Goal: Book appointment/travel/reservation

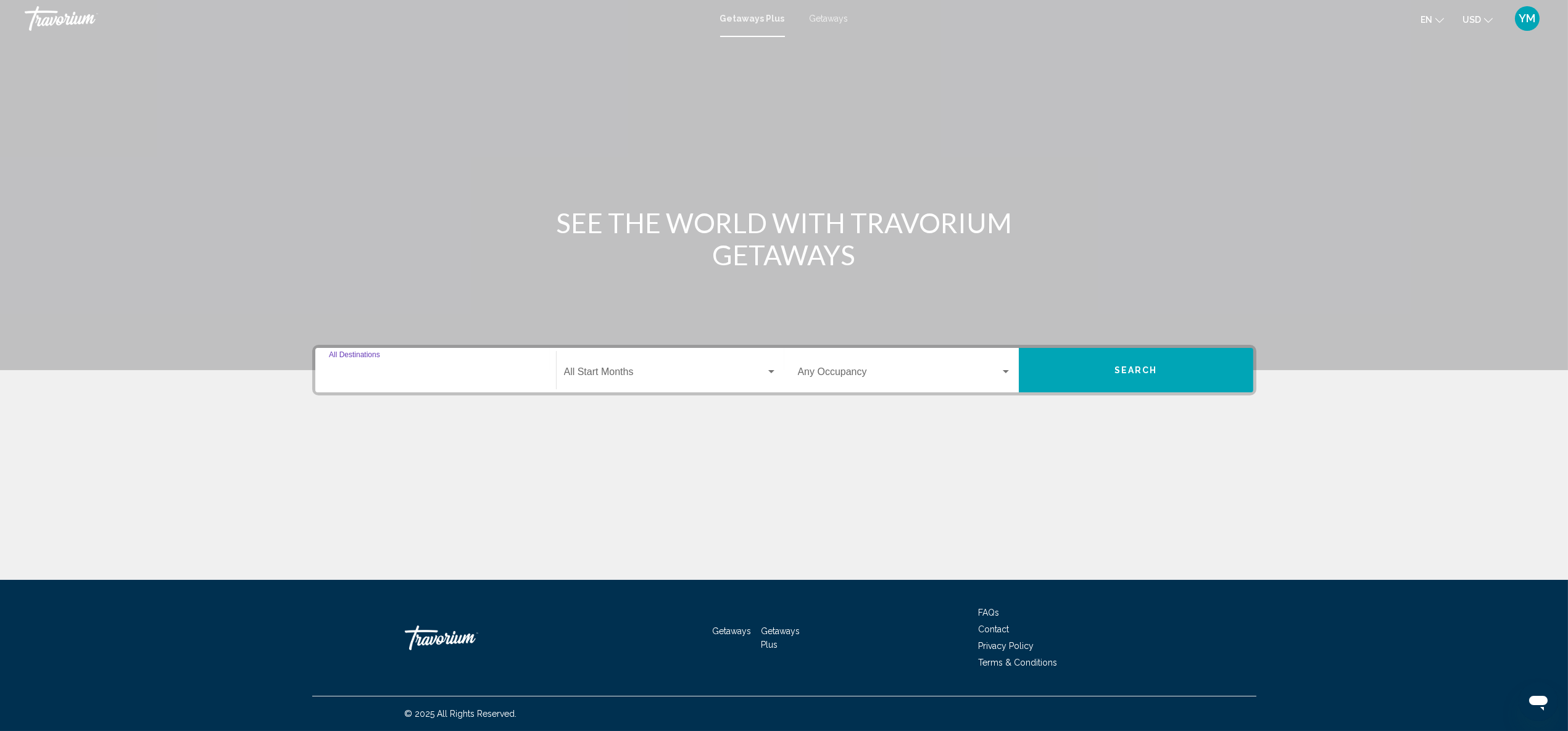
click at [417, 372] on input "Destination All Destinations" at bounding box center [435, 375] width 214 height 11
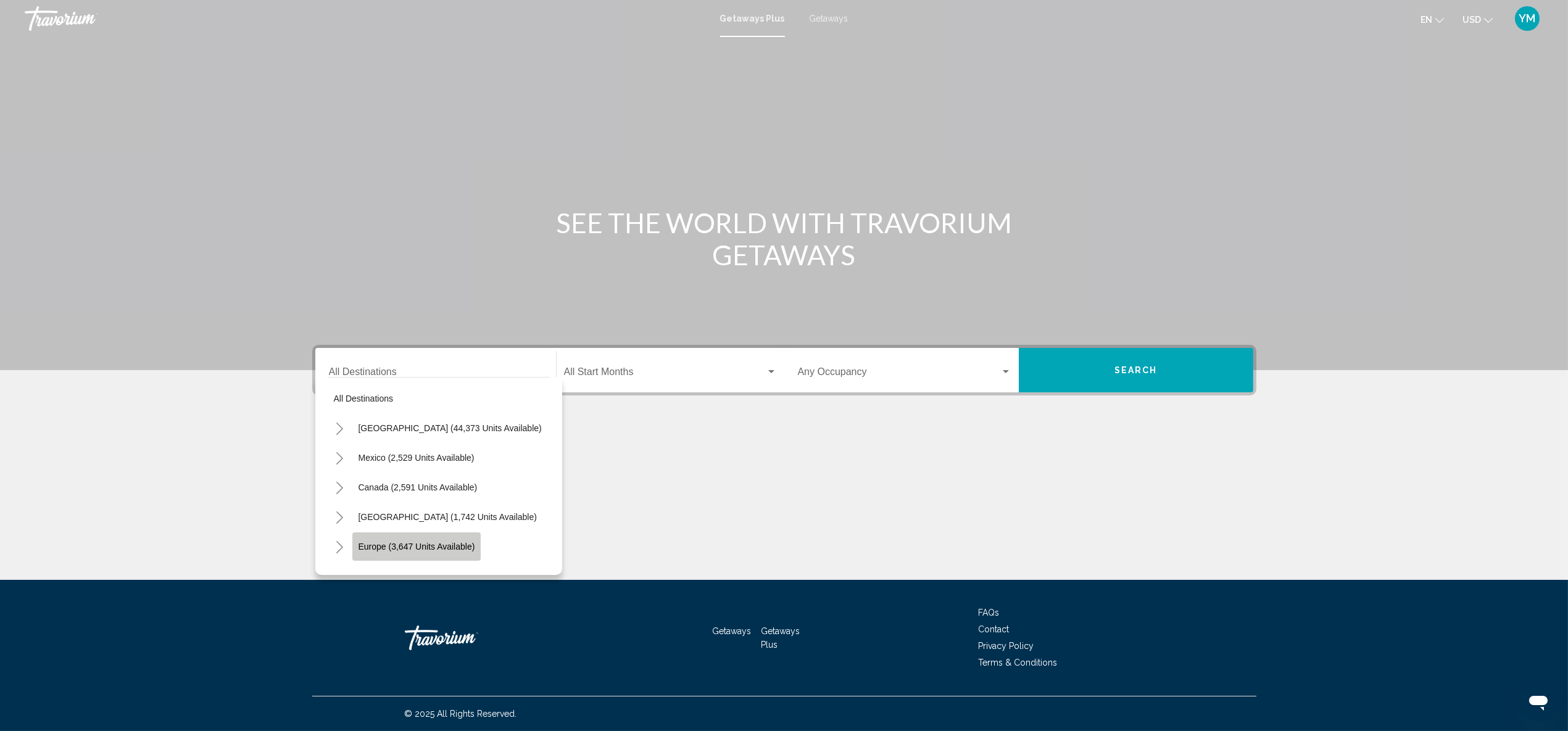
click at [371, 542] on span "Europe (3,647 units available)" at bounding box center [417, 547] width 117 height 9
type input "**********"
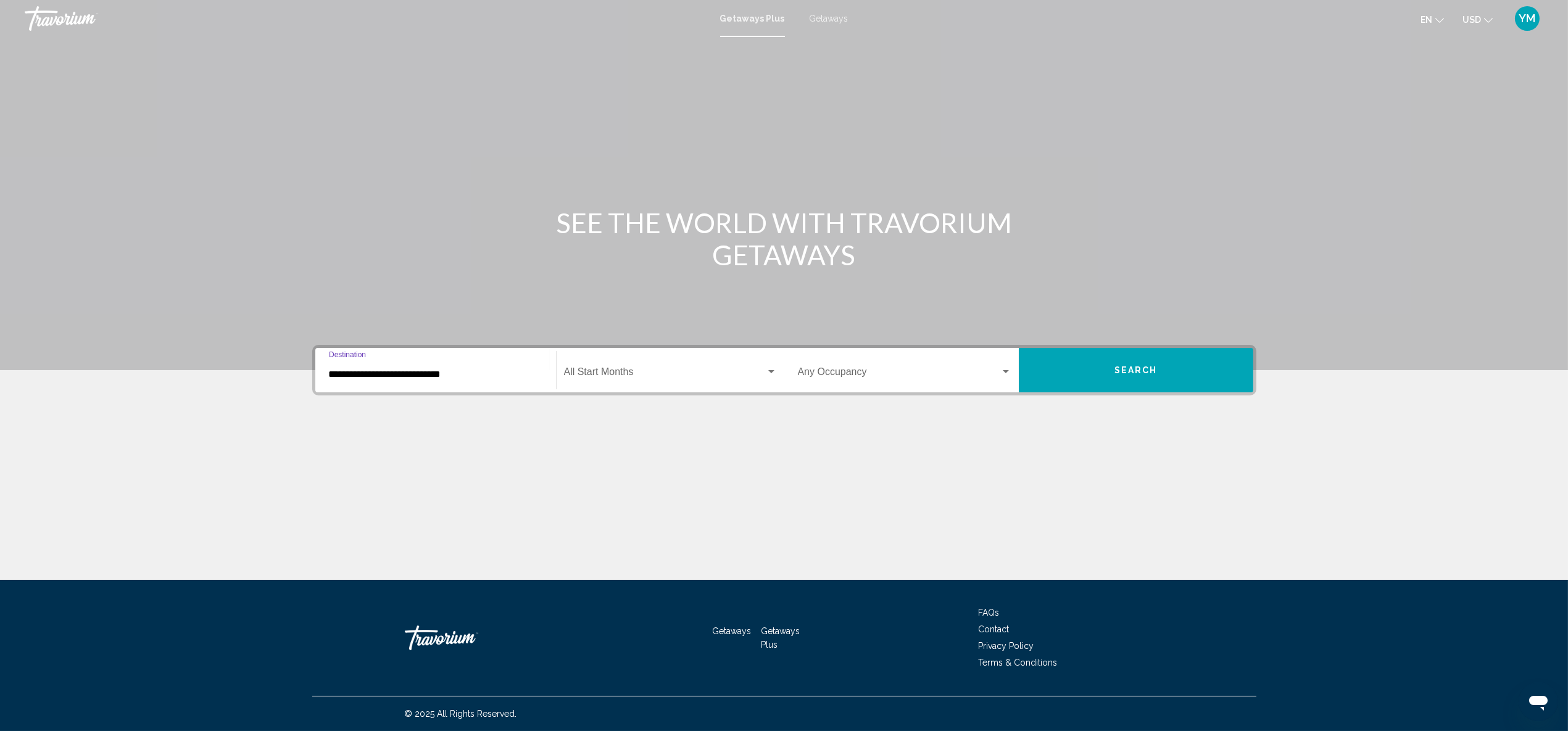
click at [1089, 369] on button "Search" at bounding box center [1136, 370] width 235 height 45
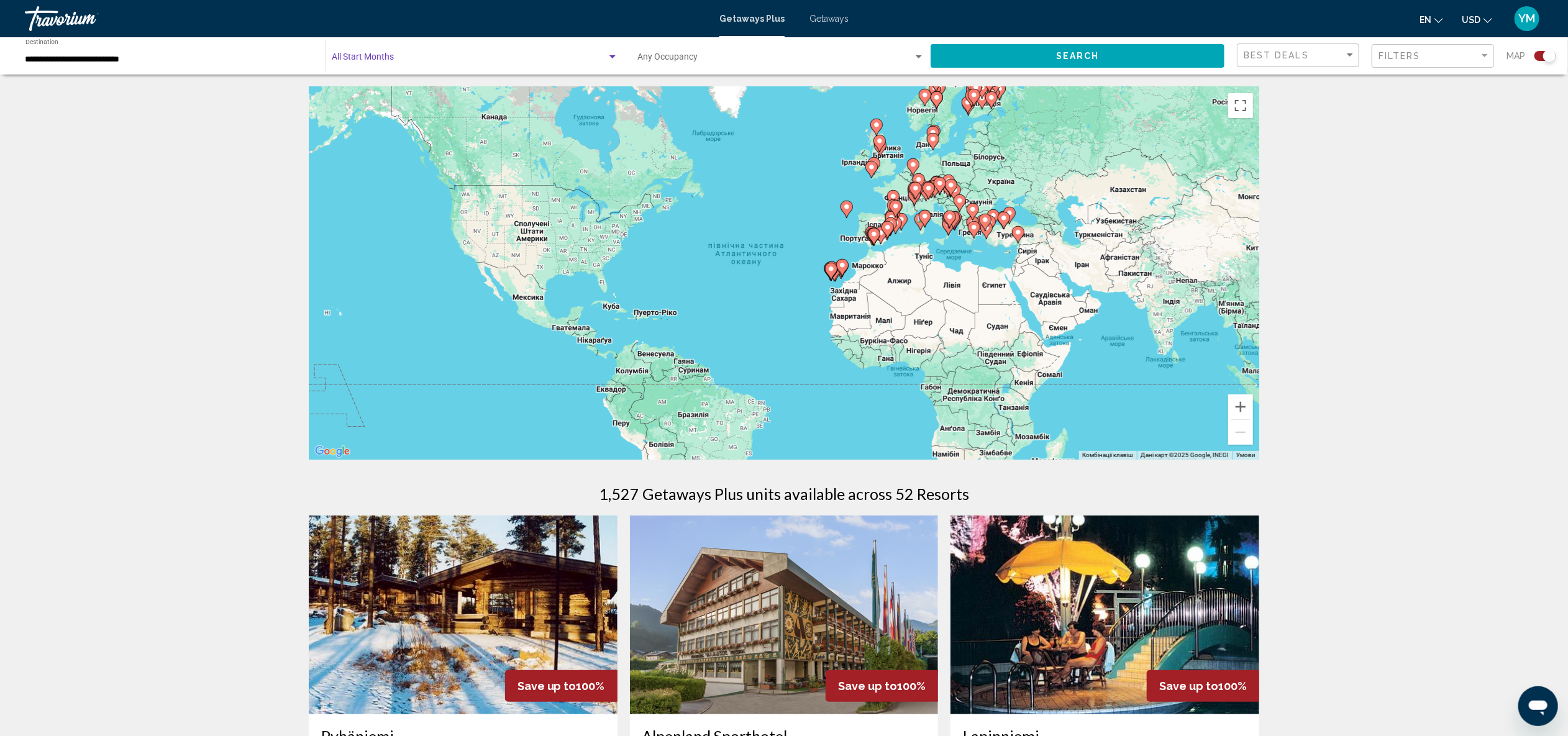
click at [615, 57] on div "Search widget" at bounding box center [613, 56] width 6 height 3
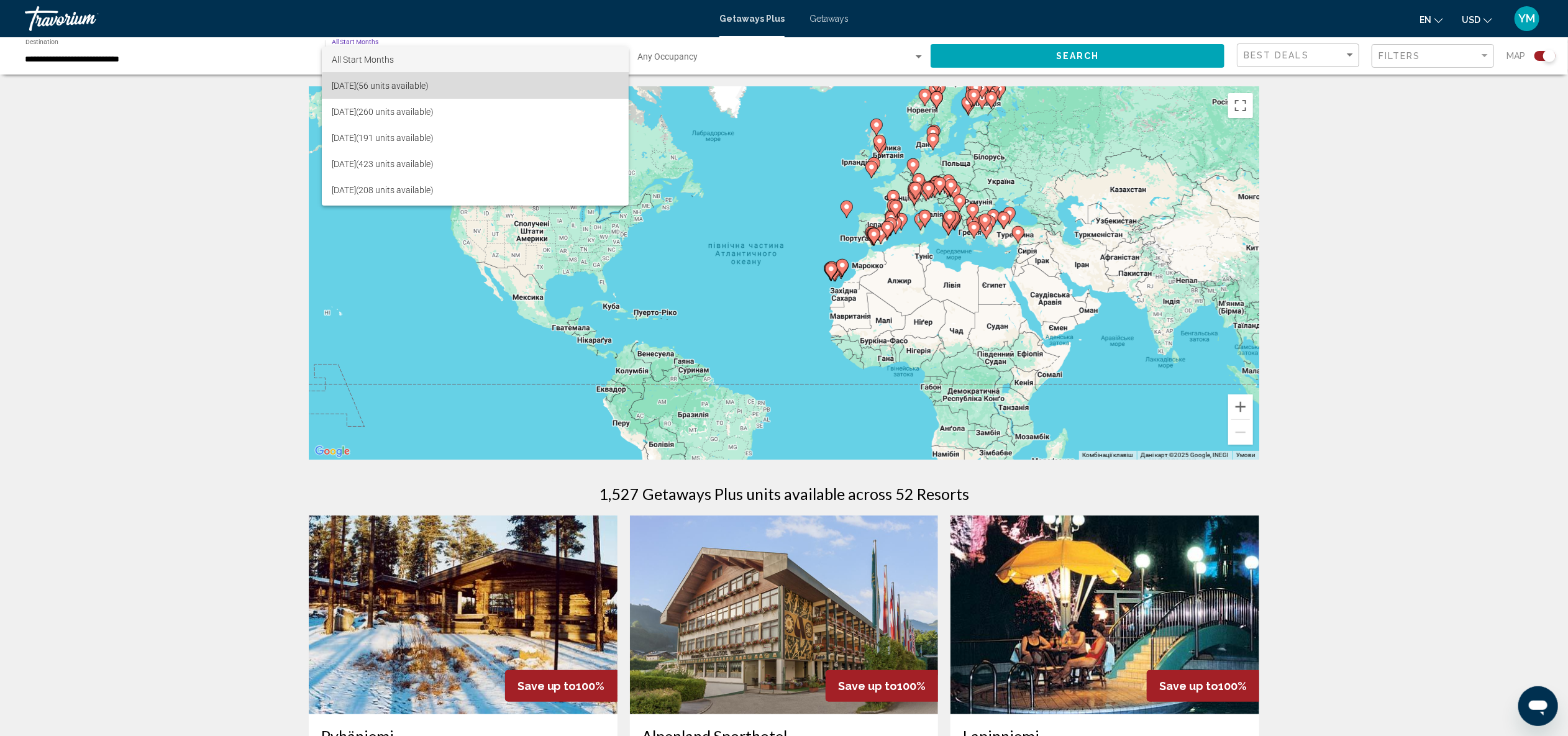
click at [482, 90] on span "[DATE] (56 units available)" at bounding box center [475, 85] width 287 height 26
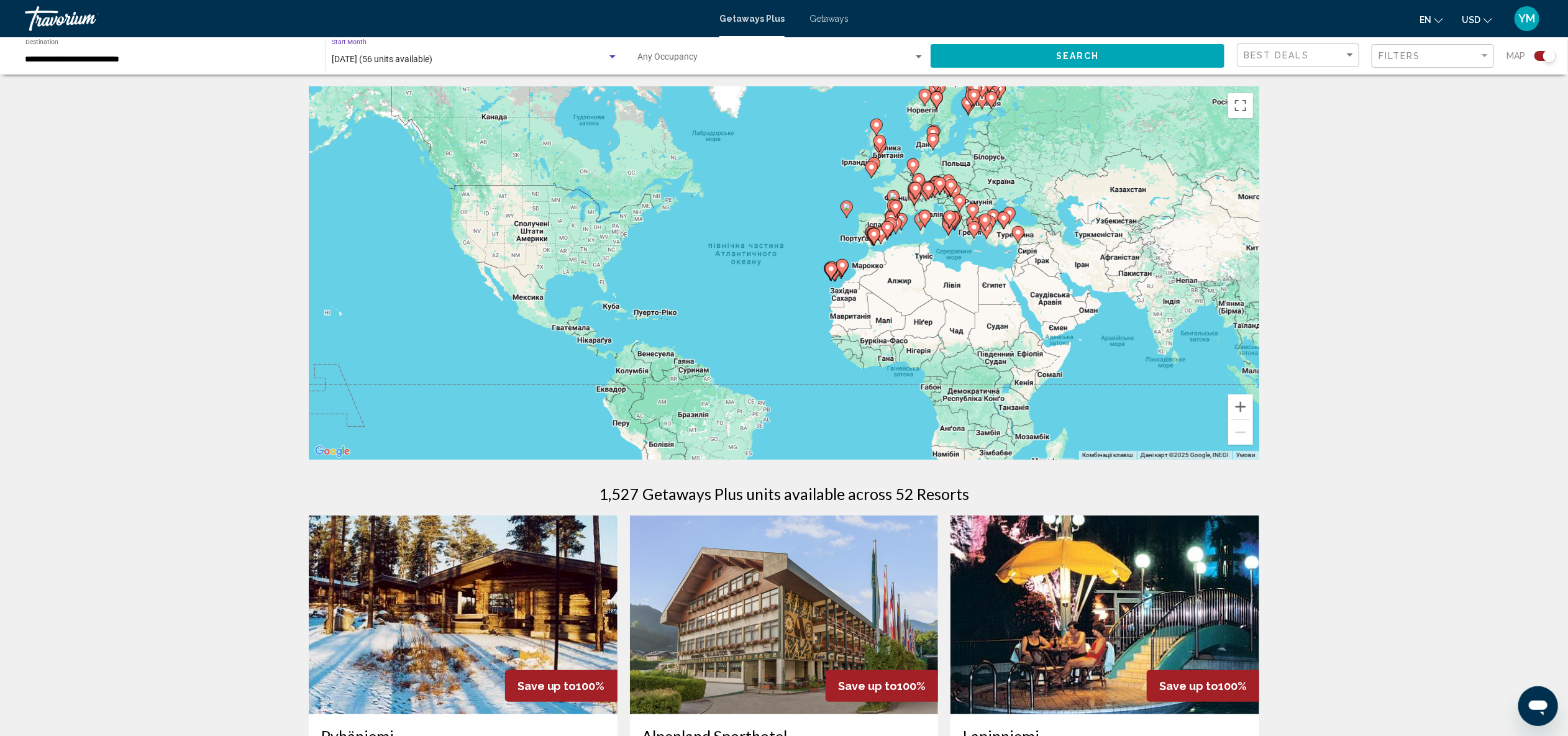
click at [1027, 56] on button "Search" at bounding box center [1078, 55] width 294 height 23
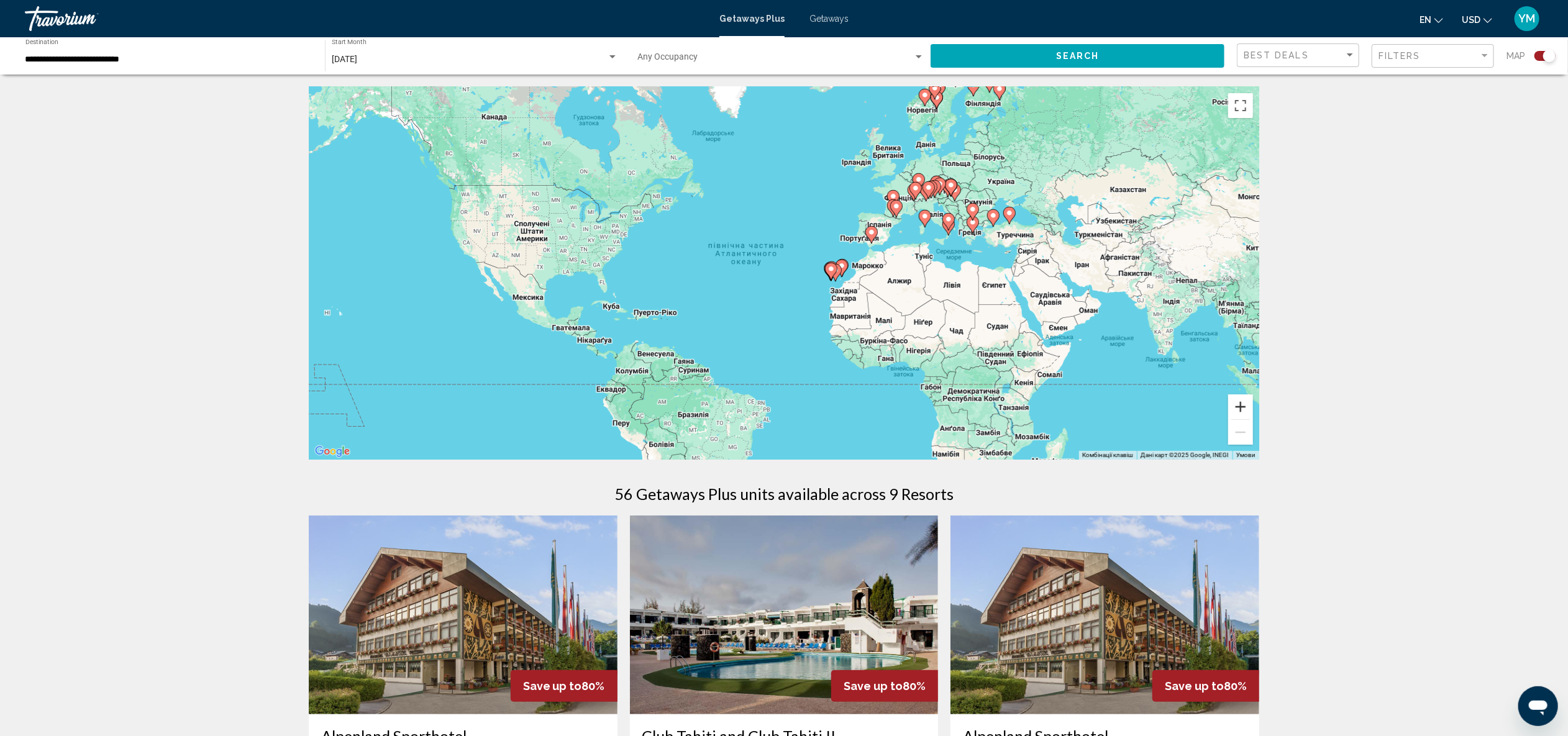
click at [1244, 408] on button "Збільшити" at bounding box center [1241, 407] width 25 height 25
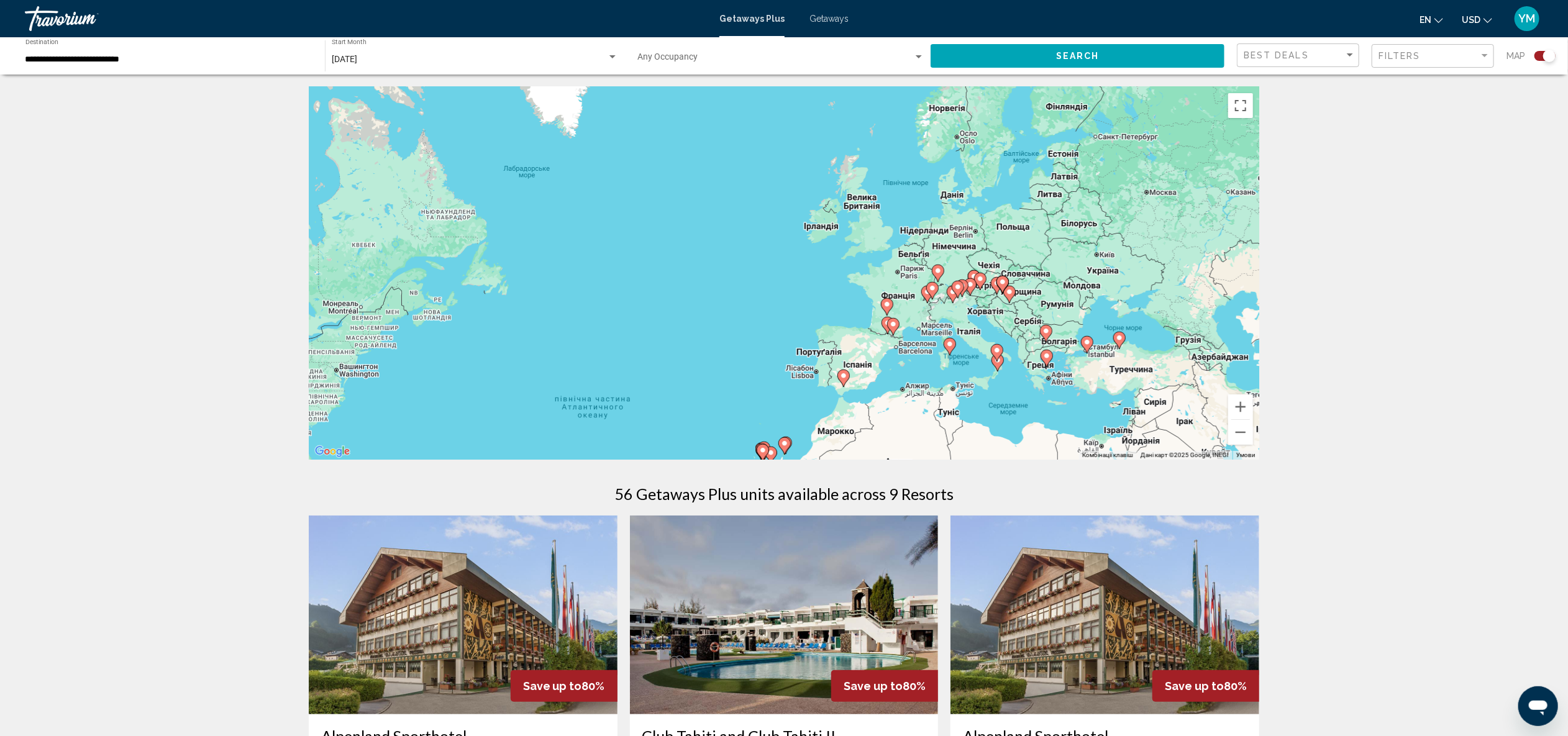
drag, startPoint x: 1023, startPoint y: 203, endPoint x: 907, endPoint y: 377, distance: 209.1
click at [907, 377] on div "Увімкніть режим перетягування за допомогою клавіатури, натиснувши Alt + Enter. …" at bounding box center [784, 273] width 950 height 373
click at [1241, 402] on button "Збільшити" at bounding box center [1241, 407] width 25 height 25
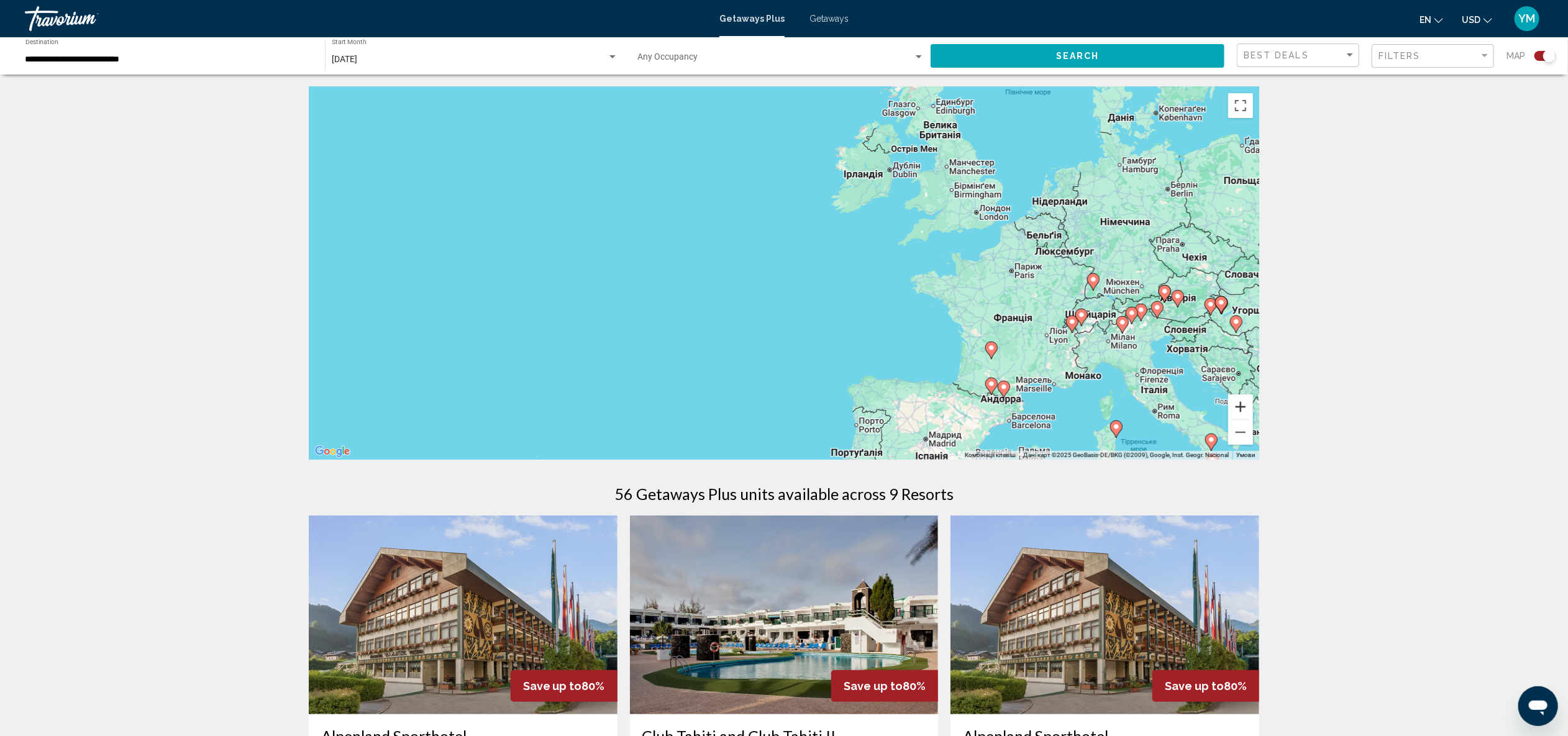
click at [1241, 402] on button "Збільшити" at bounding box center [1241, 407] width 25 height 25
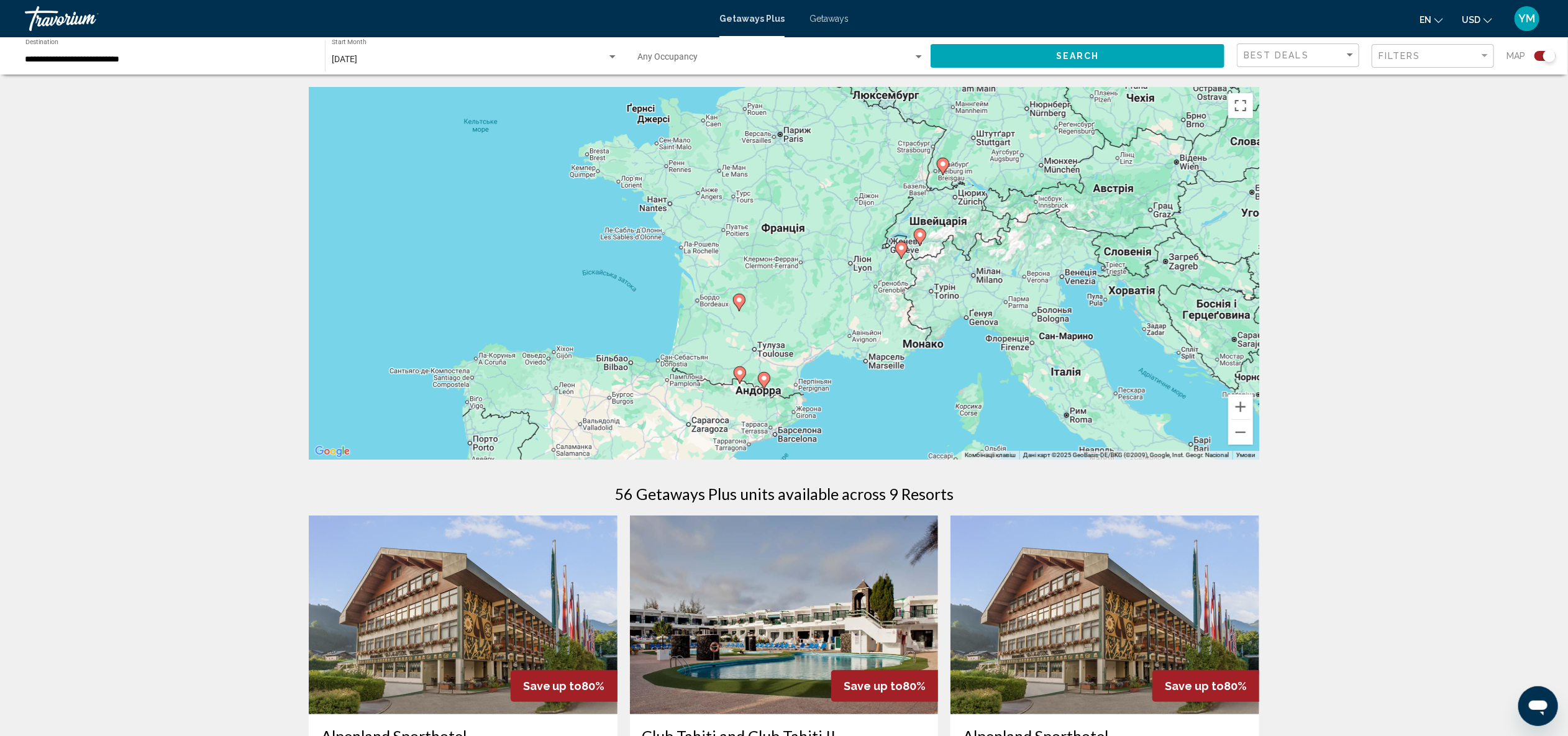
drag, startPoint x: 1112, startPoint y: 247, endPoint x: 652, endPoint y: 115, distance: 478.6
click at [652, 114] on div "Увімкніть режим перетягування за допомогою клавіатури, натиснувши Alt + Enter. …" at bounding box center [784, 273] width 950 height 373
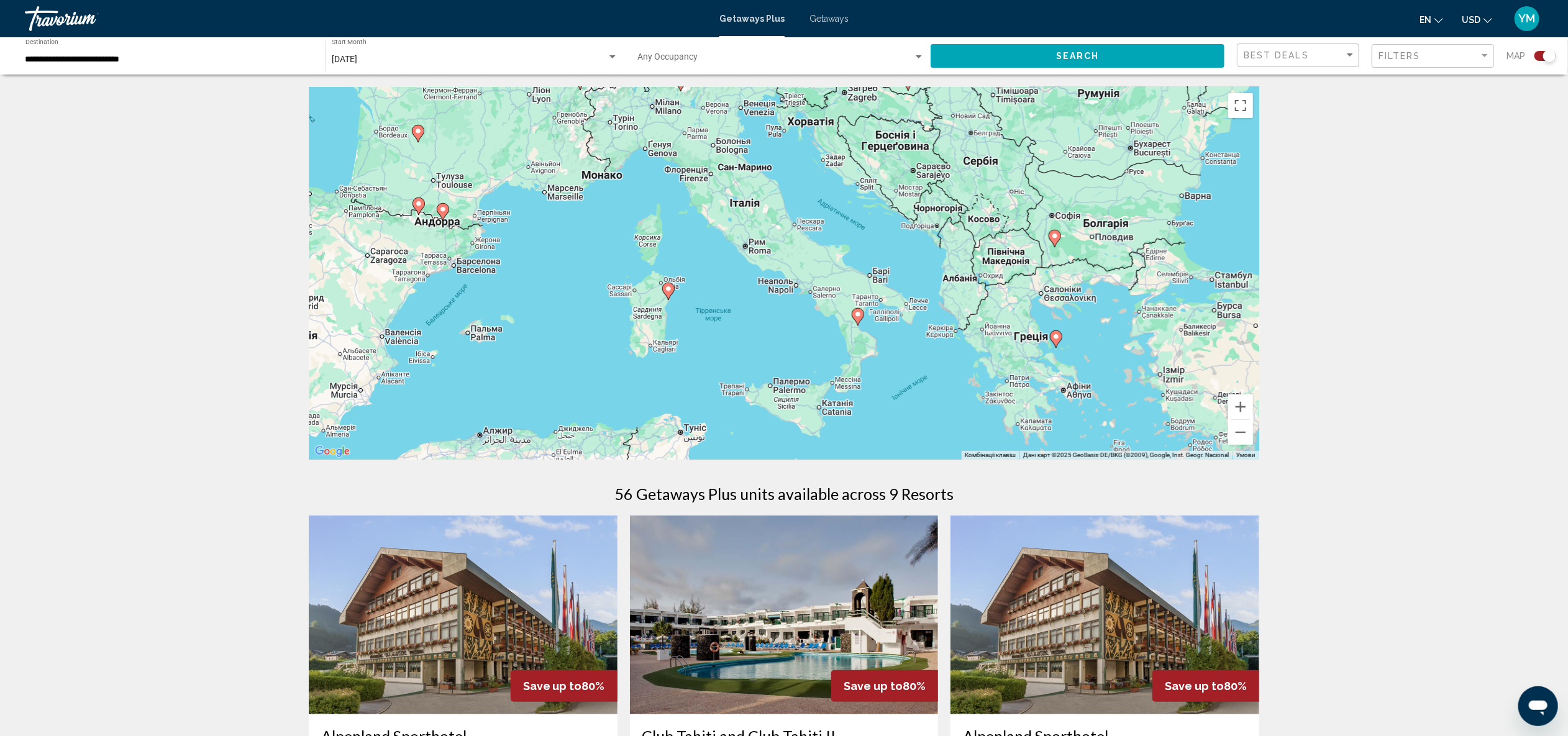
drag, startPoint x: 940, startPoint y: 416, endPoint x: 610, endPoint y: 243, distance: 372.6
click at [610, 243] on div "Увімкніть режим перетягування за допомогою клавіатури, натиснувши Alt + Enter. …" at bounding box center [784, 273] width 950 height 373
click at [860, 357] on image "Main content" at bounding box center [860, 355] width 8 height 8
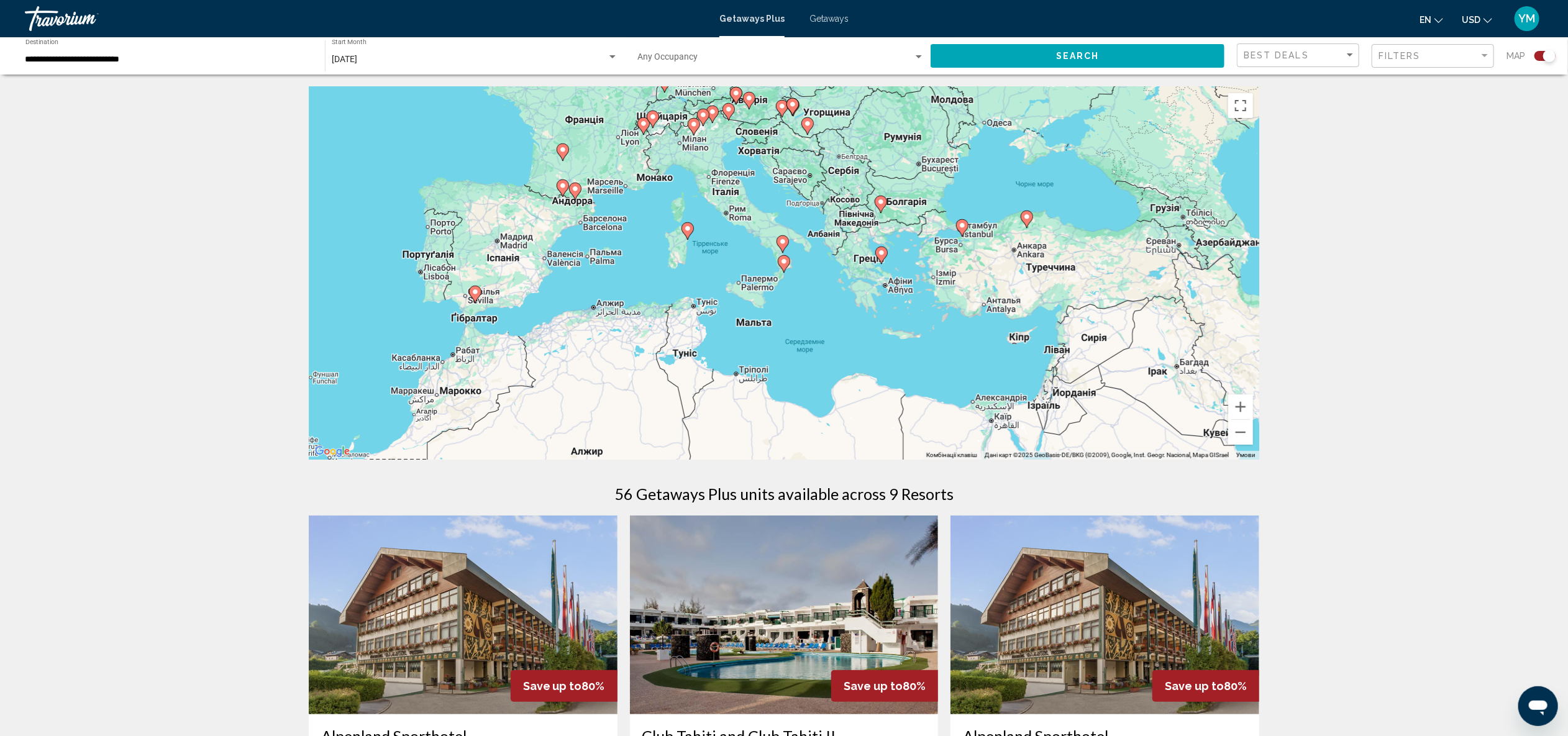
click at [785, 263] on image "Main content" at bounding box center [784, 262] width 8 height 8
type input "**********"
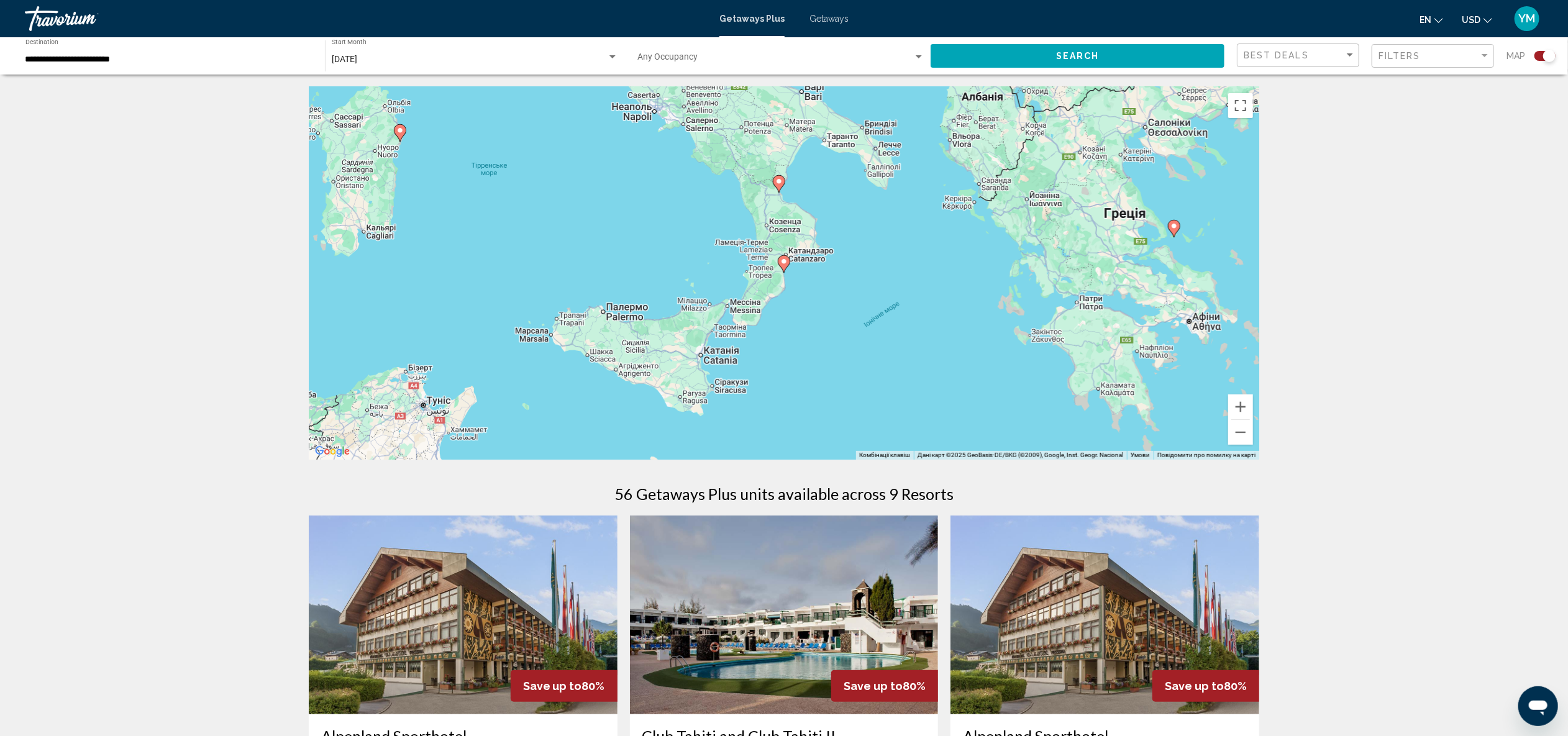
click at [785, 263] on image "Main content" at bounding box center [784, 262] width 8 height 8
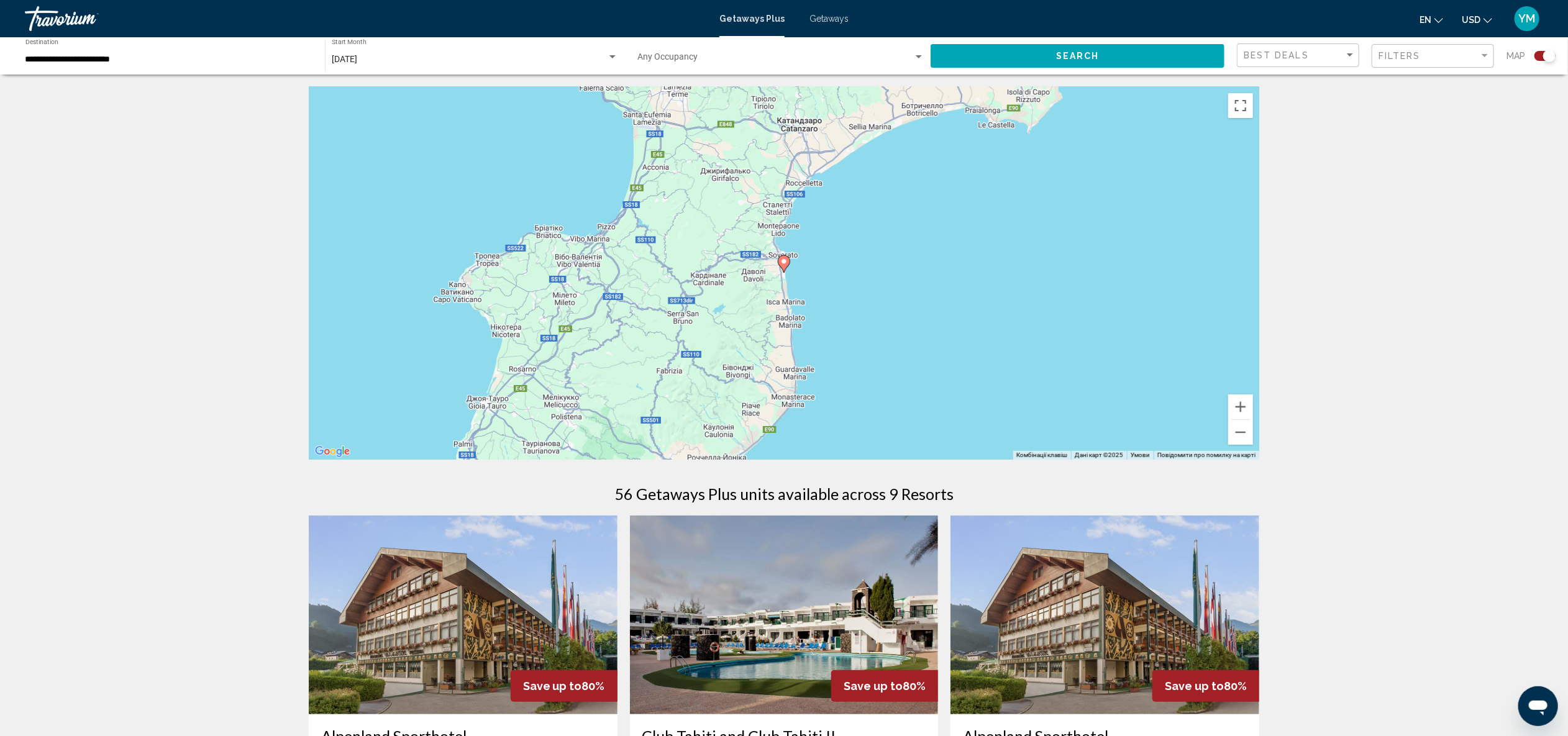
click at [785, 263] on image "Main content" at bounding box center [784, 262] width 8 height 8
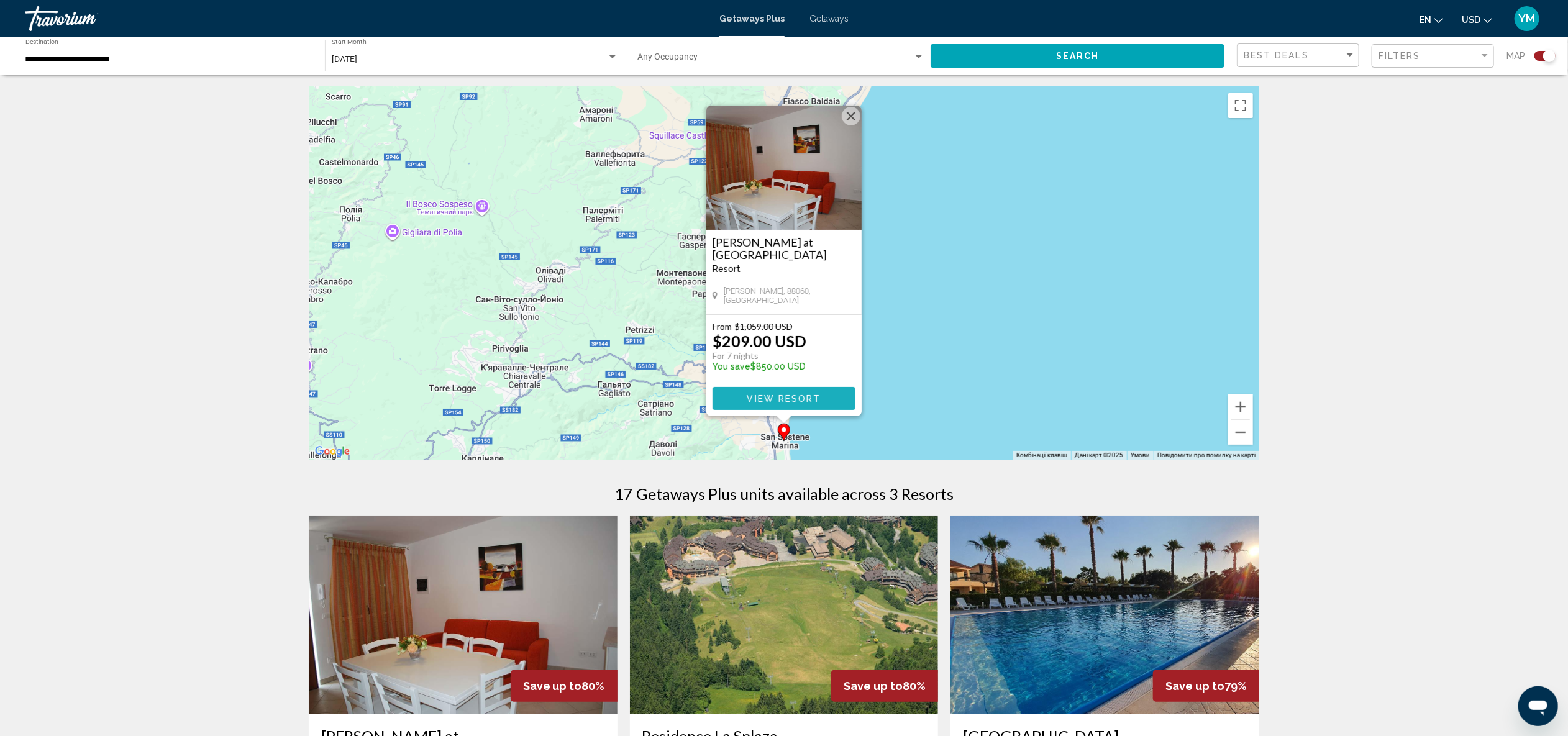
click at [807, 399] on span "View Resort" at bounding box center [783, 399] width 74 height 10
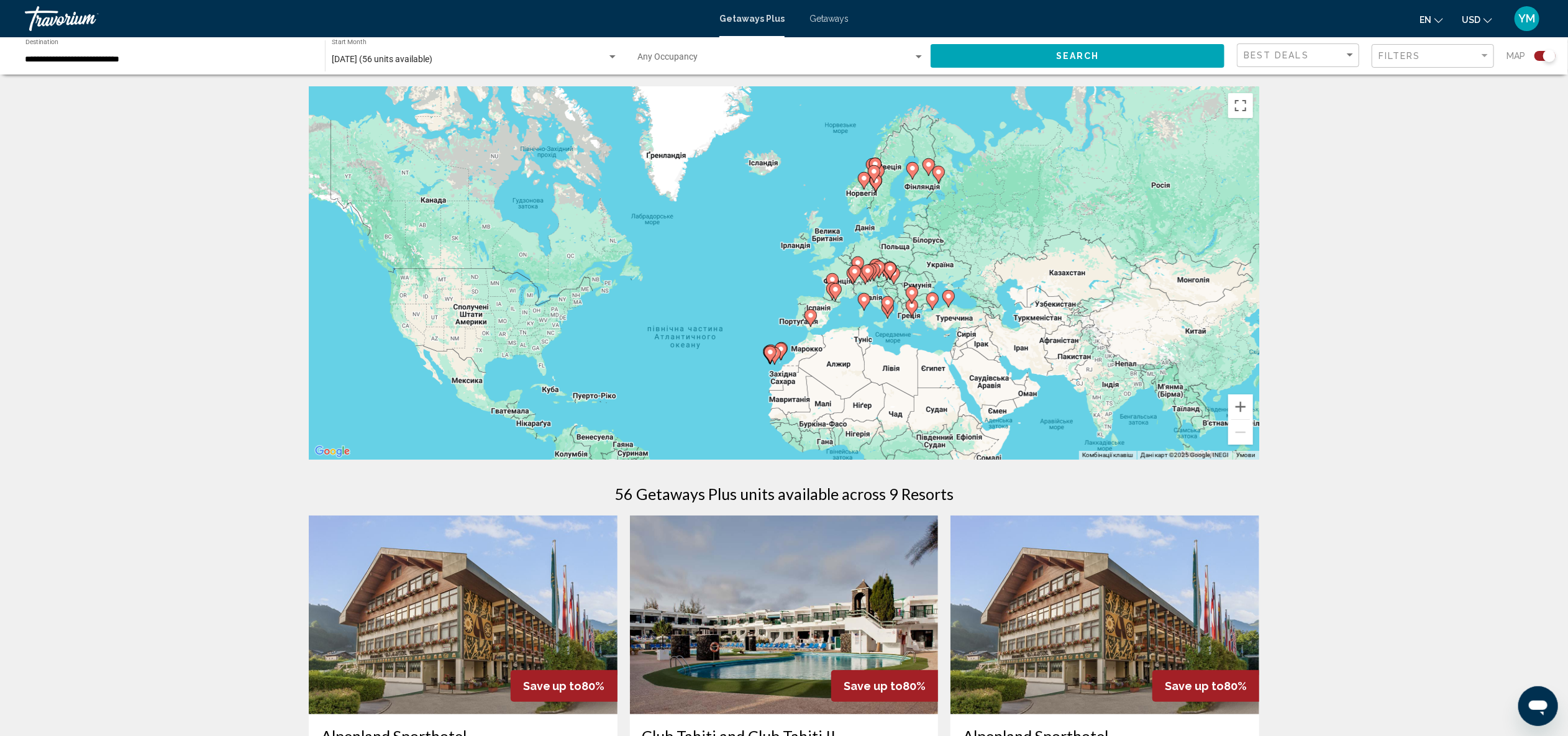
drag, startPoint x: 896, startPoint y: 132, endPoint x: 843, endPoint y: 205, distance: 90.2
click at [843, 205] on div "Увімкніть режим перетягування за допомогою клавіатури, натиснувши Alt + Enter. …" at bounding box center [784, 273] width 950 height 373
click at [146, 63] on input "**********" at bounding box center [169, 59] width 287 height 10
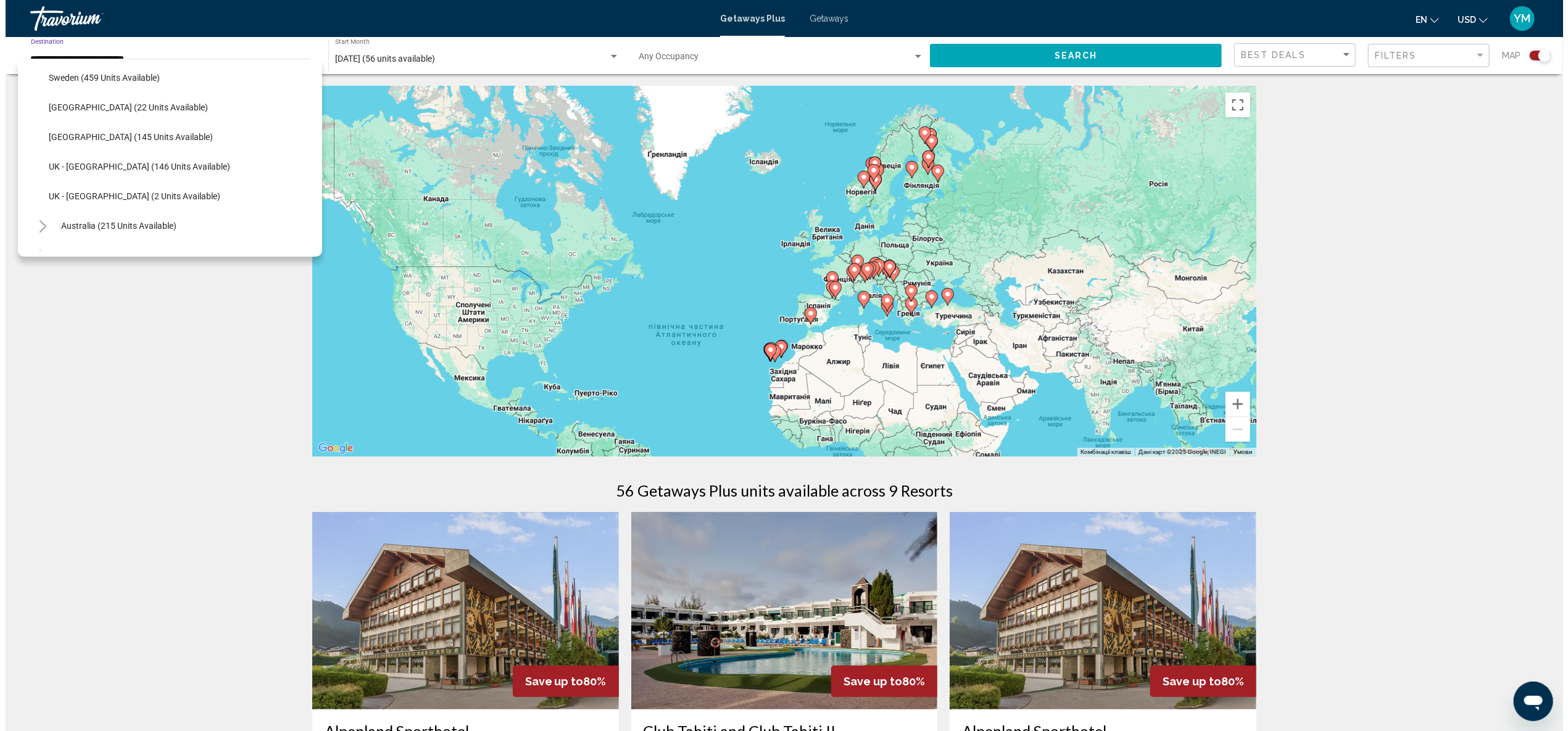
scroll to position [567, 0]
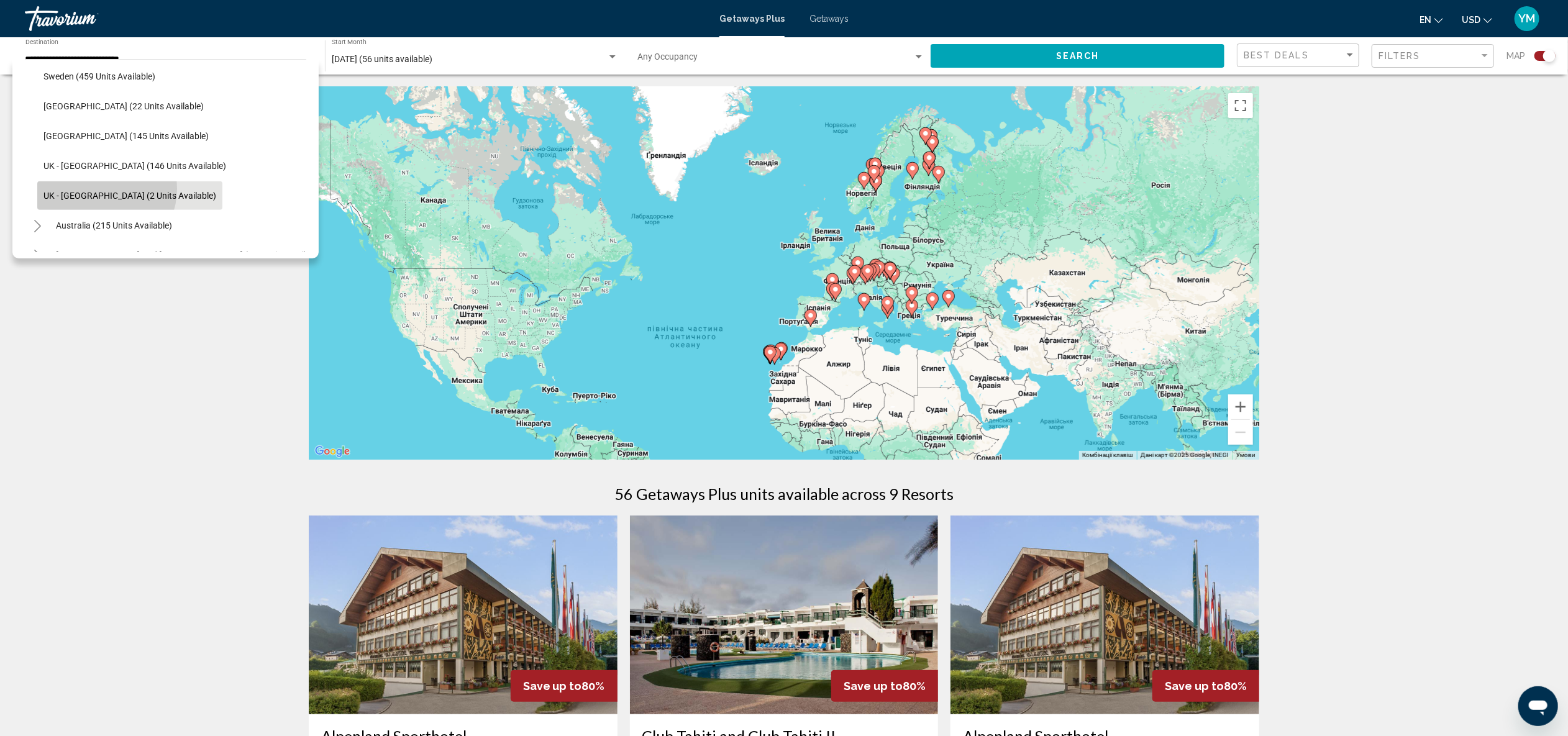
click at [101, 188] on button "UK - [GEOGRAPHIC_DATA] (2 units available)" at bounding box center [130, 196] width 185 height 29
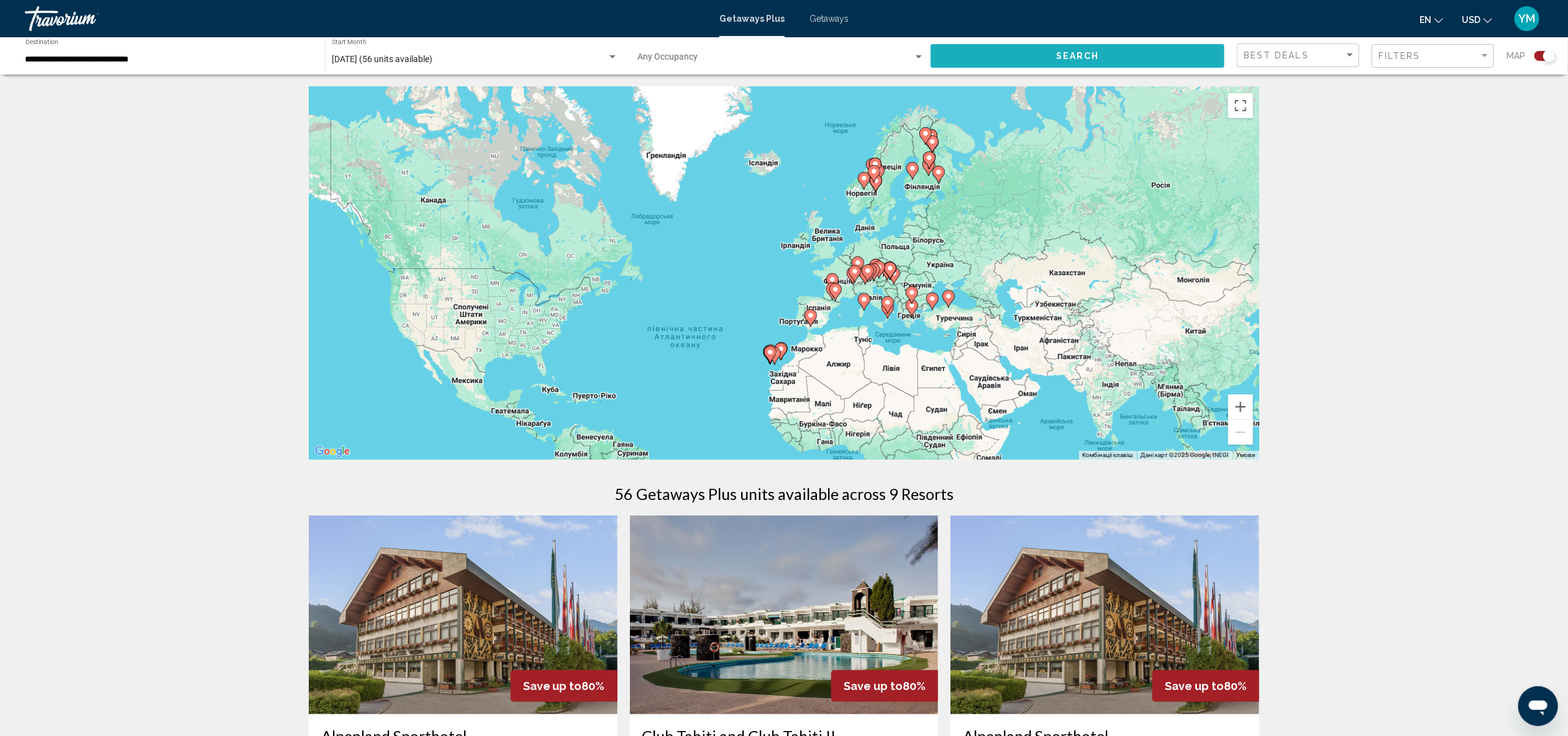
click at [1074, 58] on span "Search" at bounding box center [1078, 56] width 43 height 10
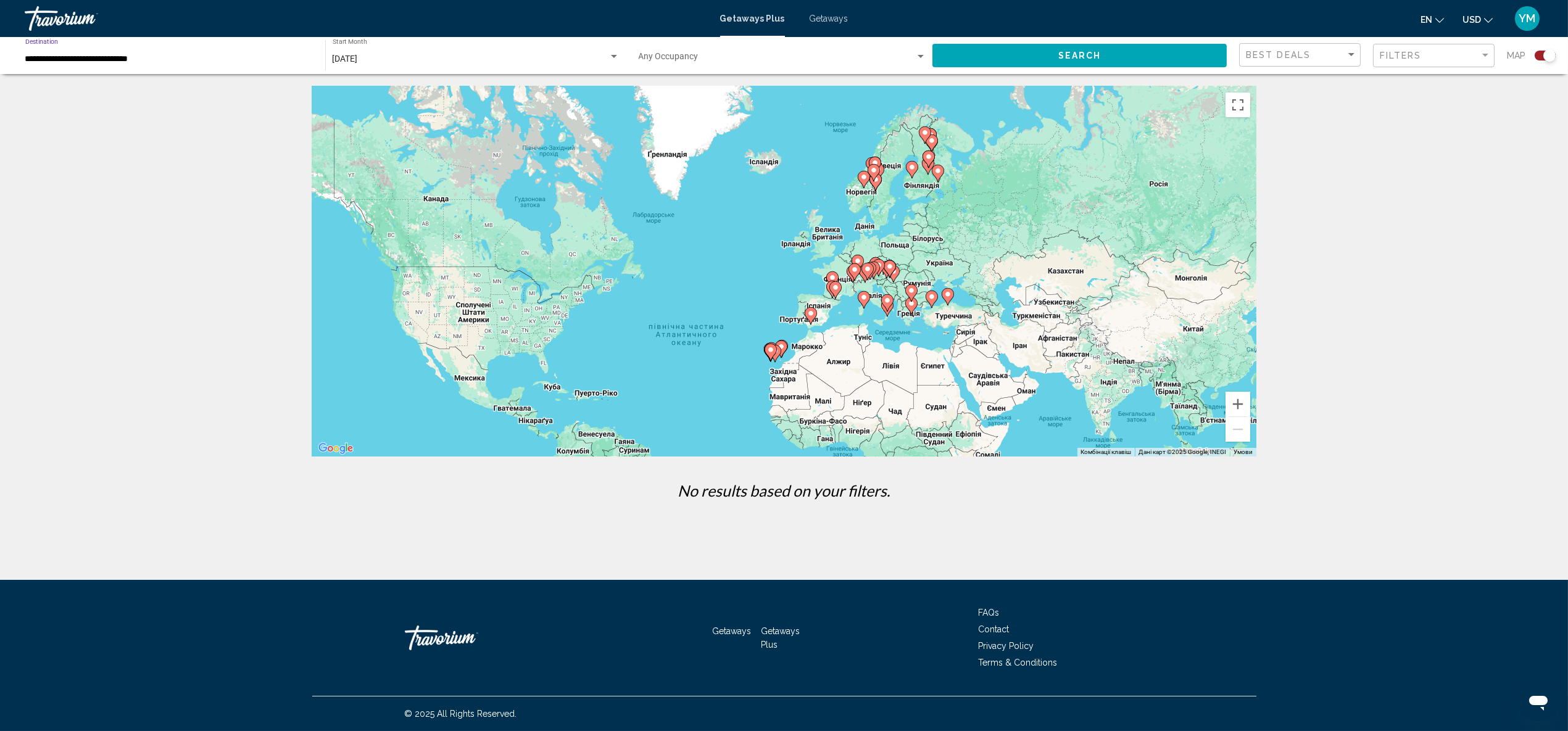
click at [147, 61] on input "**********" at bounding box center [169, 59] width 288 height 9
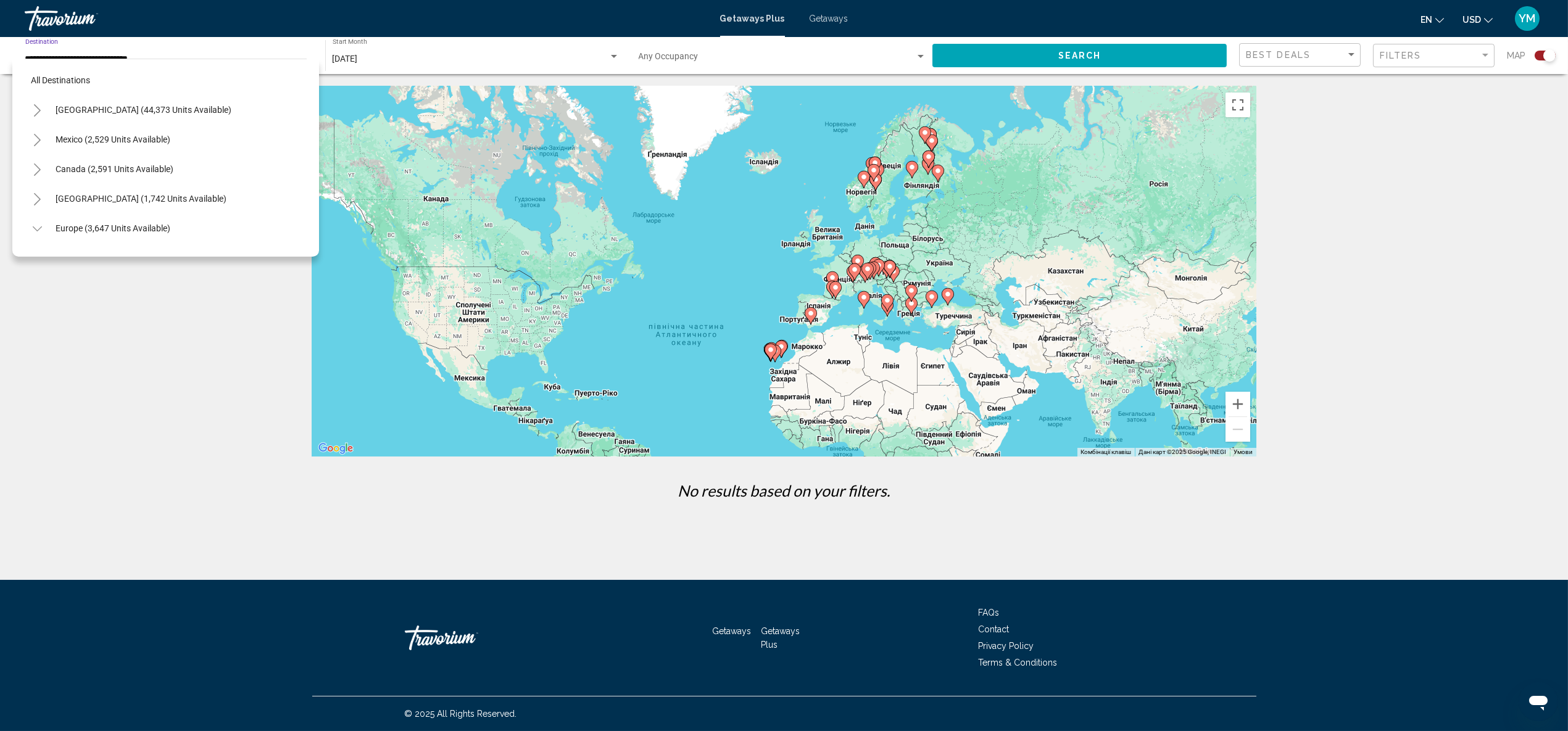
scroll to position [606, 0]
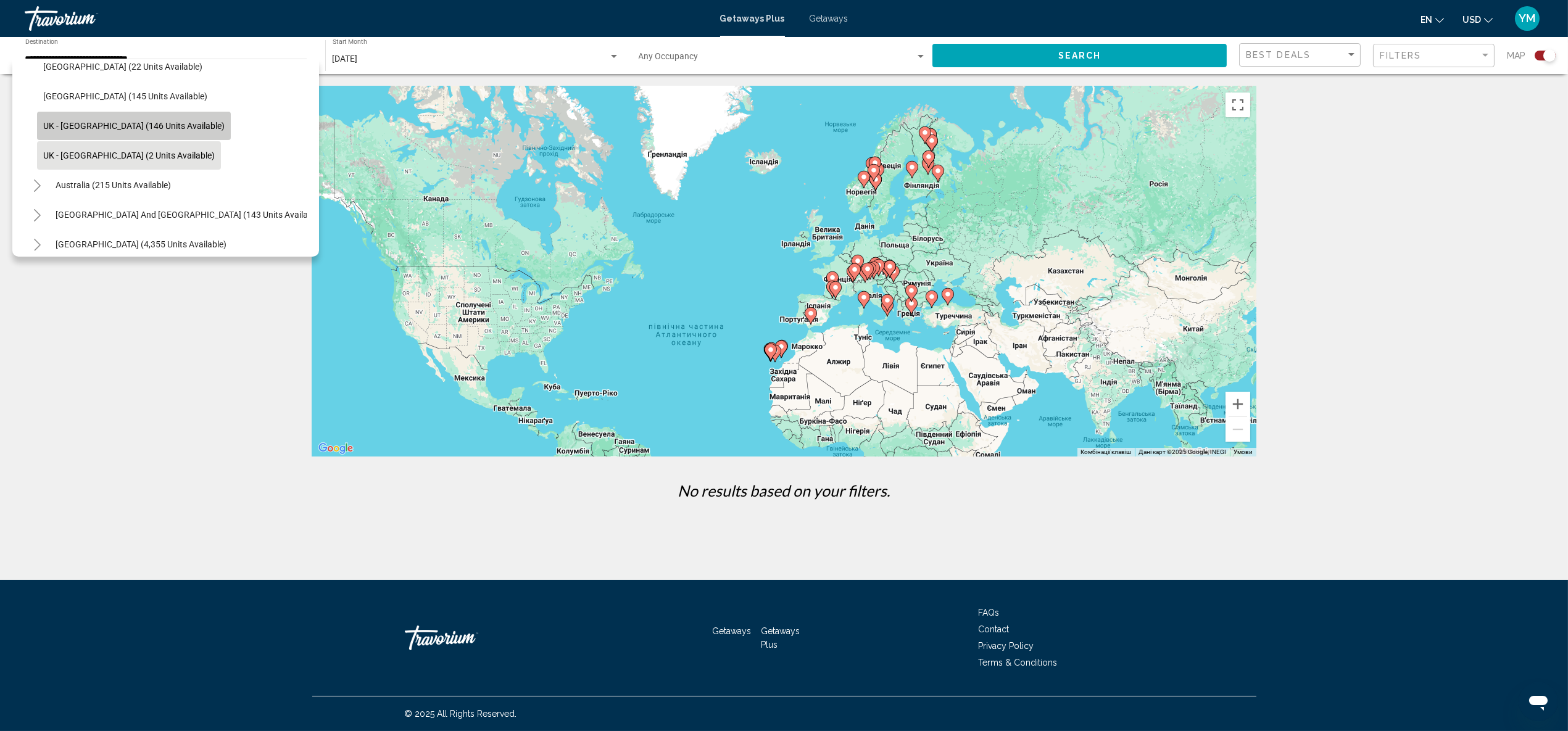
click at [138, 121] on span "UK - [GEOGRAPHIC_DATA] (146 units available)" at bounding box center [133, 125] width 181 height 9
type input "**********"
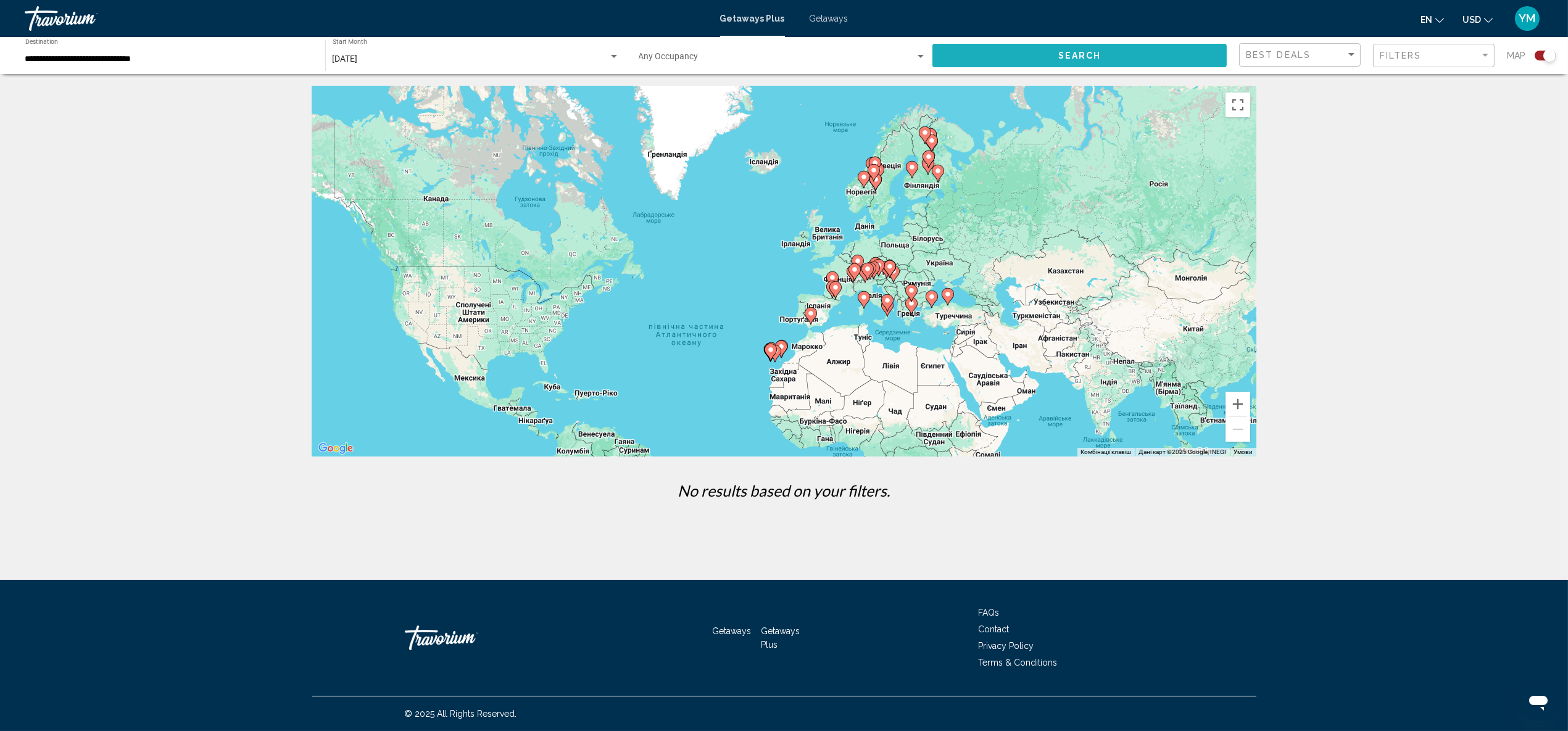
click at [1090, 54] on span "Search" at bounding box center [1080, 56] width 43 height 9
click at [817, 18] on span "Getaways" at bounding box center [829, 18] width 39 height 9
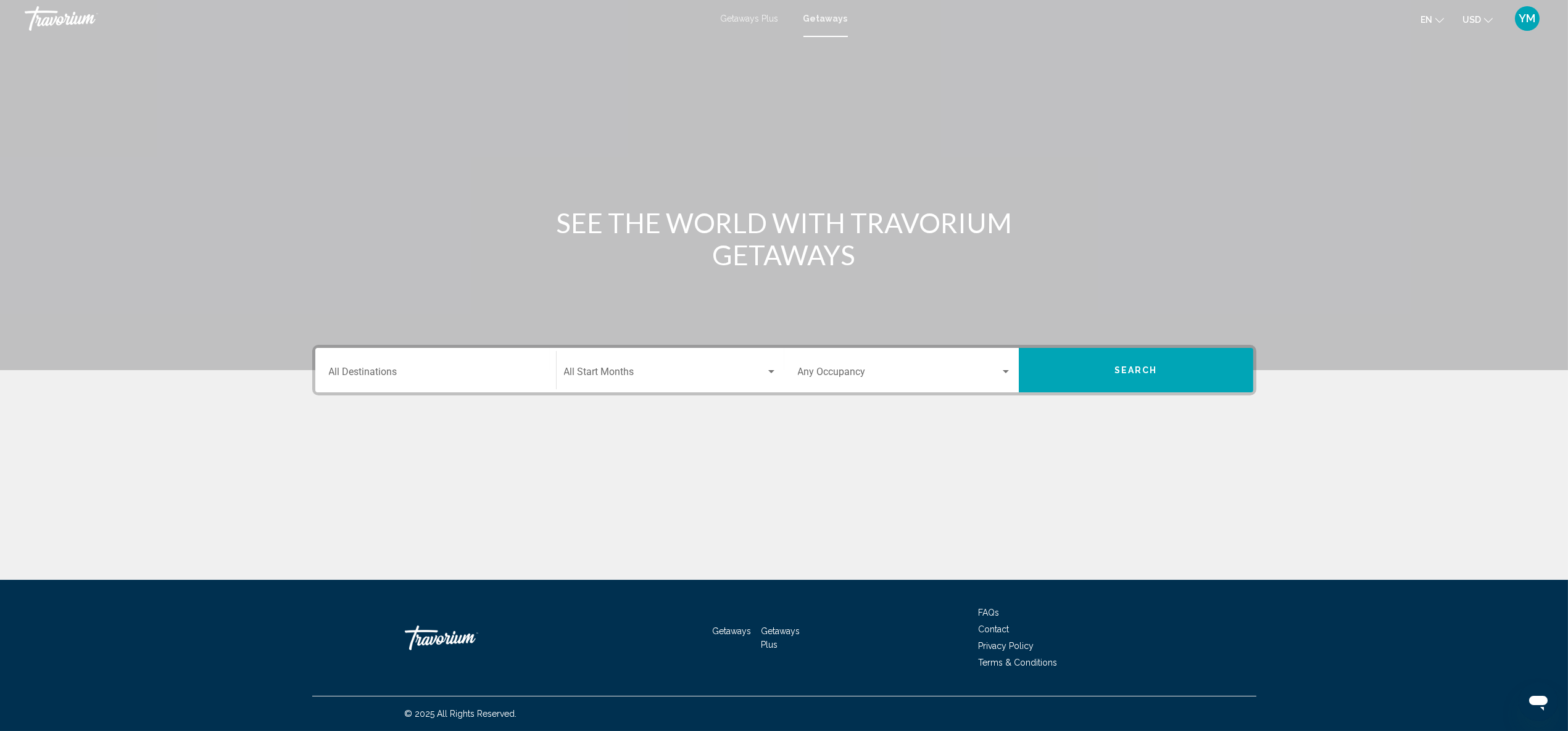
click at [417, 381] on div "Destination All Destinations" at bounding box center [435, 370] width 214 height 39
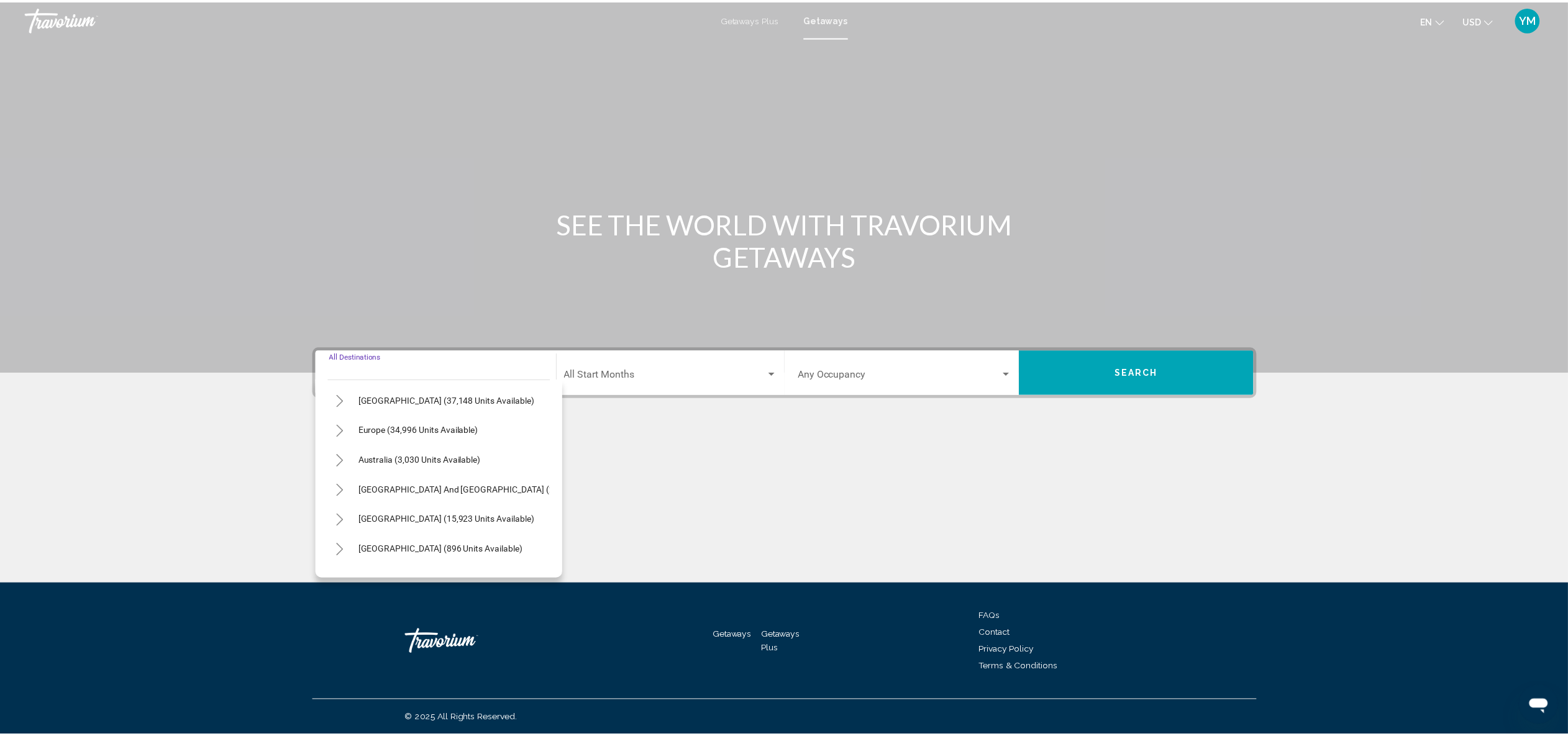
scroll to position [126, 0]
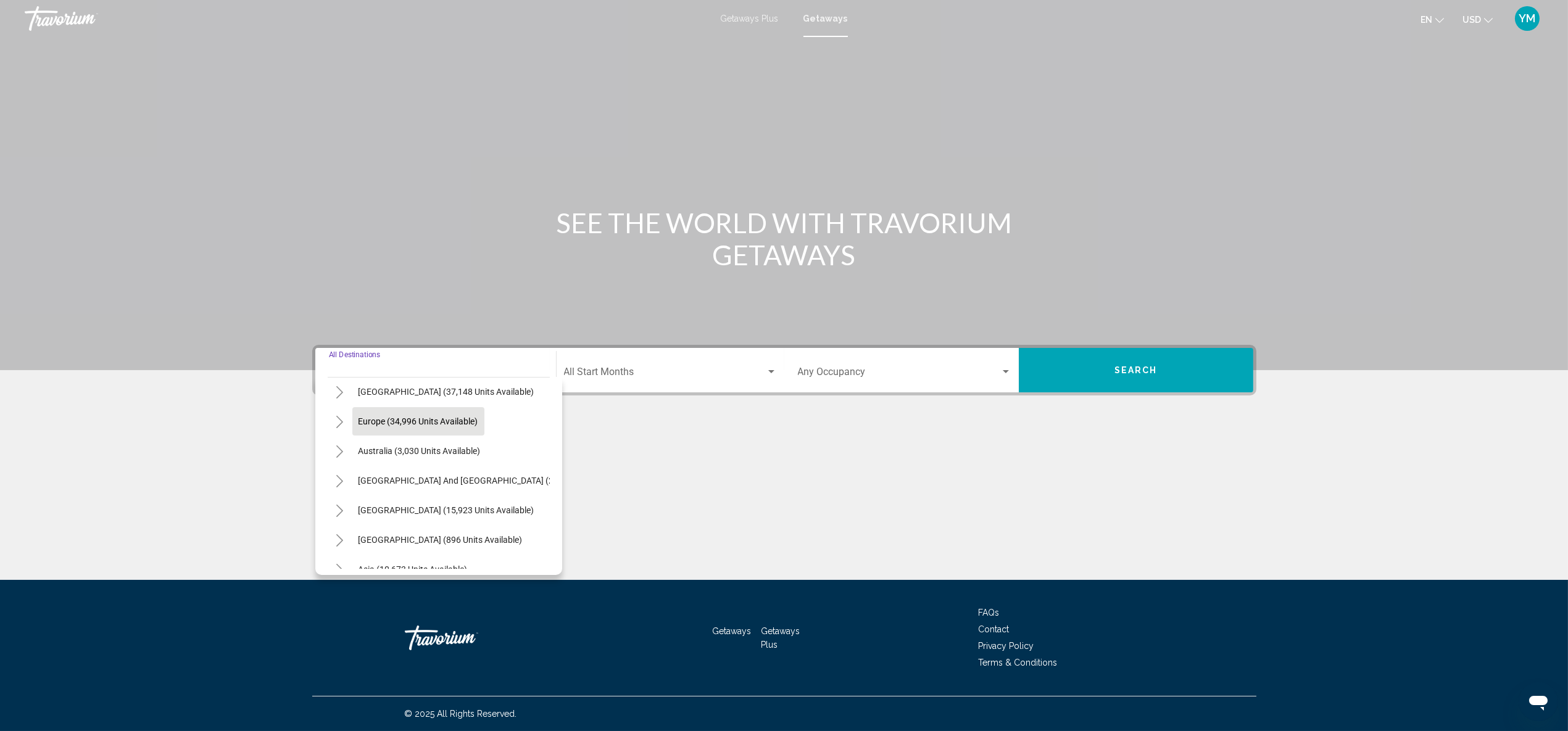
click at [404, 415] on button "Europe (34,996 units available)" at bounding box center [418, 422] width 132 height 28
type input "**********"
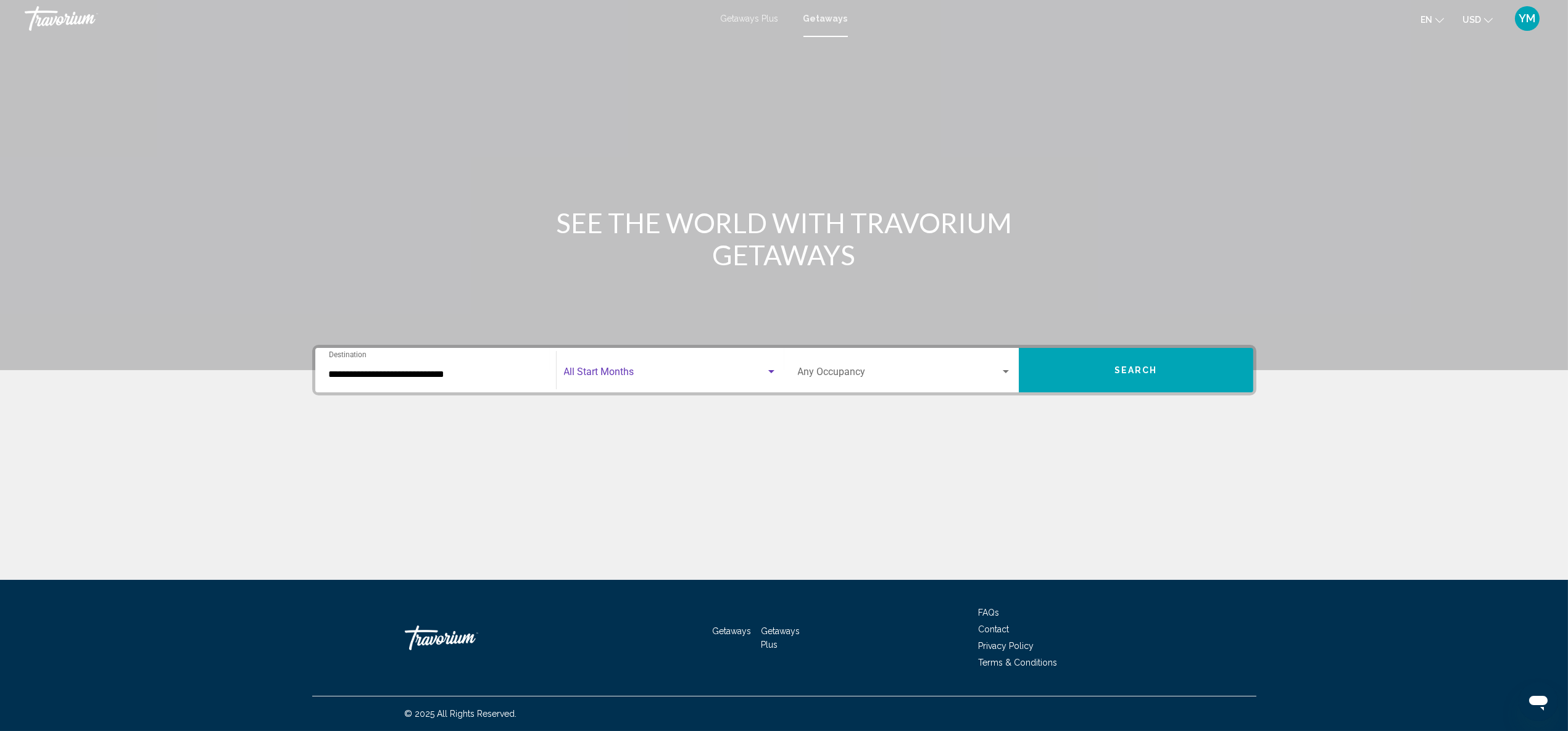
click at [646, 373] on span "Search widget" at bounding box center [665, 375] width 202 height 11
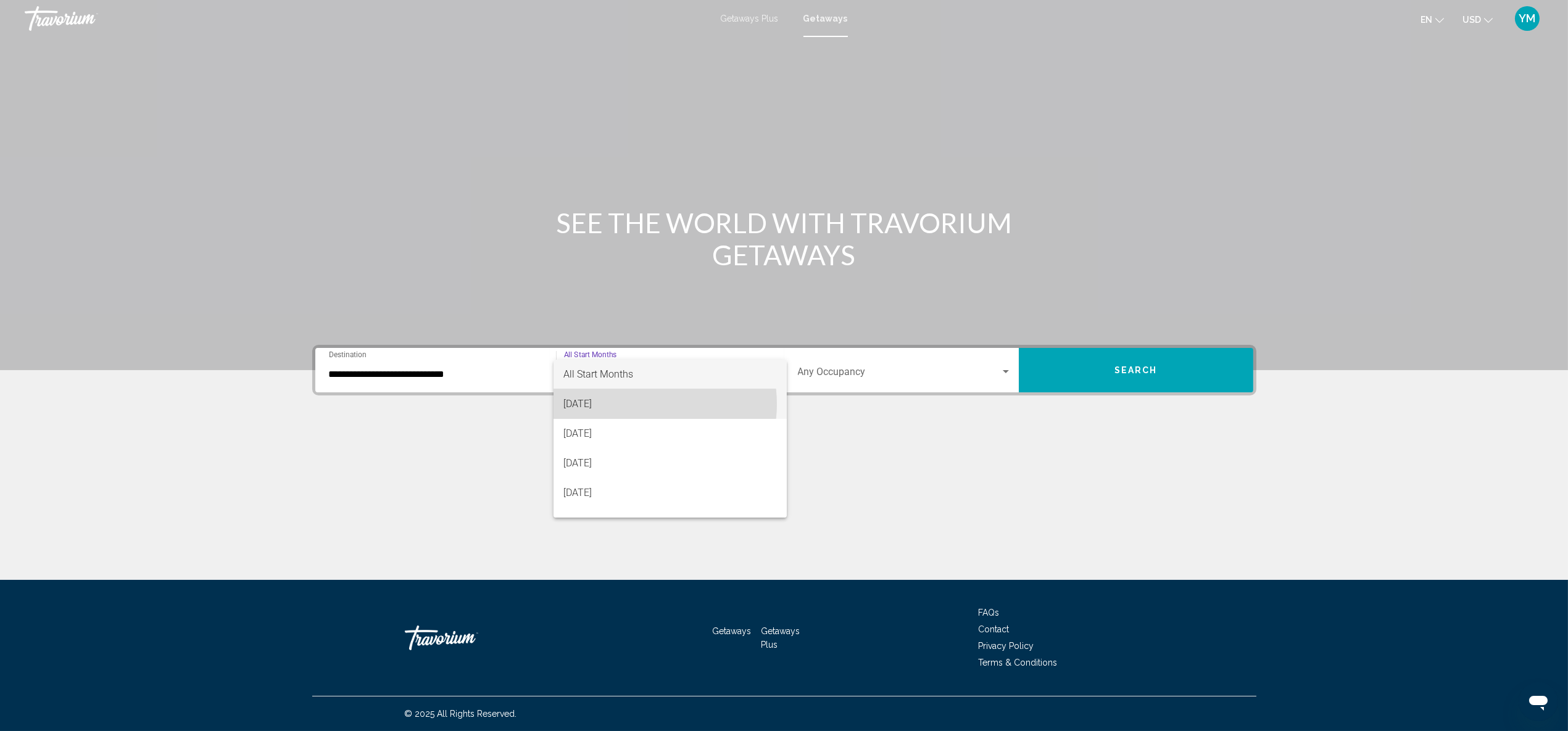
click at [642, 404] on span "[DATE]" at bounding box center [670, 403] width 213 height 29
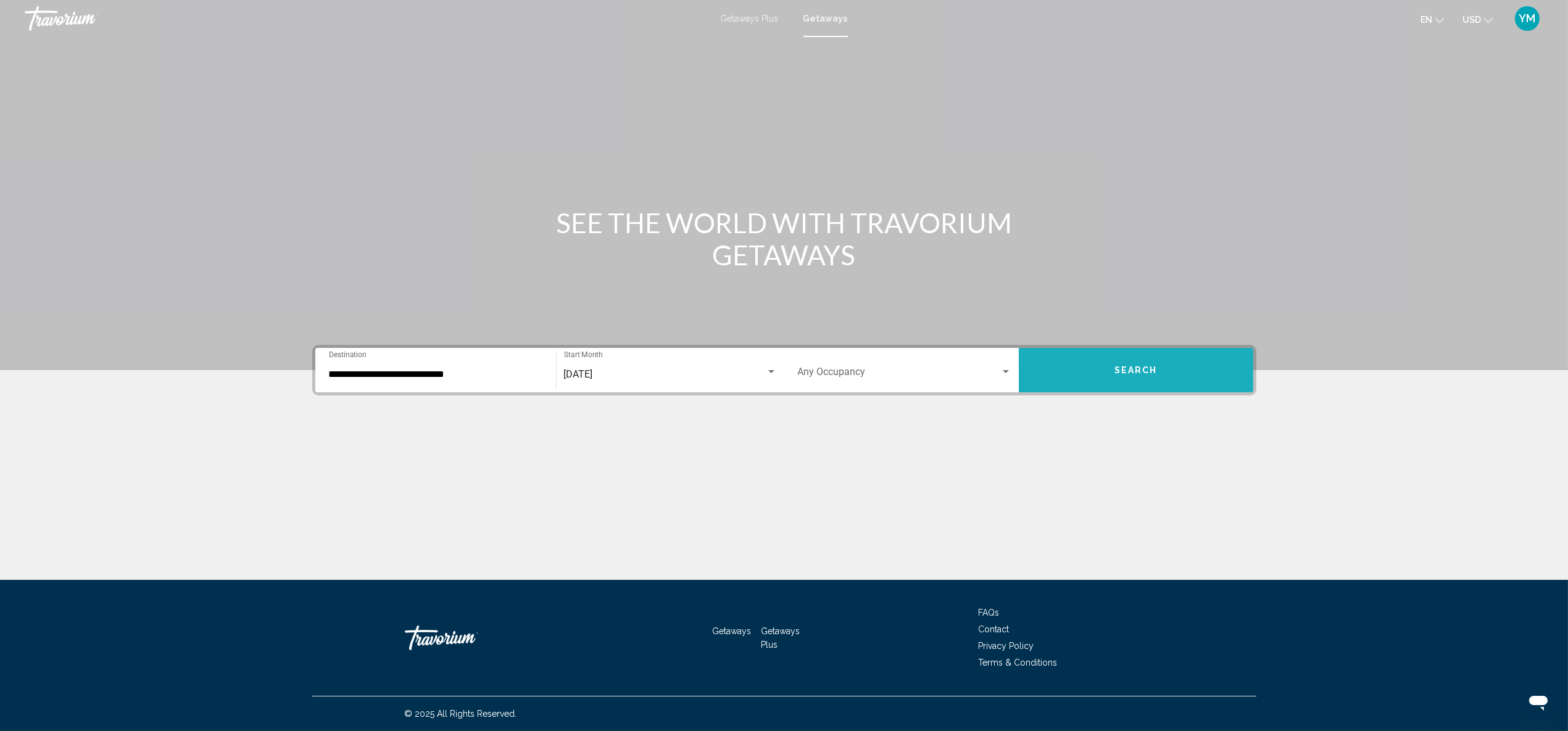
click at [1105, 372] on button "Search" at bounding box center [1136, 370] width 235 height 45
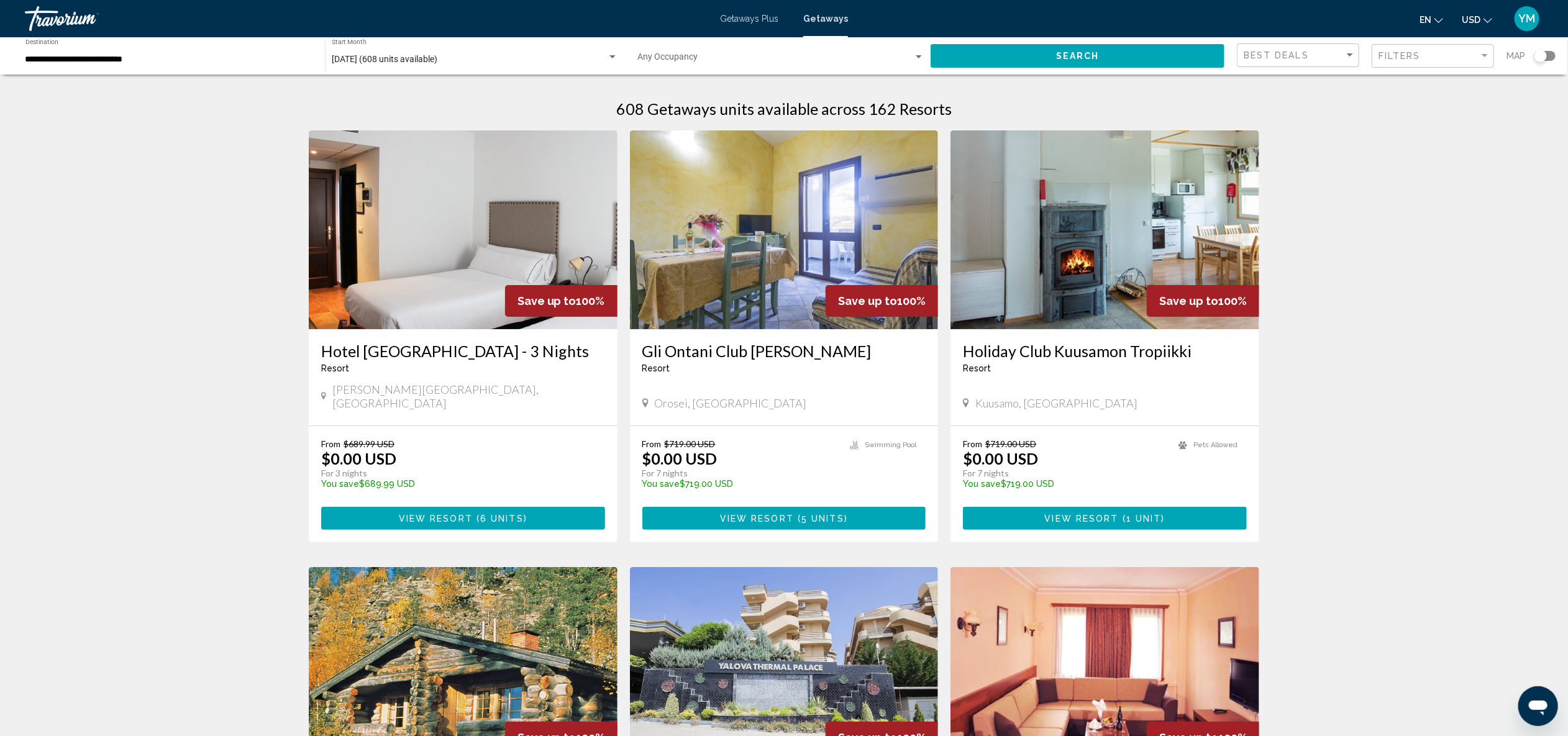
click at [1550, 53] on div "Search widget" at bounding box center [1545, 55] width 21 height 10
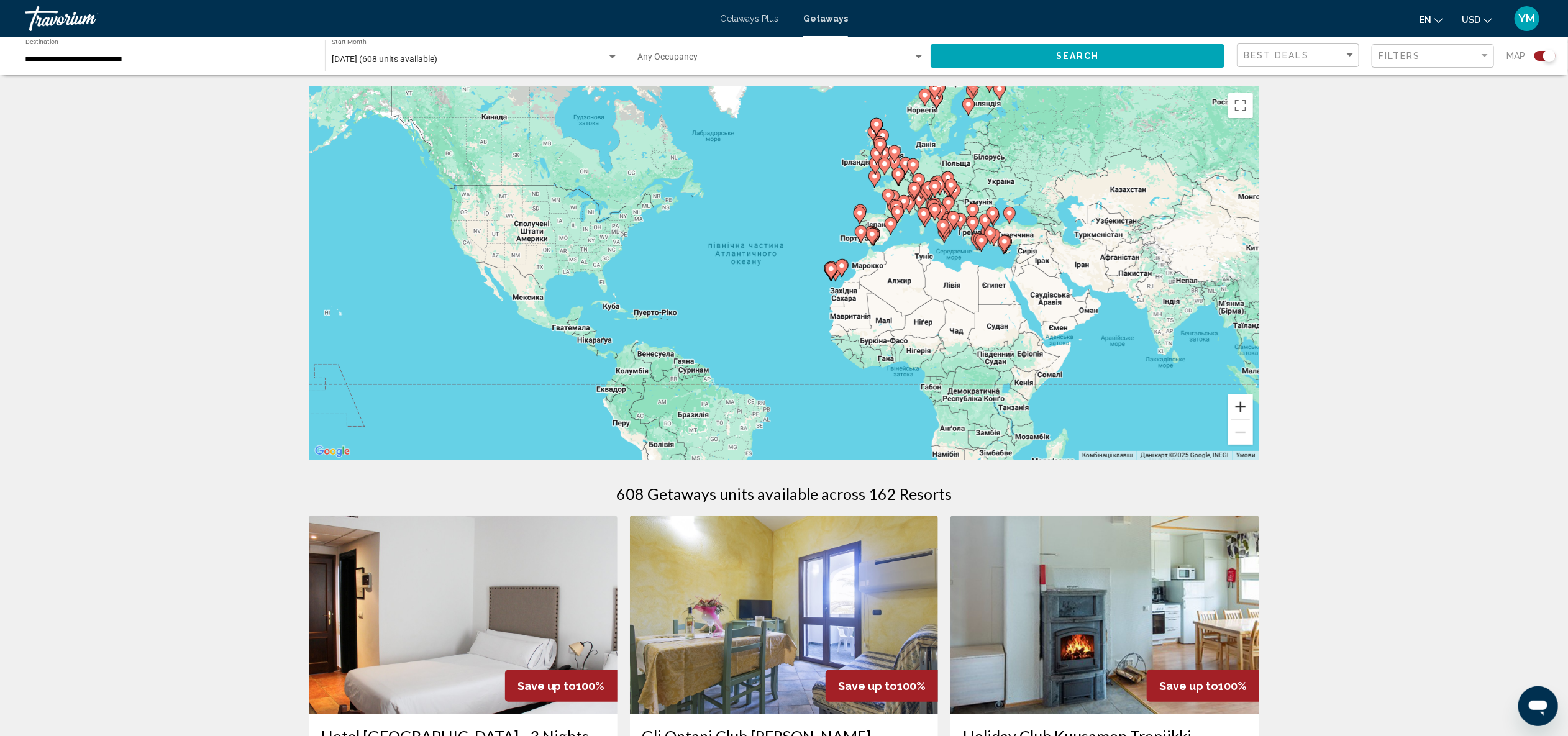
click at [1242, 401] on button "Збільшити" at bounding box center [1241, 407] width 25 height 25
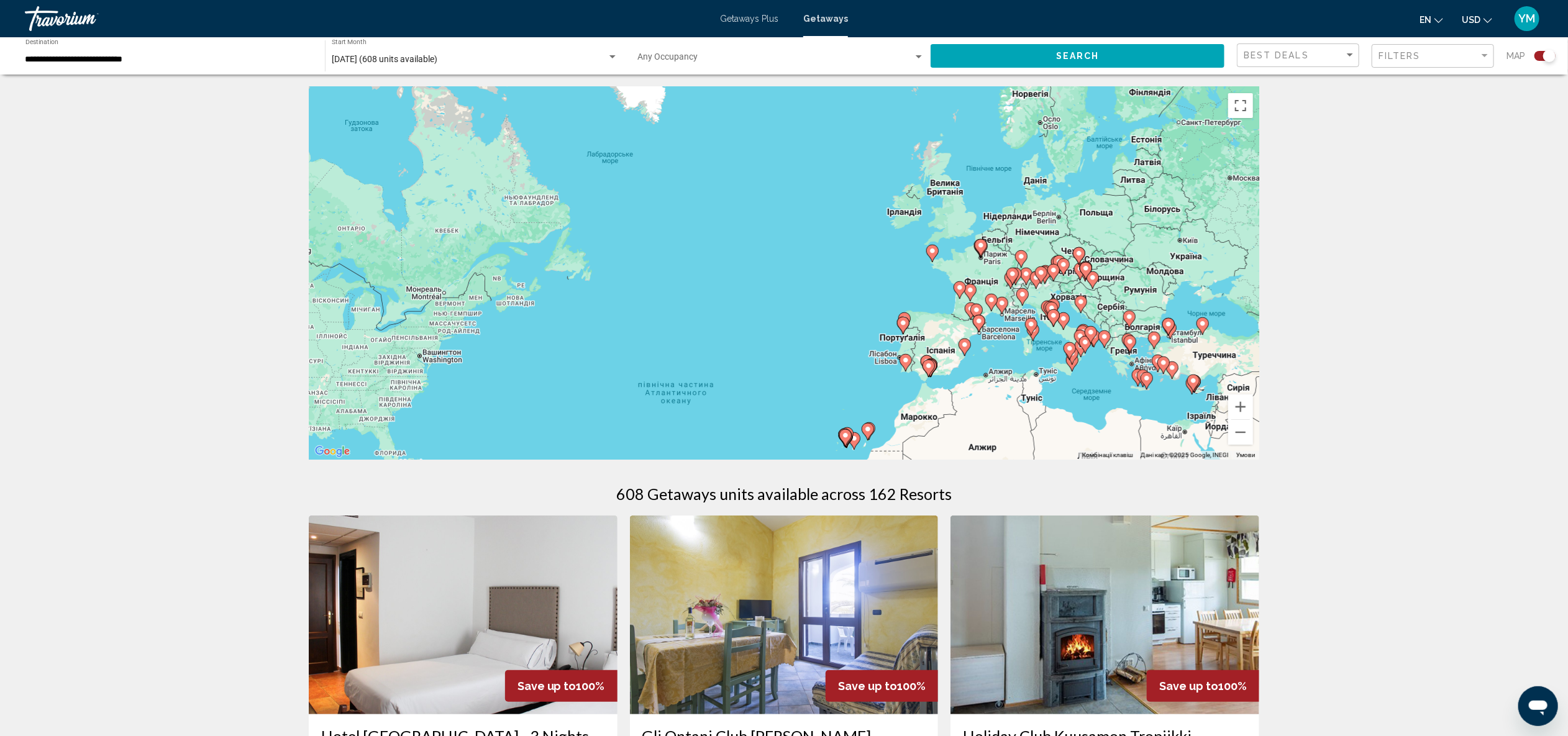
drag, startPoint x: 1080, startPoint y: 271, endPoint x: 1047, endPoint y: 434, distance: 166.3
click at [1047, 434] on div "Увімкніть режим перетягування за допомогою клавіатури, натиснувши Alt + Enter. …" at bounding box center [784, 273] width 950 height 373
click at [1240, 403] on button "Збільшити" at bounding box center [1241, 407] width 25 height 25
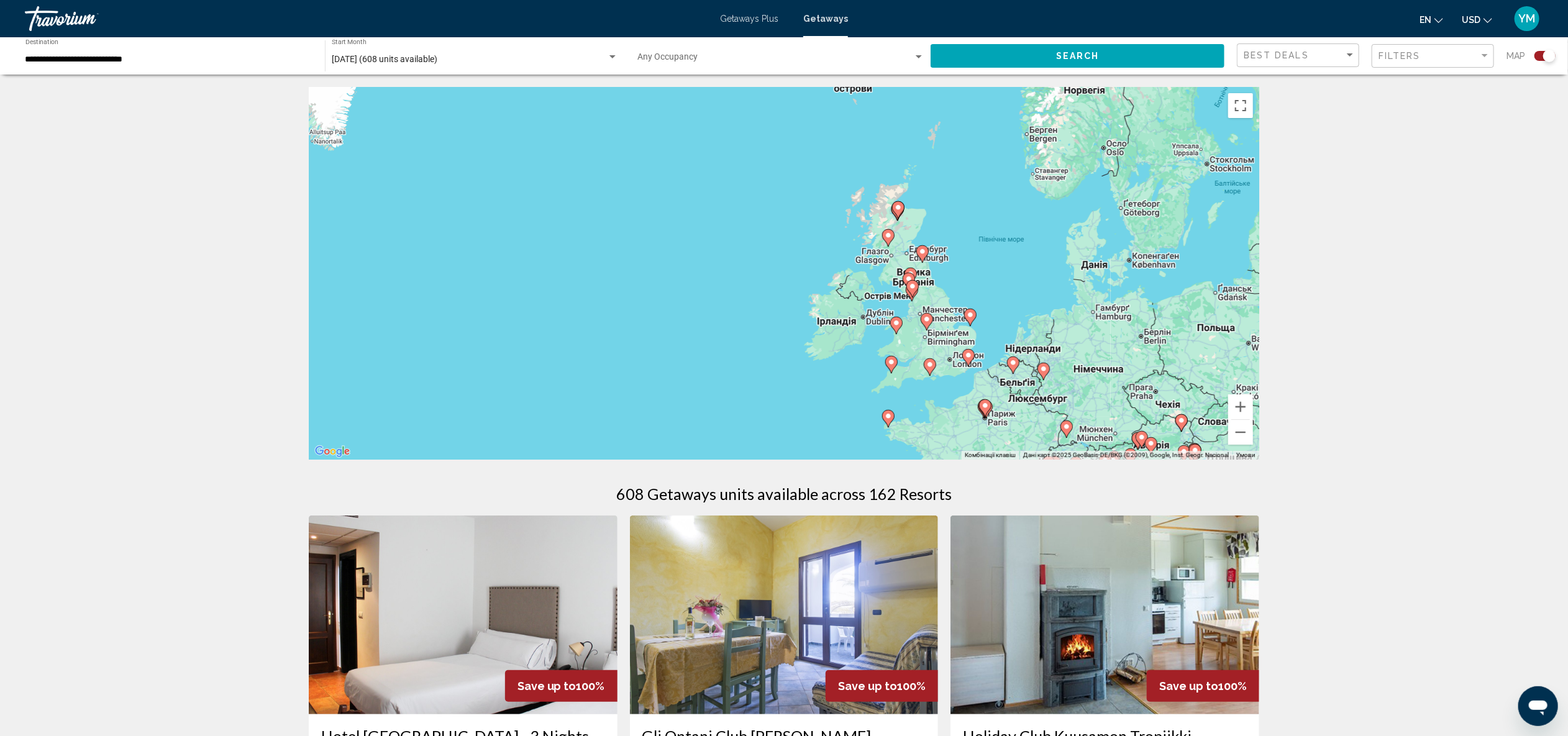
drag, startPoint x: 1133, startPoint y: 227, endPoint x: 939, endPoint y: 402, distance: 261.3
click at [939, 402] on div "Увімкніть режим перетягування за допомогою клавіатури, натиснувши Alt + Enter. …" at bounding box center [784, 273] width 950 height 373
click at [1243, 408] on button "Збільшити" at bounding box center [1241, 407] width 25 height 25
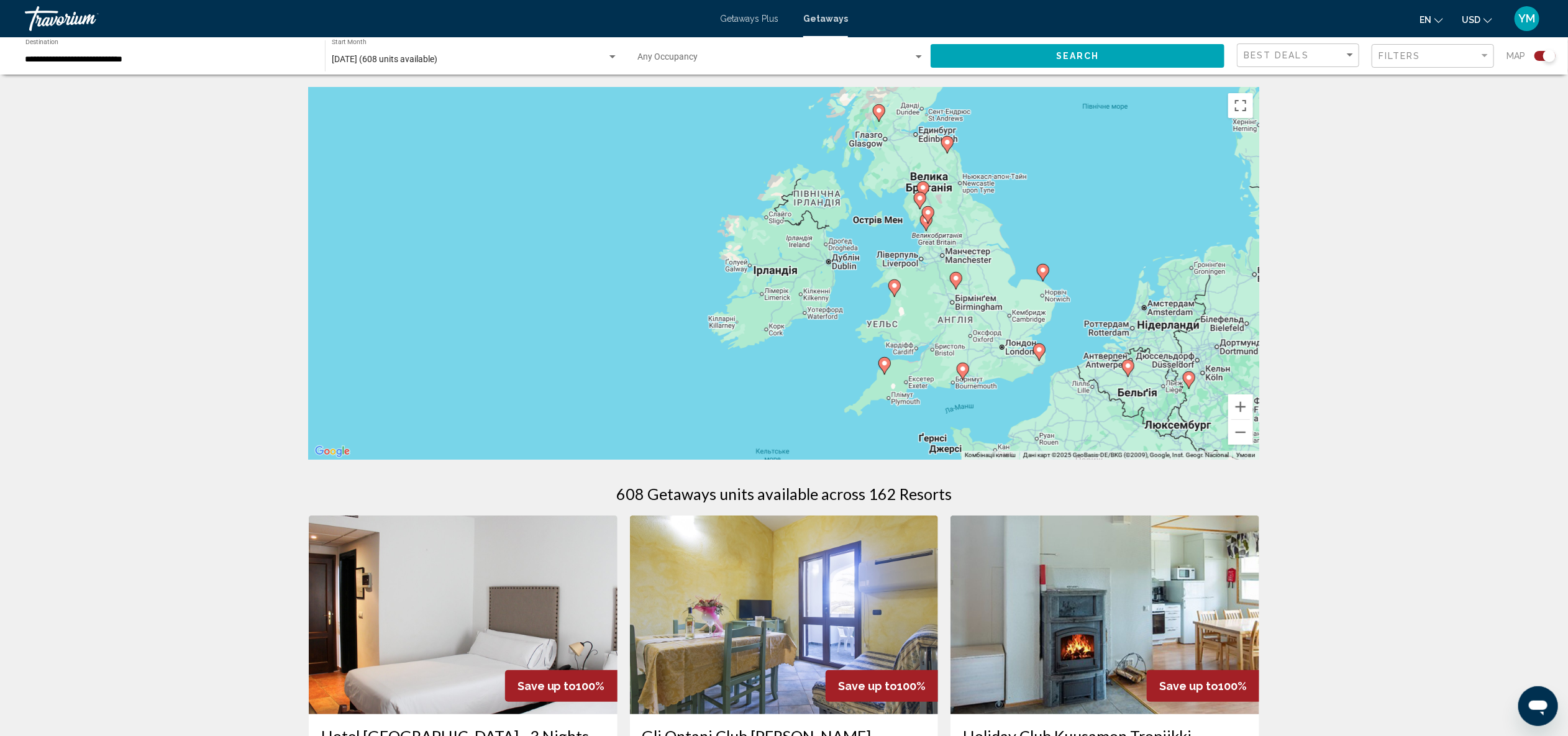
drag, startPoint x: 1161, startPoint y: 393, endPoint x: 1054, endPoint y: 299, distance: 142.4
click at [1053, 297] on div "Увімкніть режим перетягування за допомогою клавіатури, натиснувши Alt + Enter. …" at bounding box center [784, 273] width 950 height 373
click at [1240, 400] on button "Збільшити" at bounding box center [1241, 407] width 25 height 25
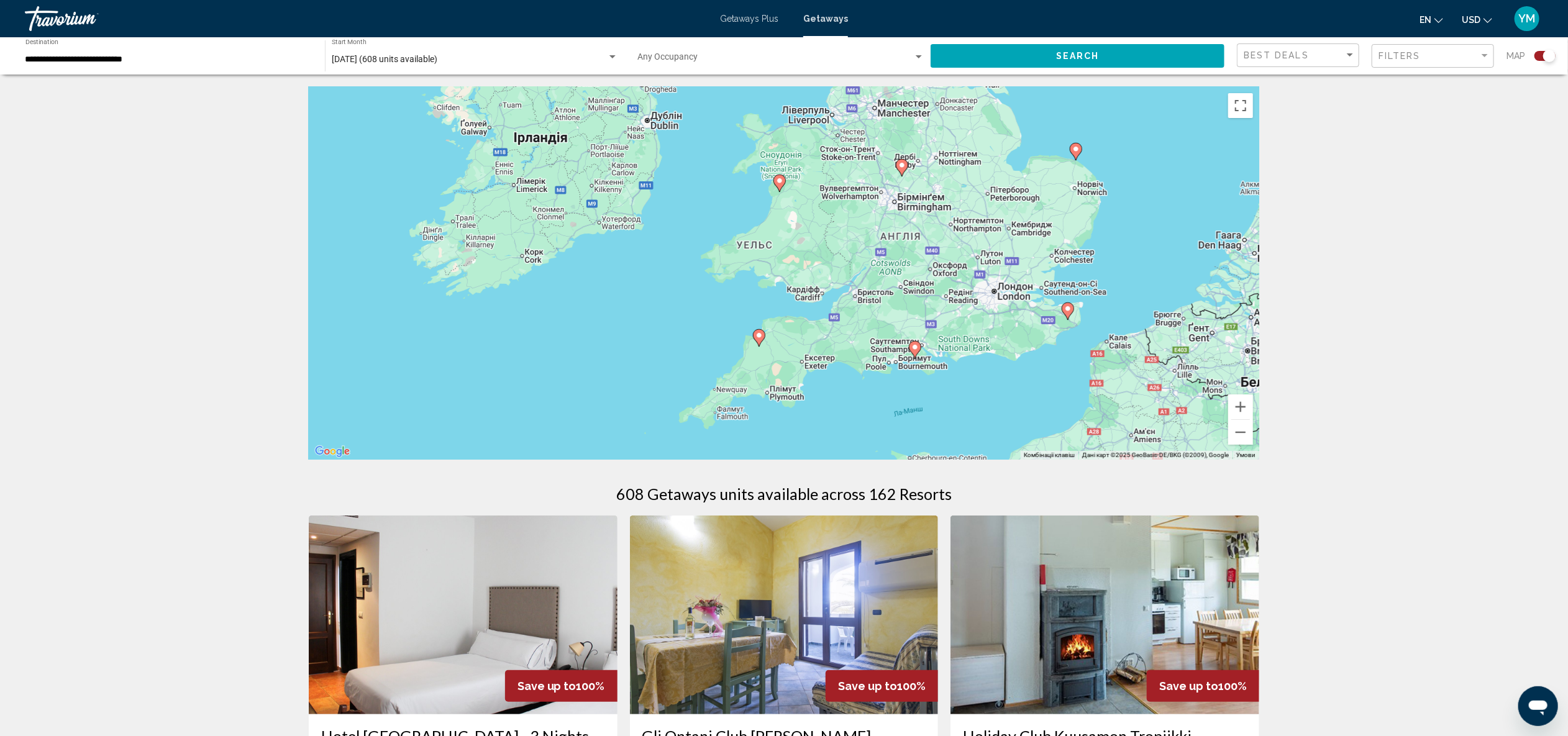
drag, startPoint x: 1124, startPoint y: 386, endPoint x: 896, endPoint y: 253, distance: 264.0
click at [896, 253] on div "Увімкніть режим перетягування за допомогою клавіатури, натиснувши Alt + Enter. …" at bounding box center [784, 273] width 950 height 373
click at [1077, 150] on image "Main content" at bounding box center [1077, 149] width 8 height 8
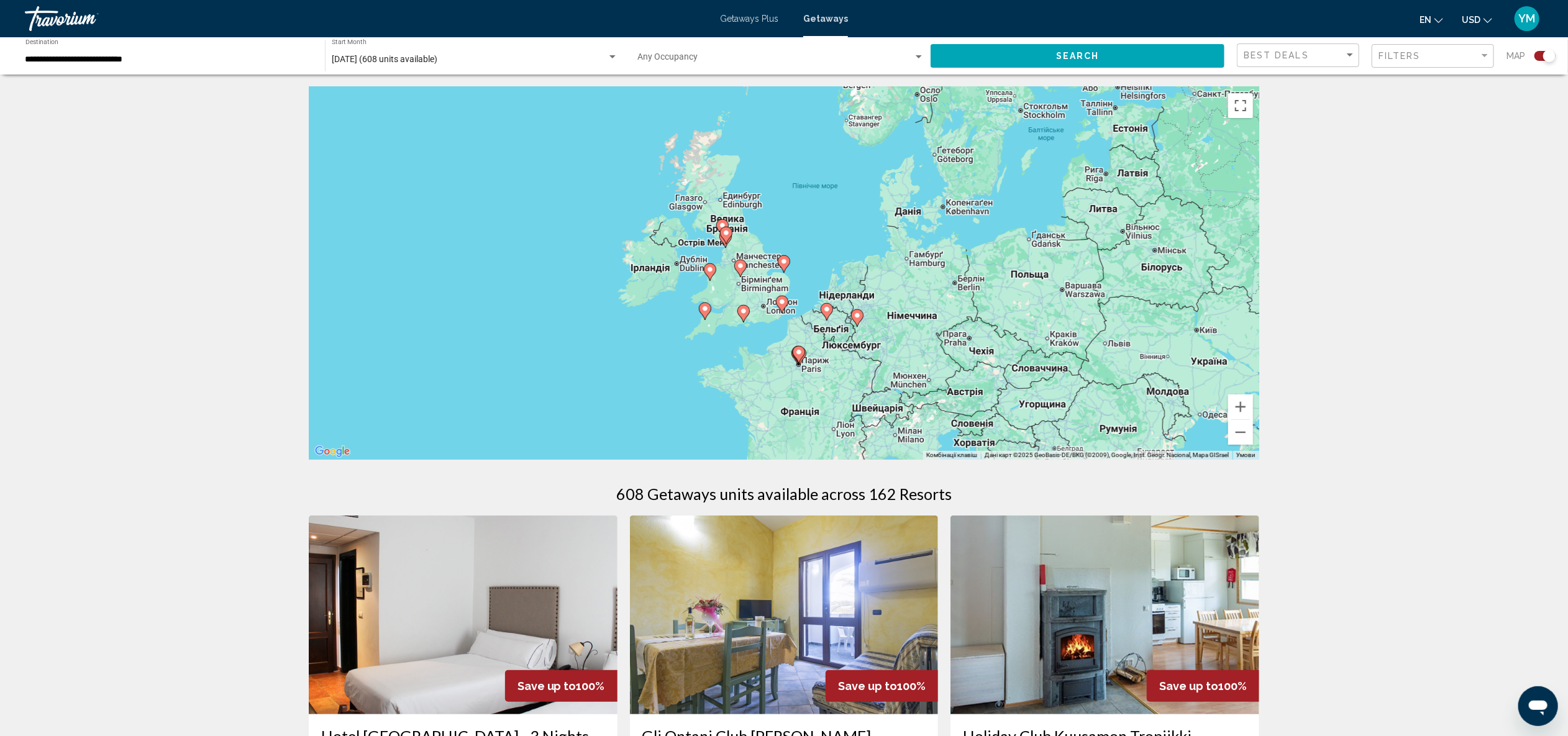
click at [782, 262] on image "Main content" at bounding box center [784, 262] width 8 height 8
type input "**********"
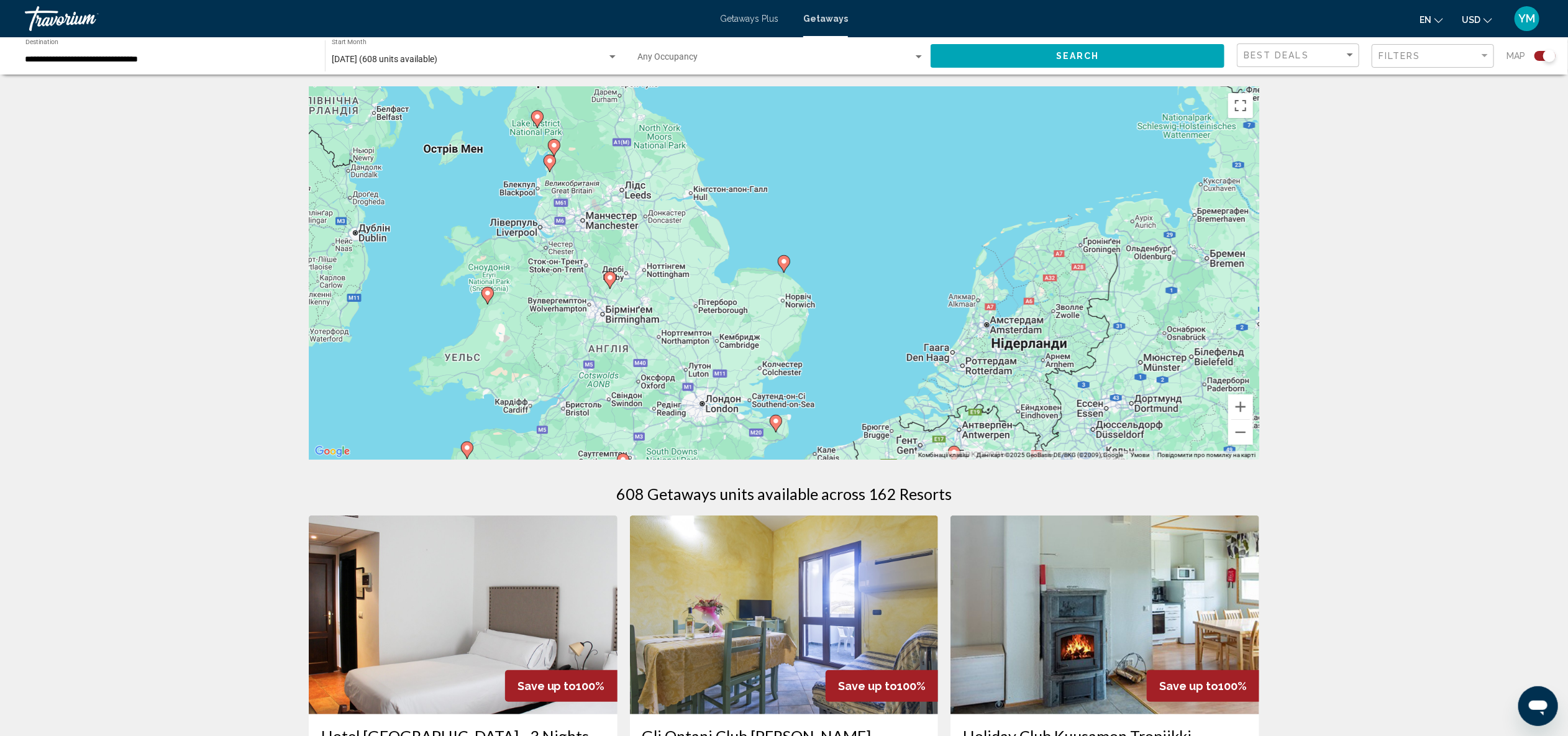
click at [785, 260] on image "Main content" at bounding box center [784, 262] width 8 height 8
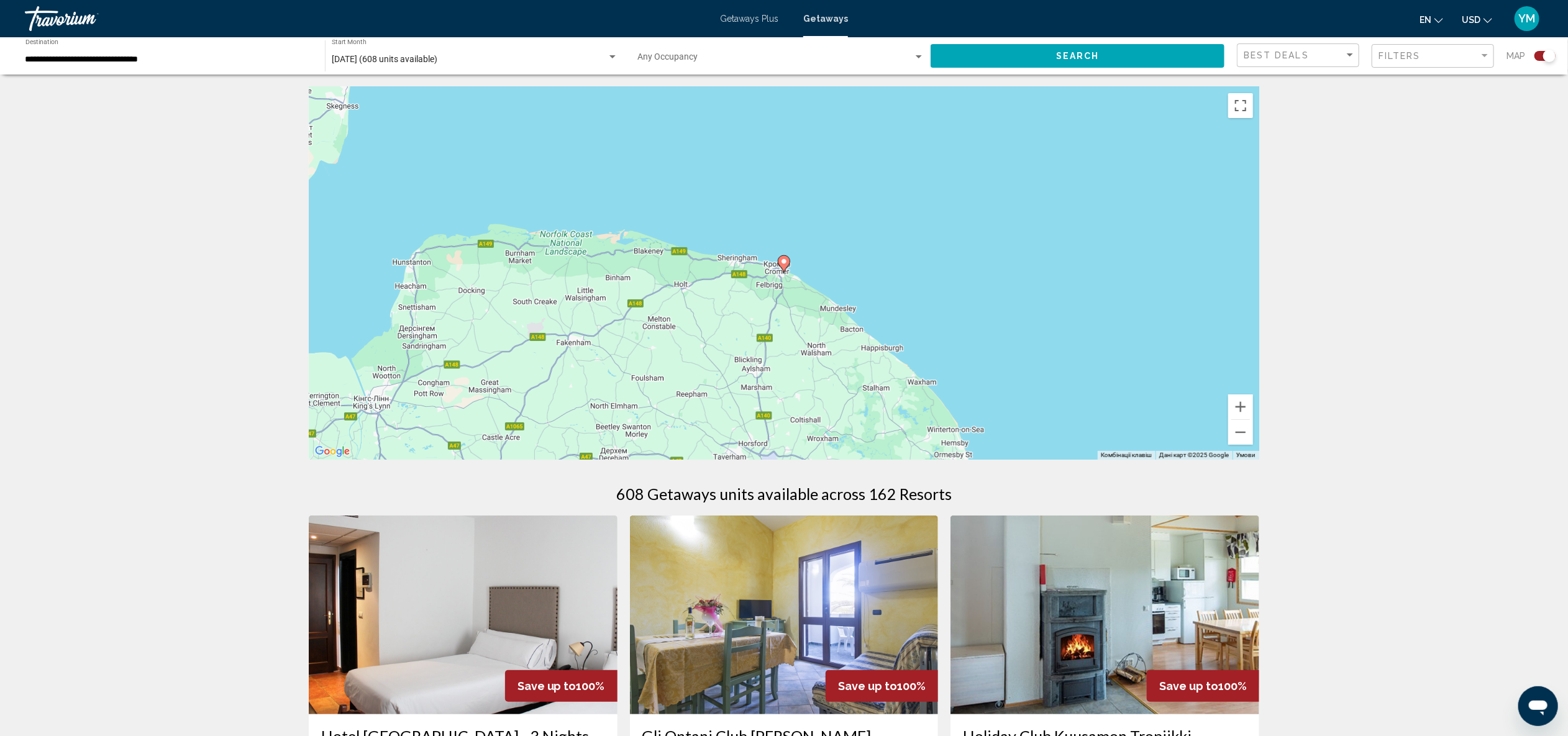
click at [785, 261] on image "Main content" at bounding box center [784, 262] width 8 height 8
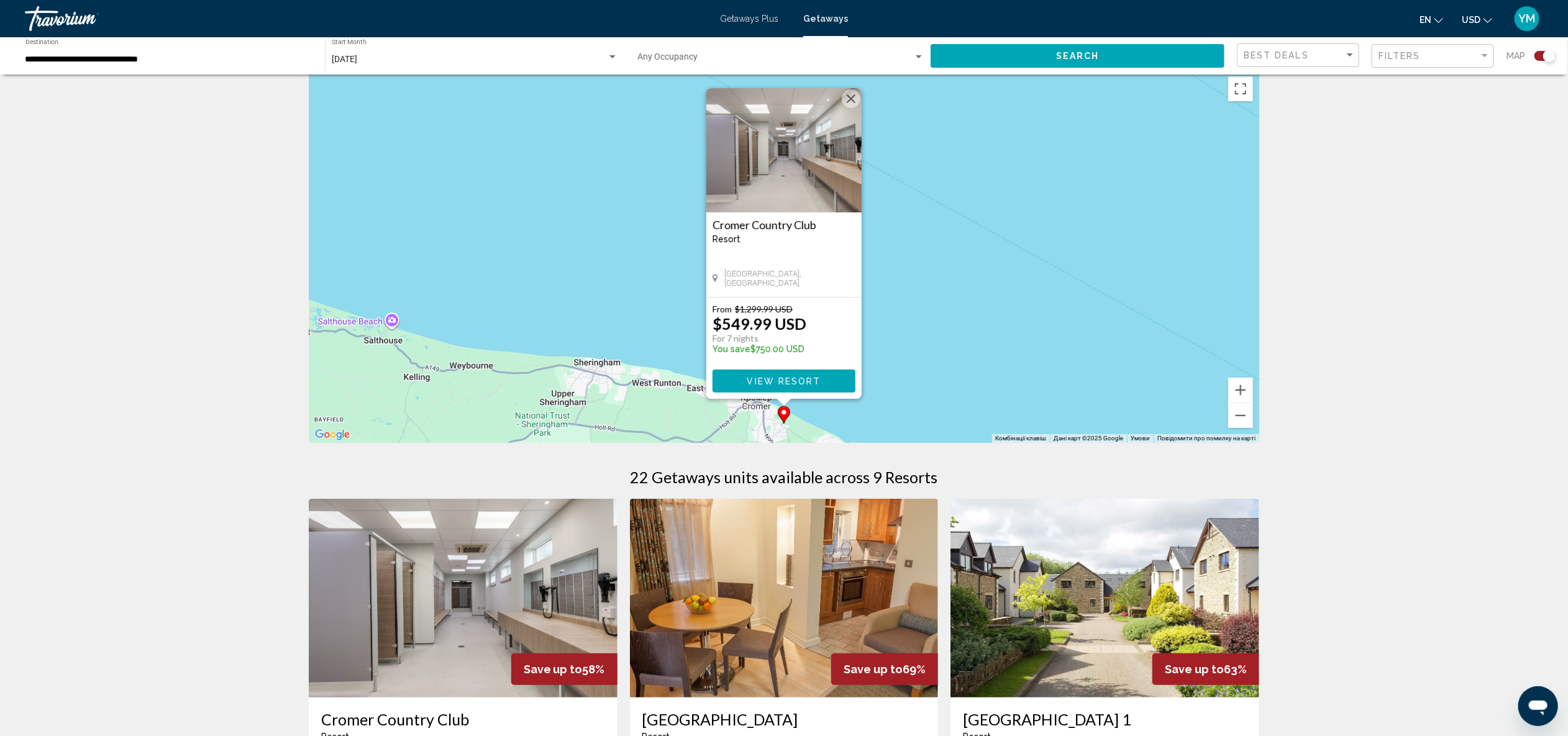
scroll to position [22, 0]
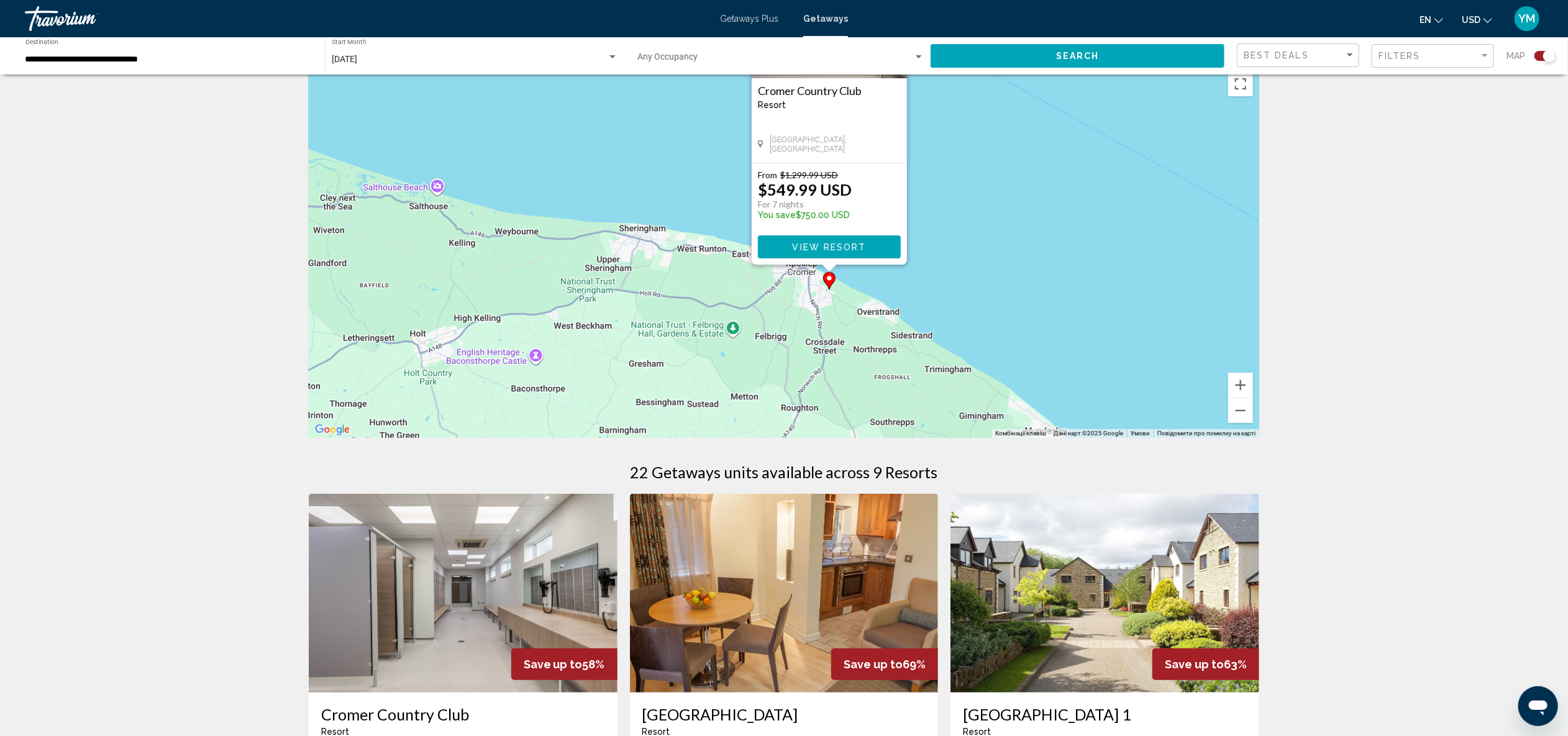
drag, startPoint x: 935, startPoint y: 354, endPoint x: 981, endPoint y: 223, distance: 138.8
click at [981, 223] on div "Увімкніть режим перетягування за допомогою клавіатури, натиснувши Alt + Enter. …" at bounding box center [784, 251] width 950 height 373
click at [1250, 417] on button "Зменшити" at bounding box center [1241, 411] width 25 height 25
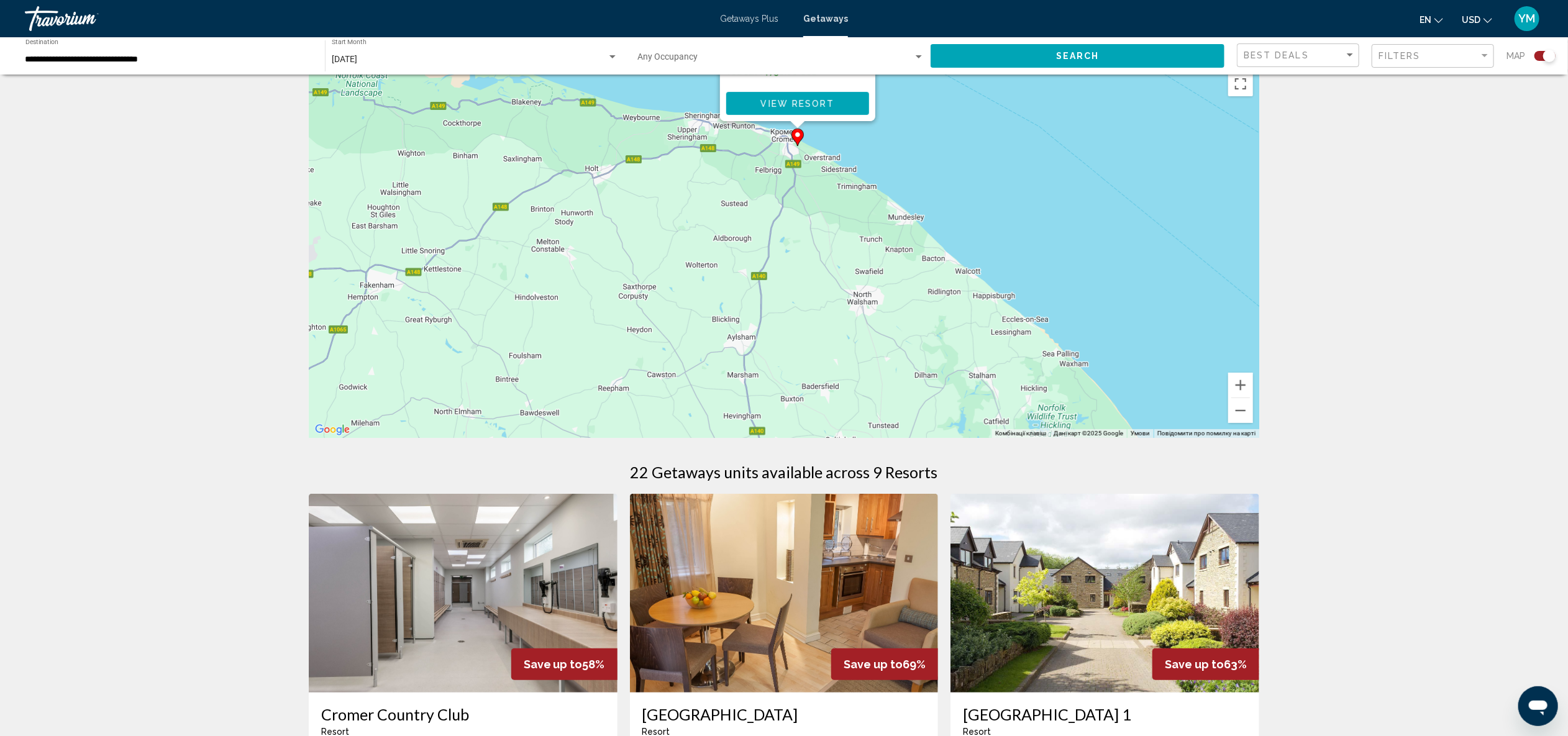
drag, startPoint x: 1037, startPoint y: 393, endPoint x: 1101, endPoint y: 332, distance: 88.4
click at [1029, 268] on div "Увімкніть режим перетягування за допомогою клавіатури, натиснувши Alt + Enter. …" at bounding box center [784, 251] width 950 height 373
click at [1234, 410] on button "Зменшити" at bounding box center [1241, 411] width 25 height 25
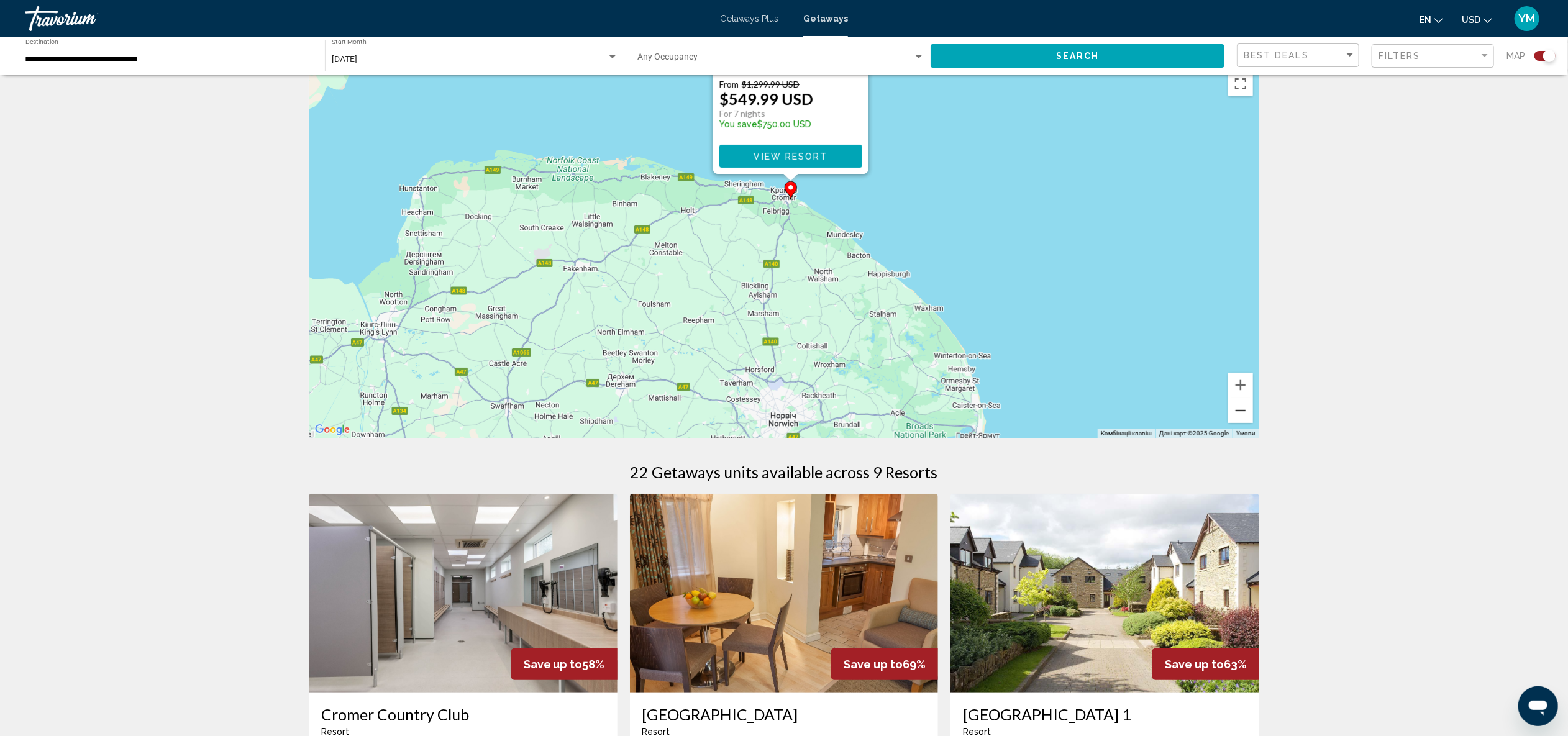
click at [1234, 410] on button "Зменшити" at bounding box center [1241, 411] width 25 height 25
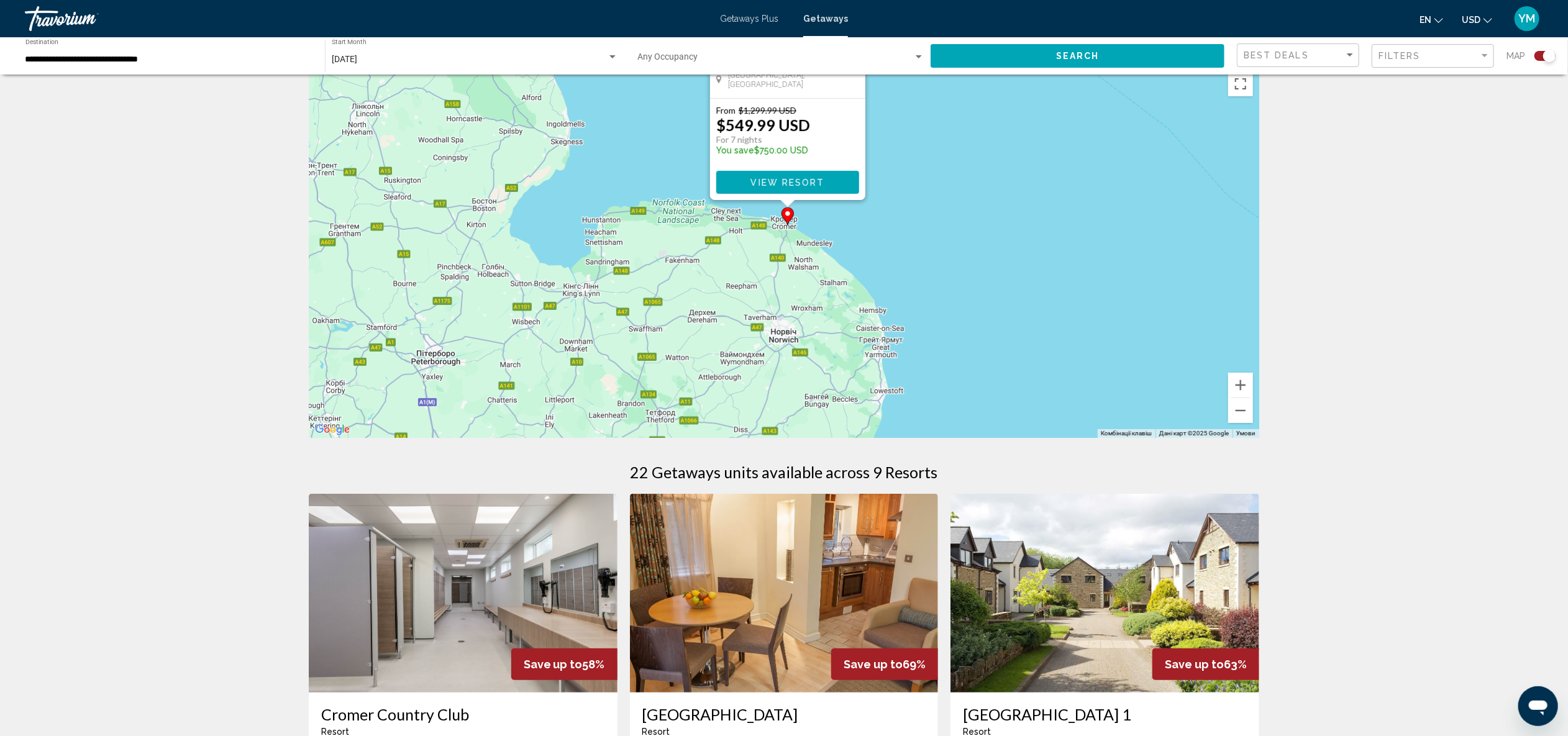
click at [1489, 18] on icon "Change currency" at bounding box center [1488, 20] width 9 height 9
click at [1465, 97] on button "GBP (£)" at bounding box center [1452, 97] width 63 height 16
click at [786, 214] on image "Main content" at bounding box center [788, 214] width 8 height 8
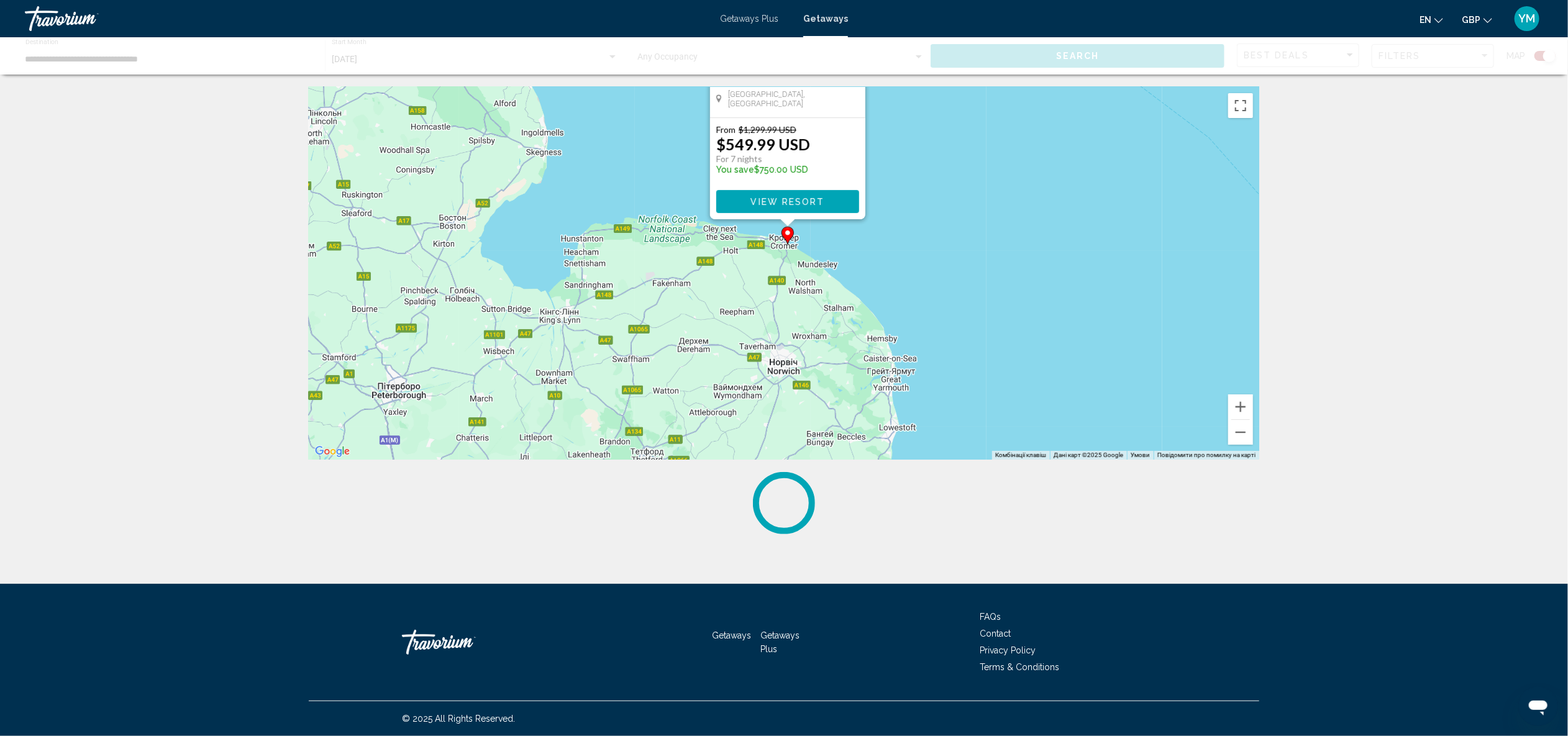
scroll to position [0, 0]
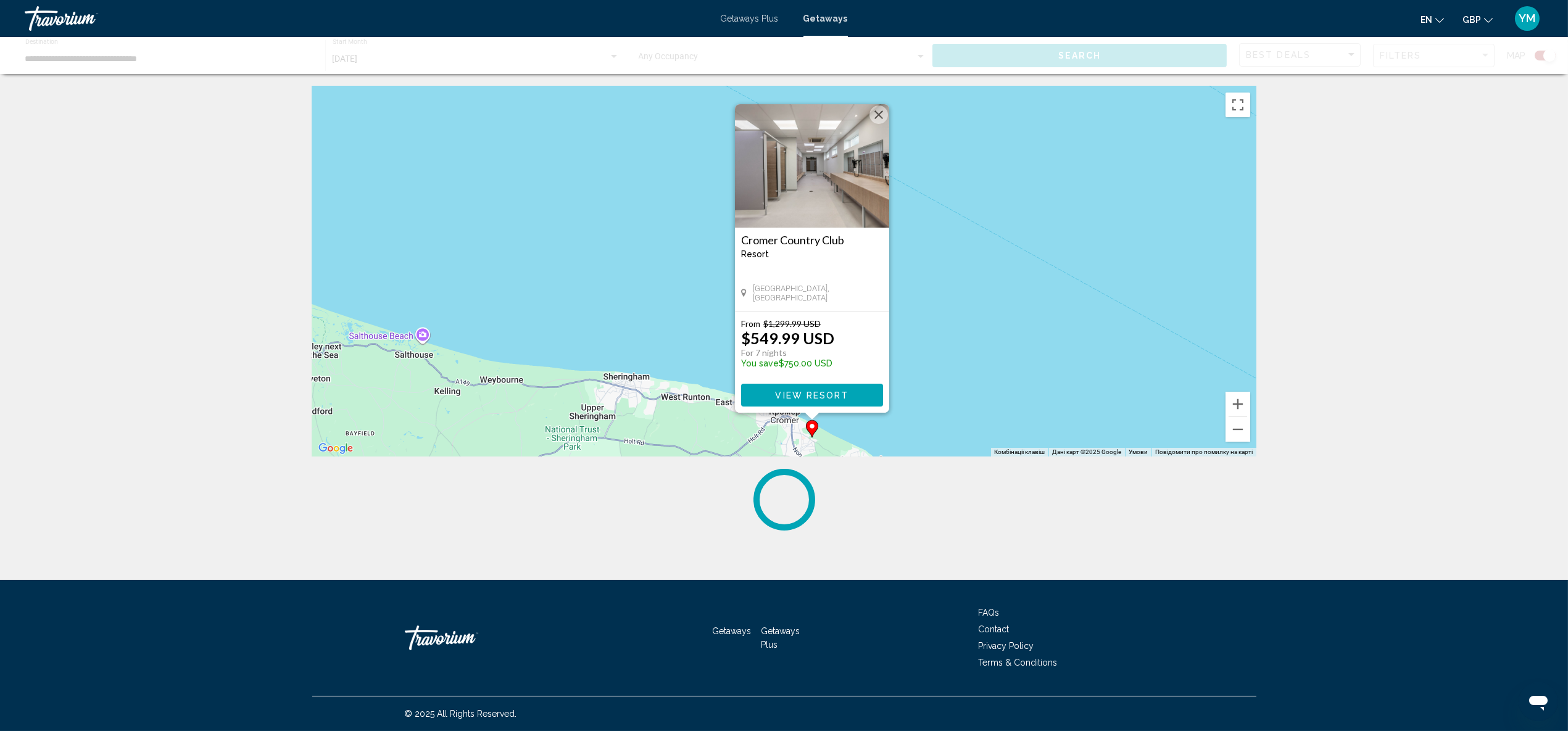
click at [812, 423] on image "Main content" at bounding box center [812, 426] width 8 height 8
click at [1314, 380] on div "← Перемістити ліворуч → Перемістити праворуч ↑ Перемістити вгору ↓ Перемістити …" at bounding box center [784, 309] width 1568 height 444
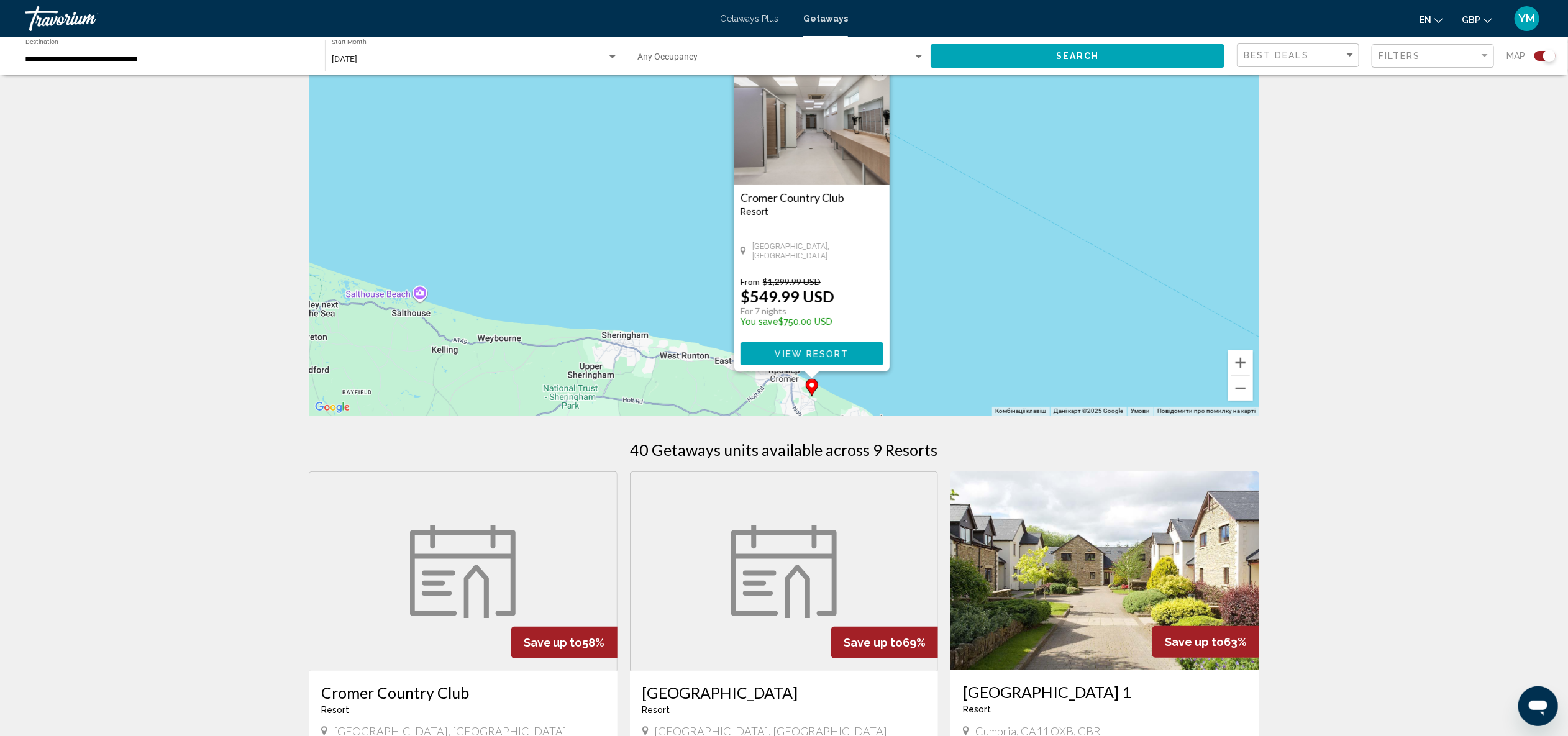
scroll to position [391, 0]
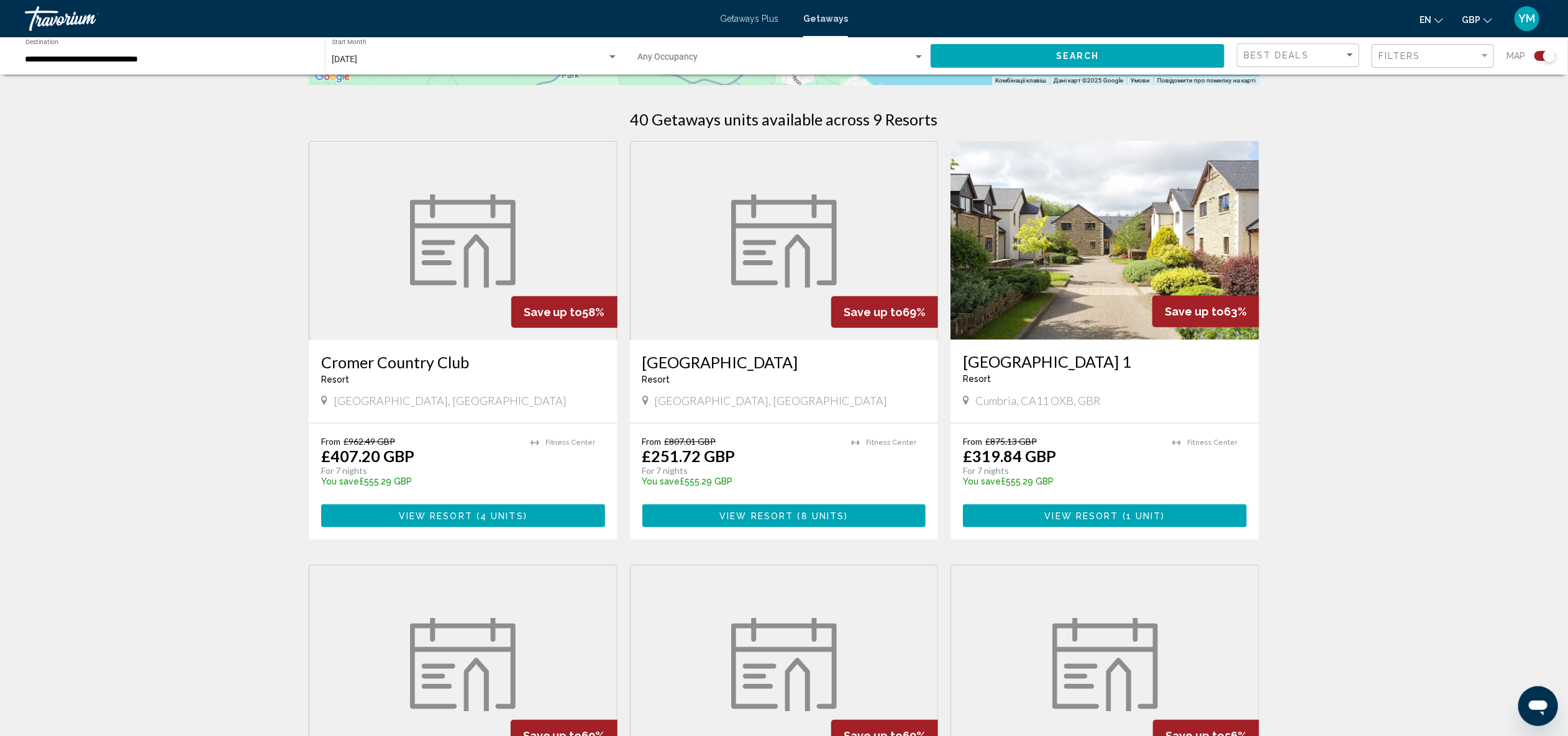
click at [1323, 376] on div "← Перемістити ліворуч → Перемістити праворуч ↑ Перемістити вгору ↓ Перемістити …" at bounding box center [784, 584] width 1568 height 1743
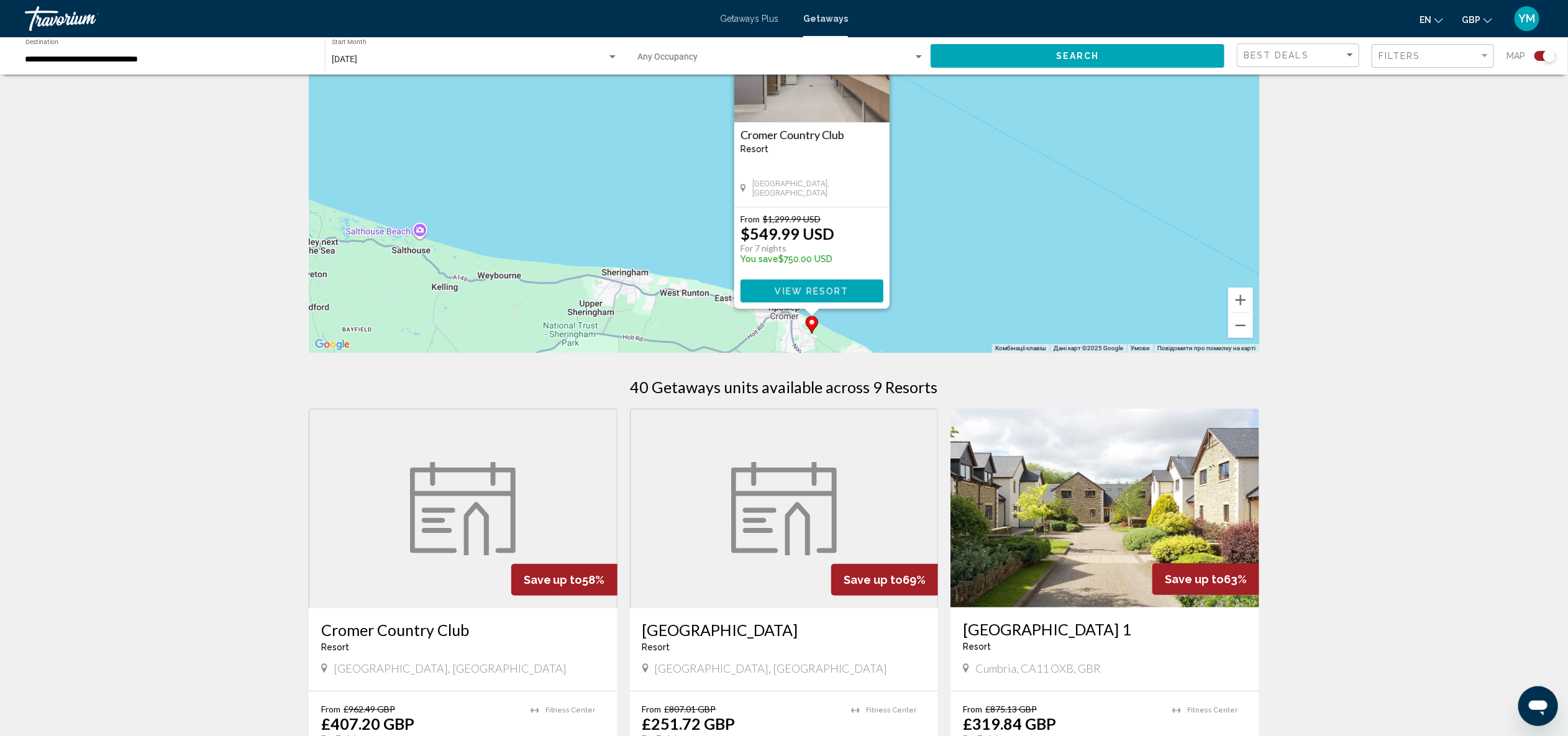
scroll to position [0, 0]
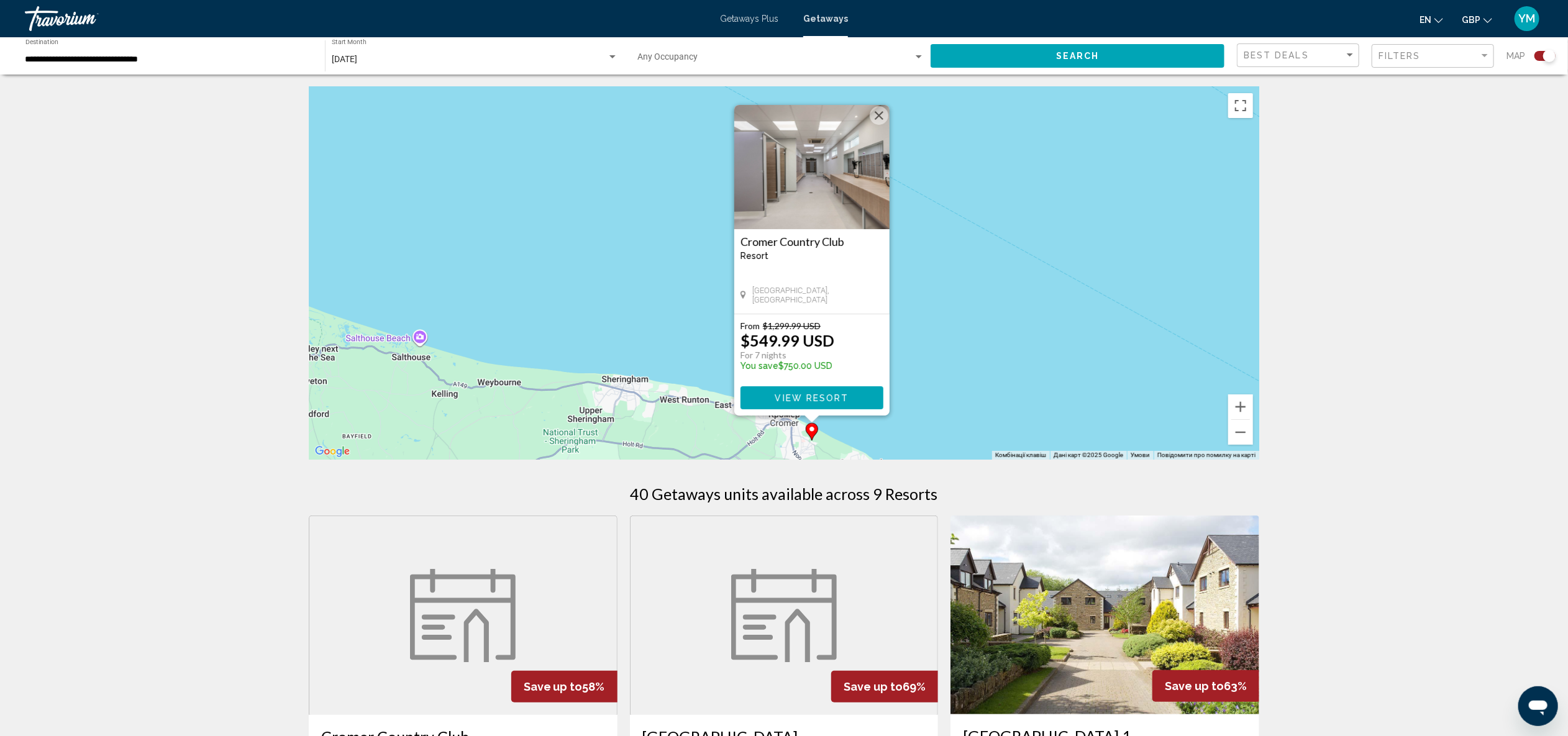
click at [1134, 357] on div "Увімкніть режим перетягування за допомогою клавіатури, натиснувши Alt + Enter. …" at bounding box center [784, 273] width 950 height 373
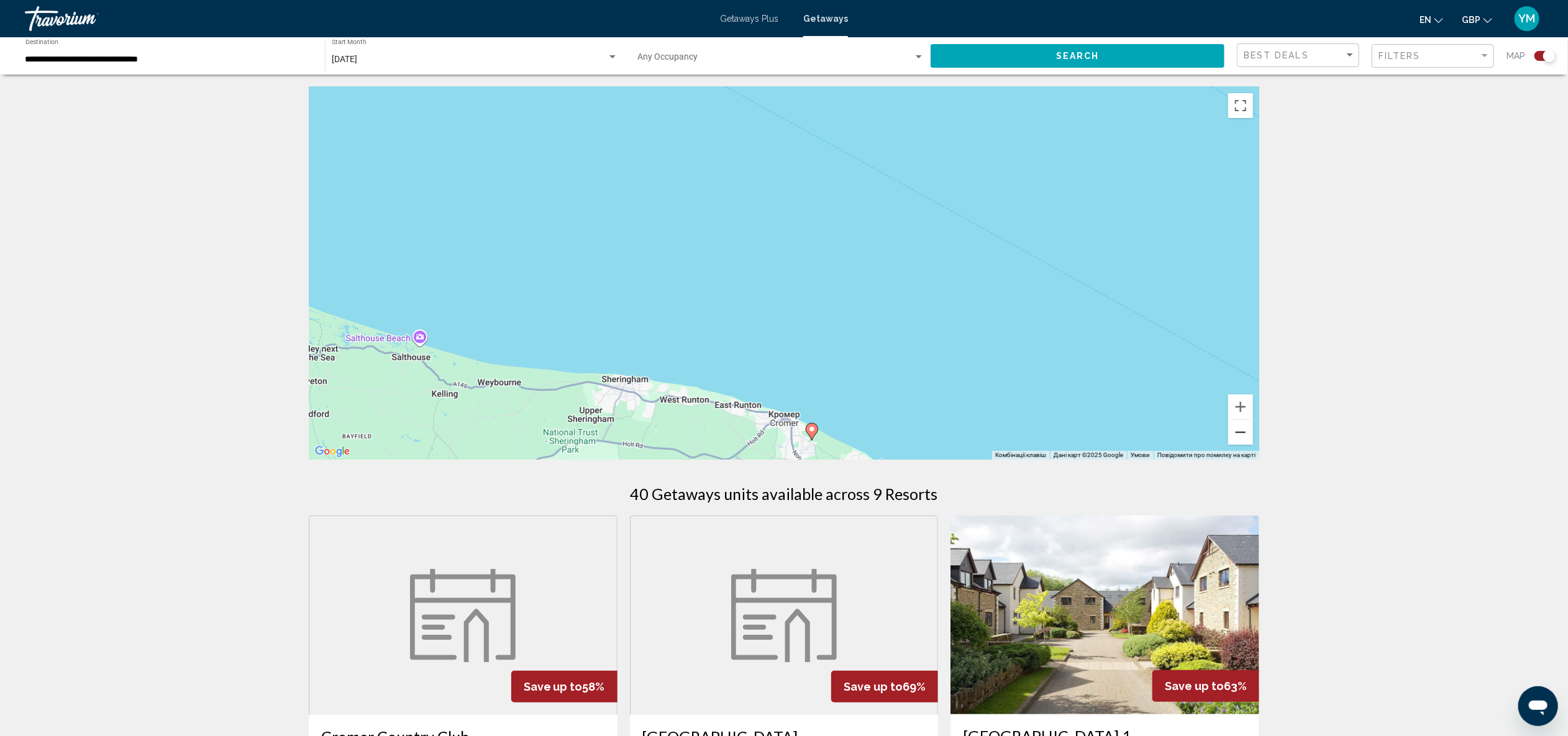
click at [1237, 430] on button "Зменшити" at bounding box center [1241, 432] width 25 height 25
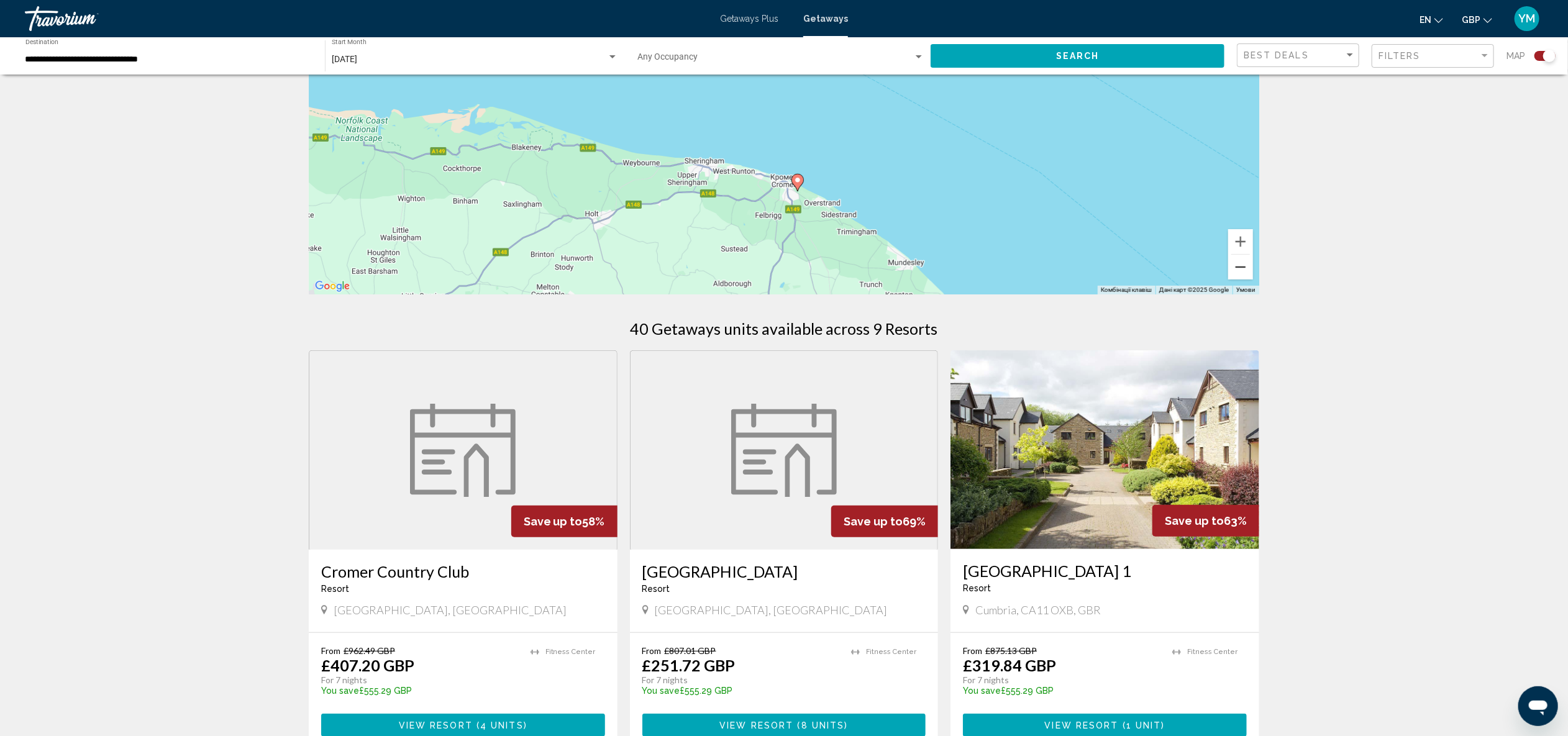
scroll to position [127, 0]
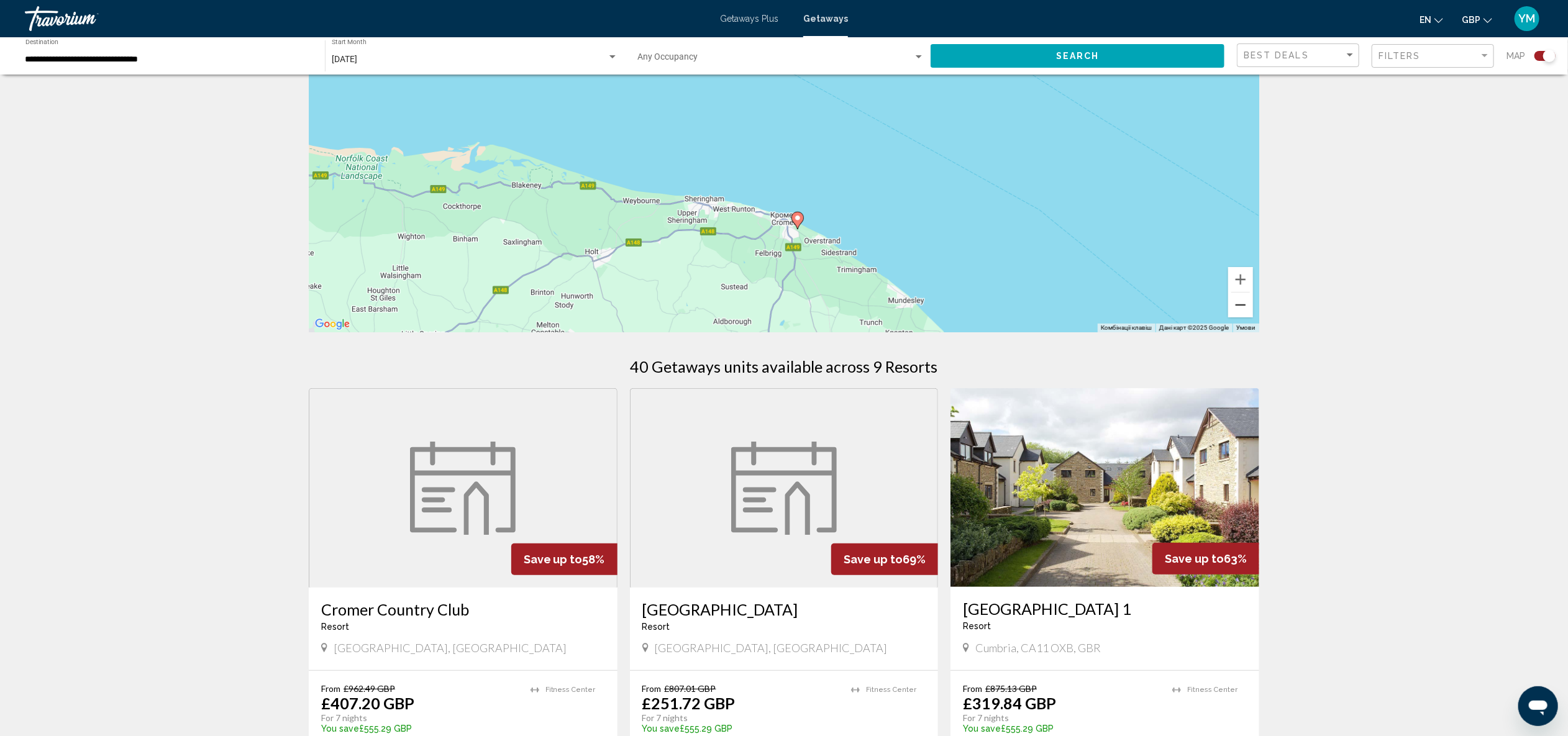
click at [1241, 308] on button "Зменшити" at bounding box center [1241, 305] width 25 height 25
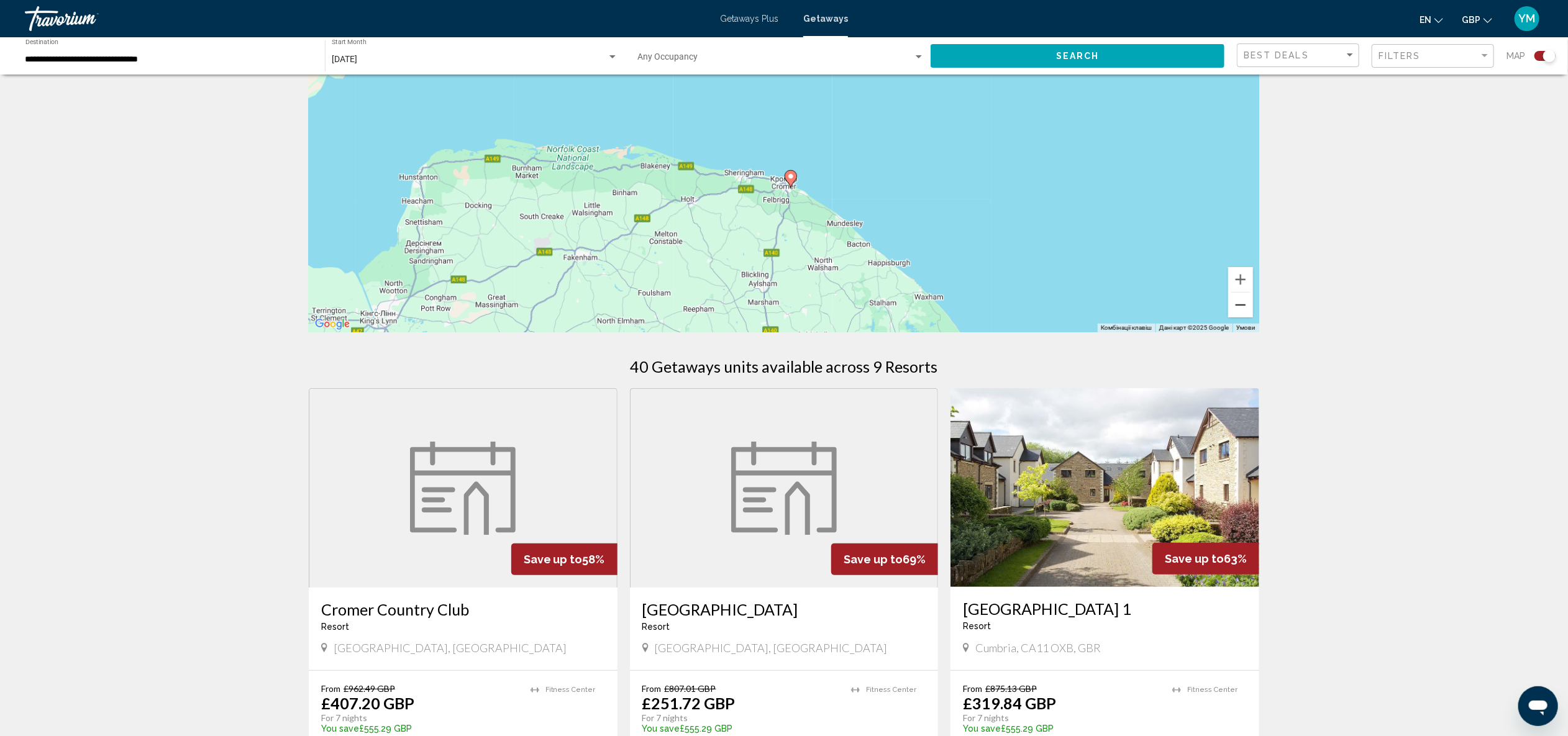
click at [1241, 308] on button "Зменшити" at bounding box center [1241, 305] width 25 height 25
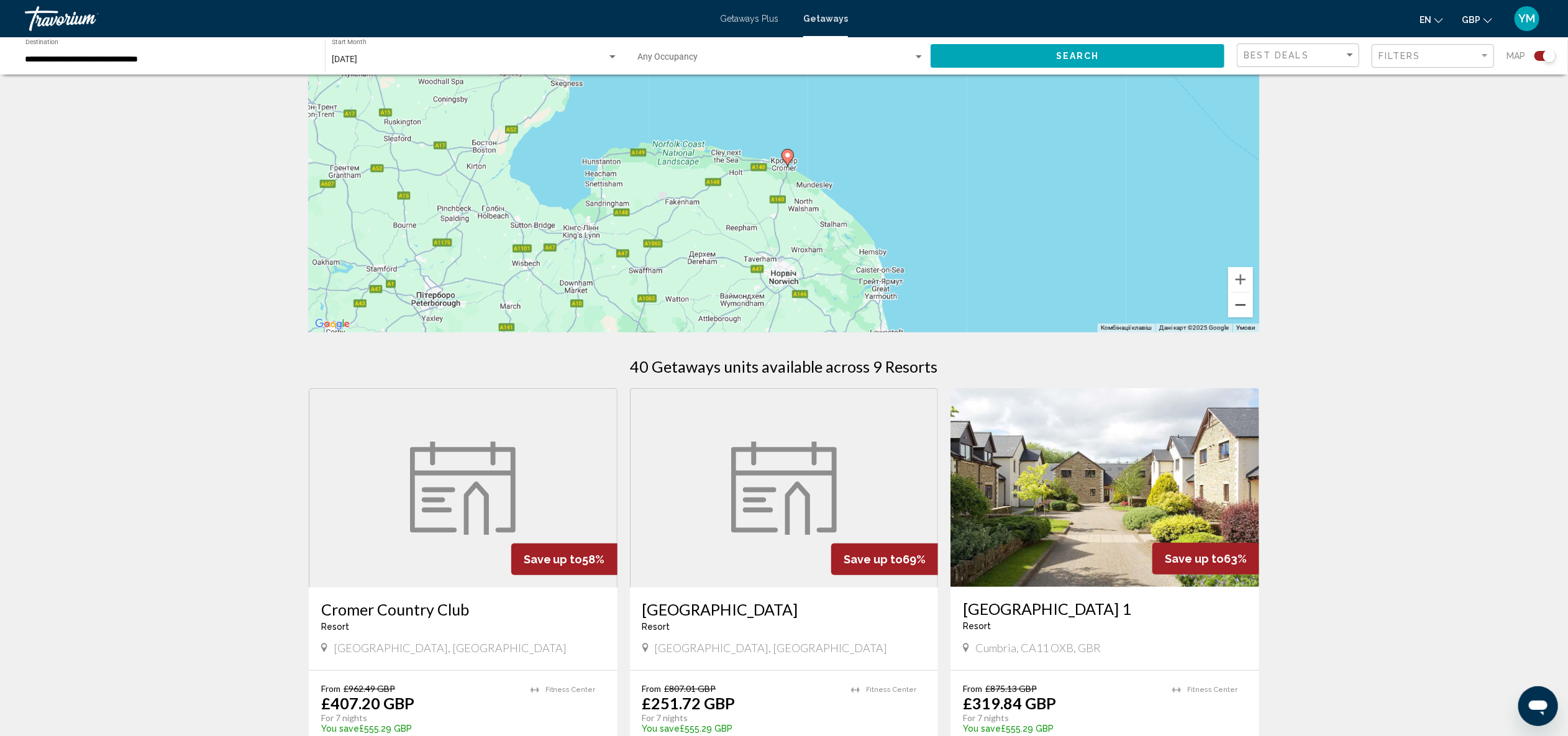
click at [1241, 308] on button "Зменшити" at bounding box center [1241, 305] width 25 height 25
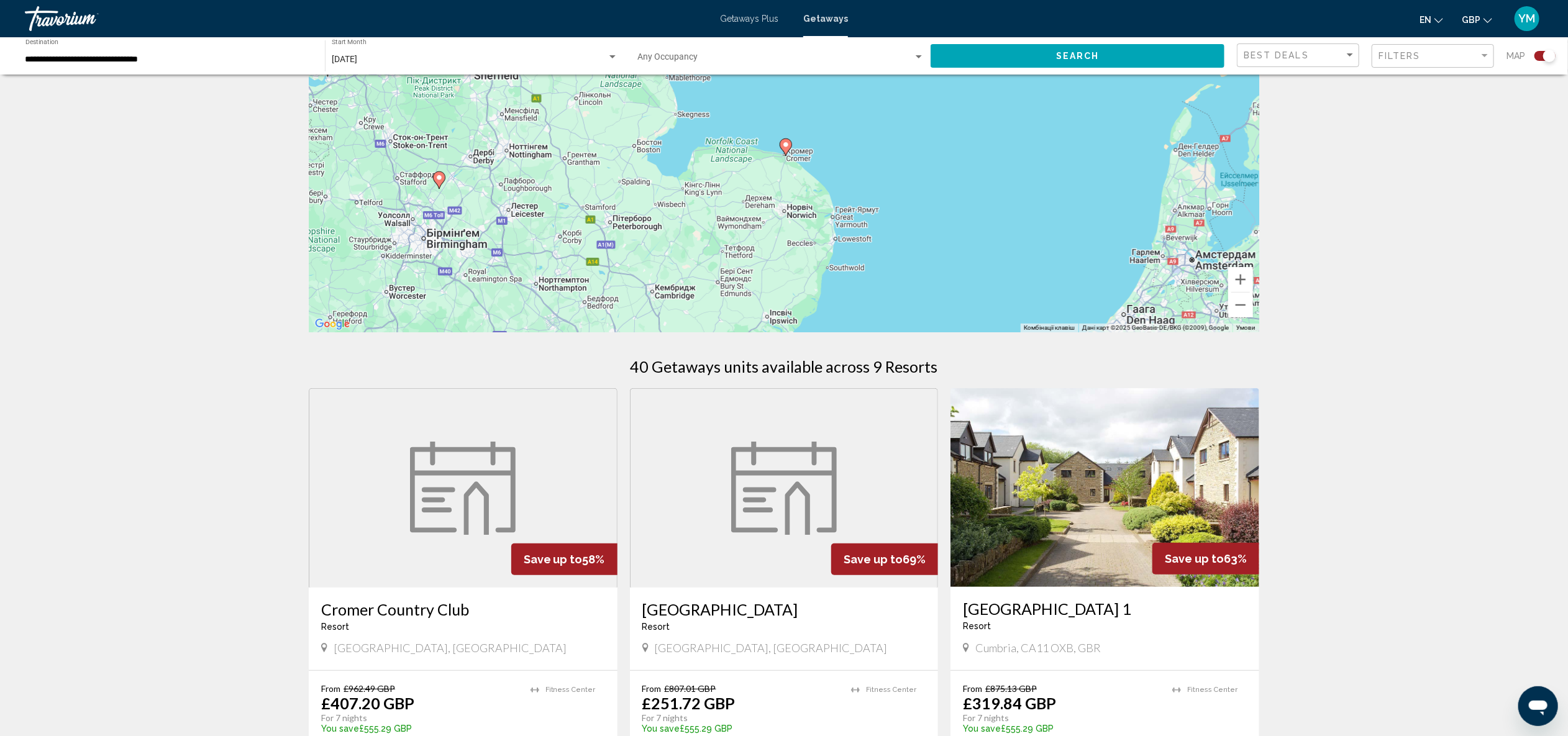
click at [785, 146] on image "Main content" at bounding box center [786, 145] width 8 height 8
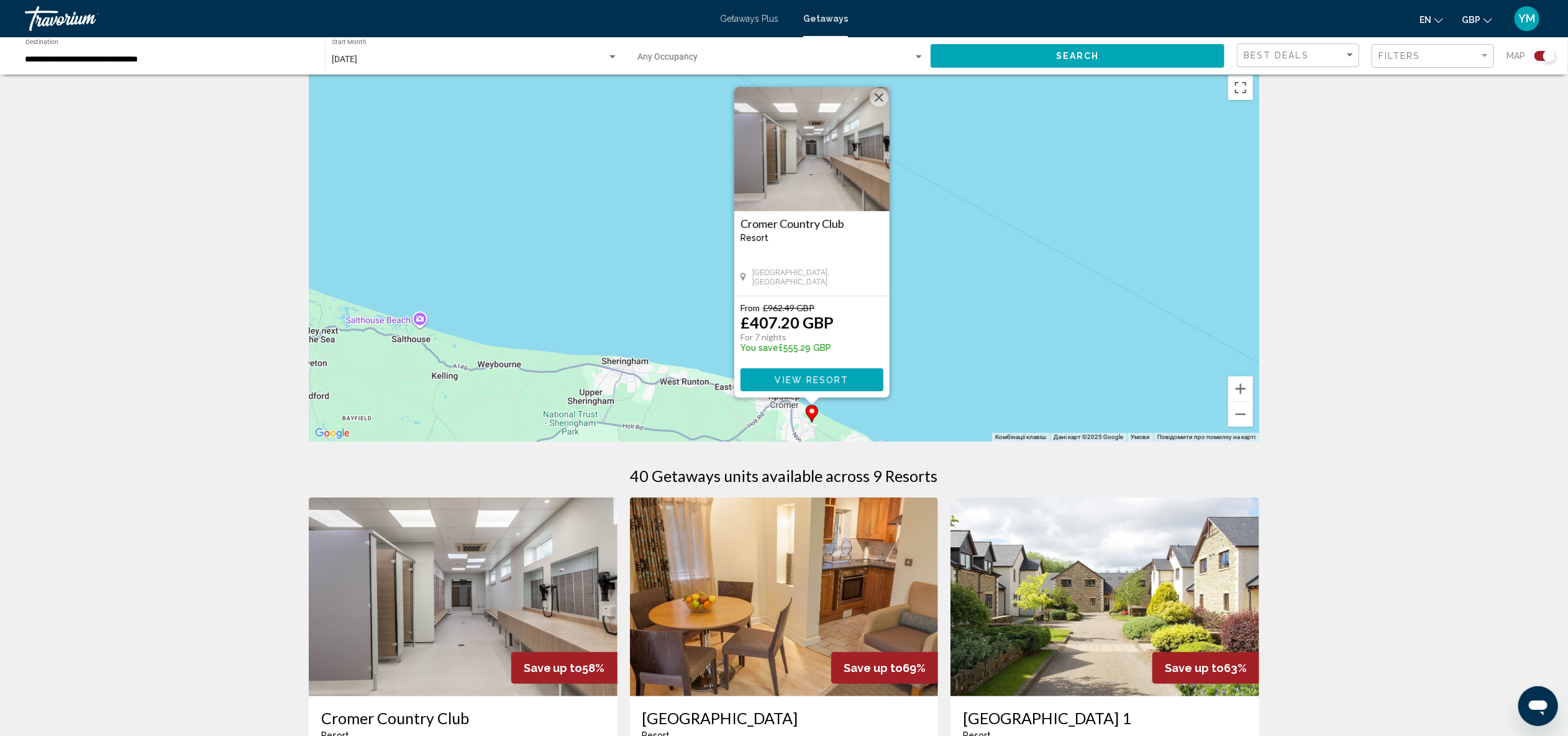
scroll to position [61, 0]
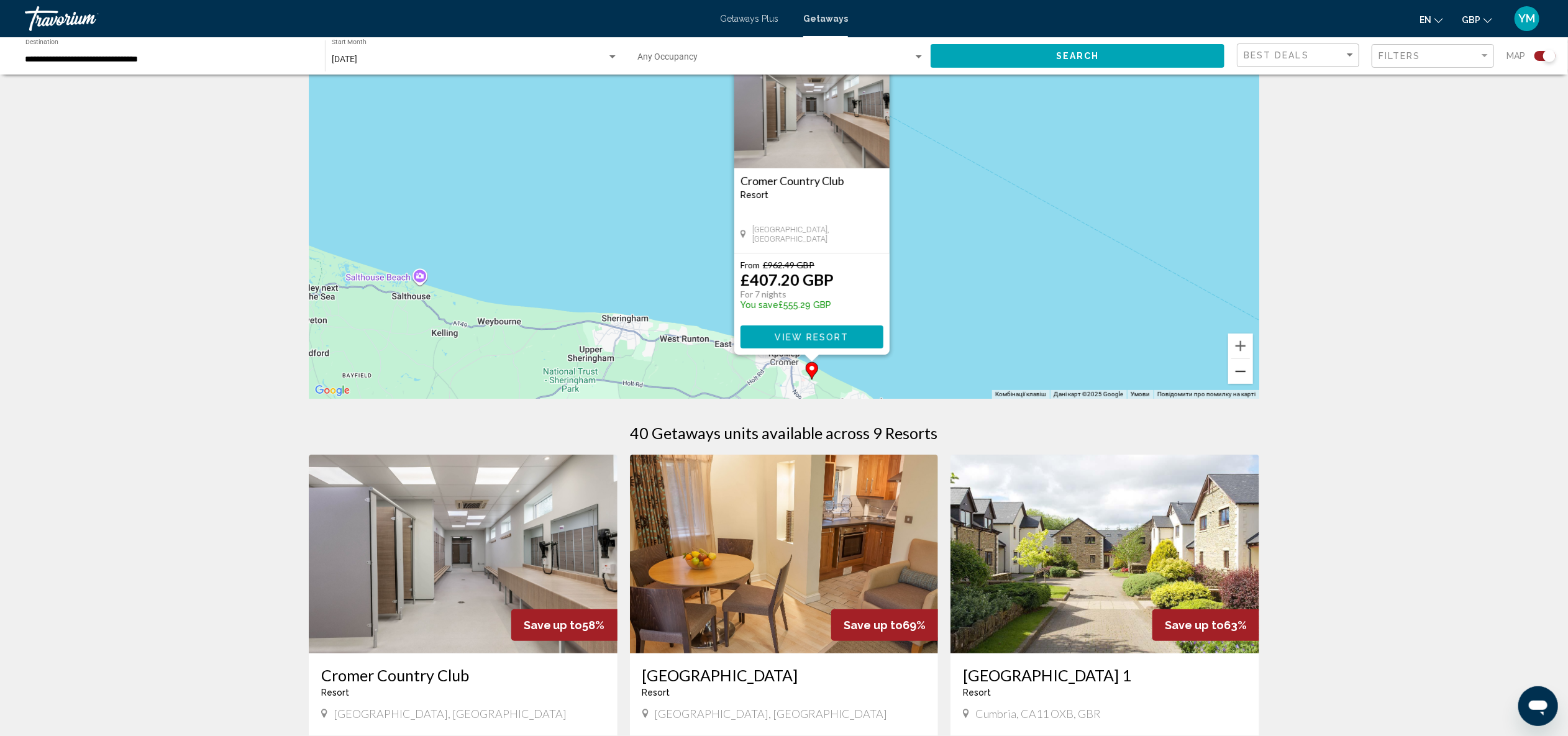
click at [1245, 374] on button "Зменшити" at bounding box center [1241, 372] width 25 height 25
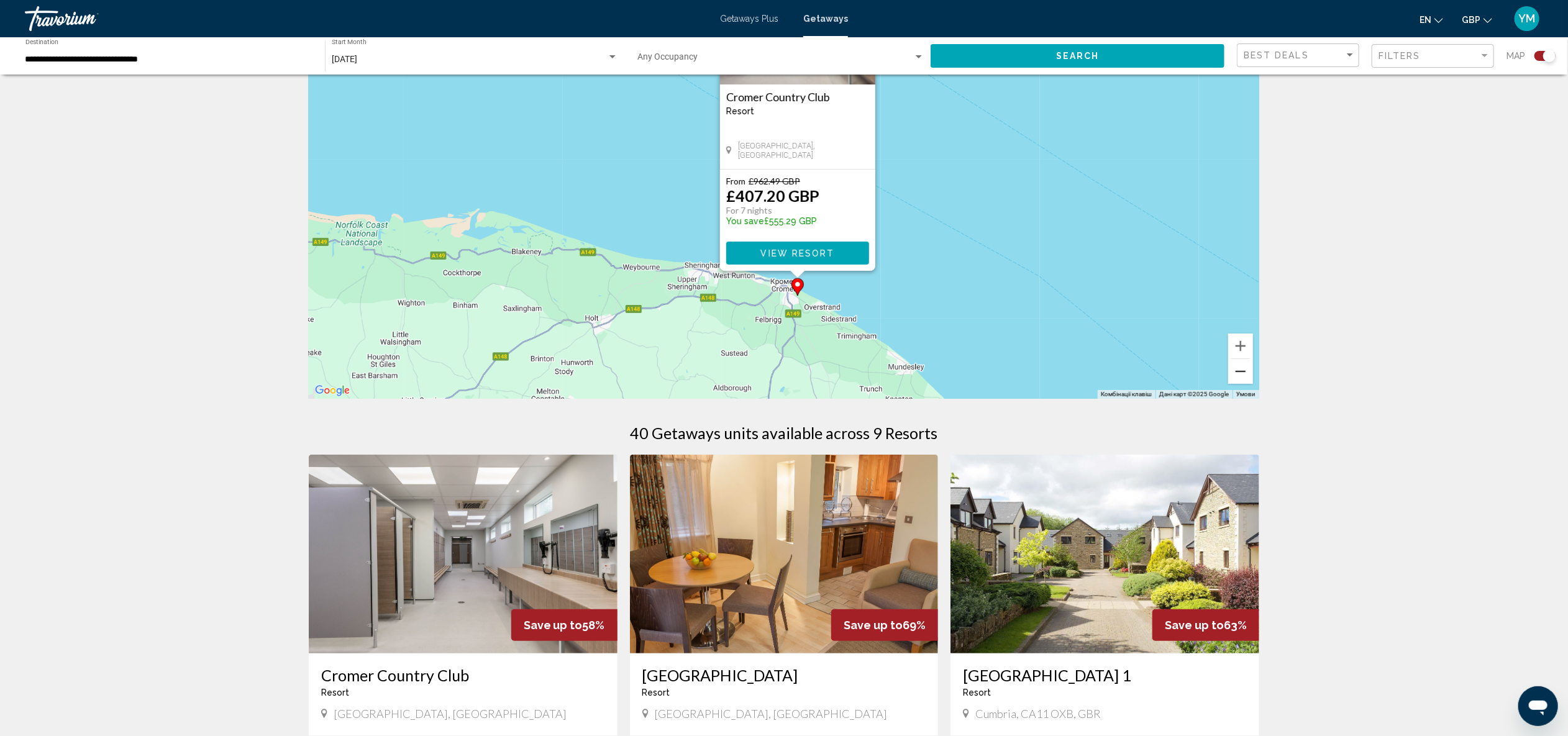
click at [1245, 374] on button "Зменшити" at bounding box center [1241, 372] width 25 height 25
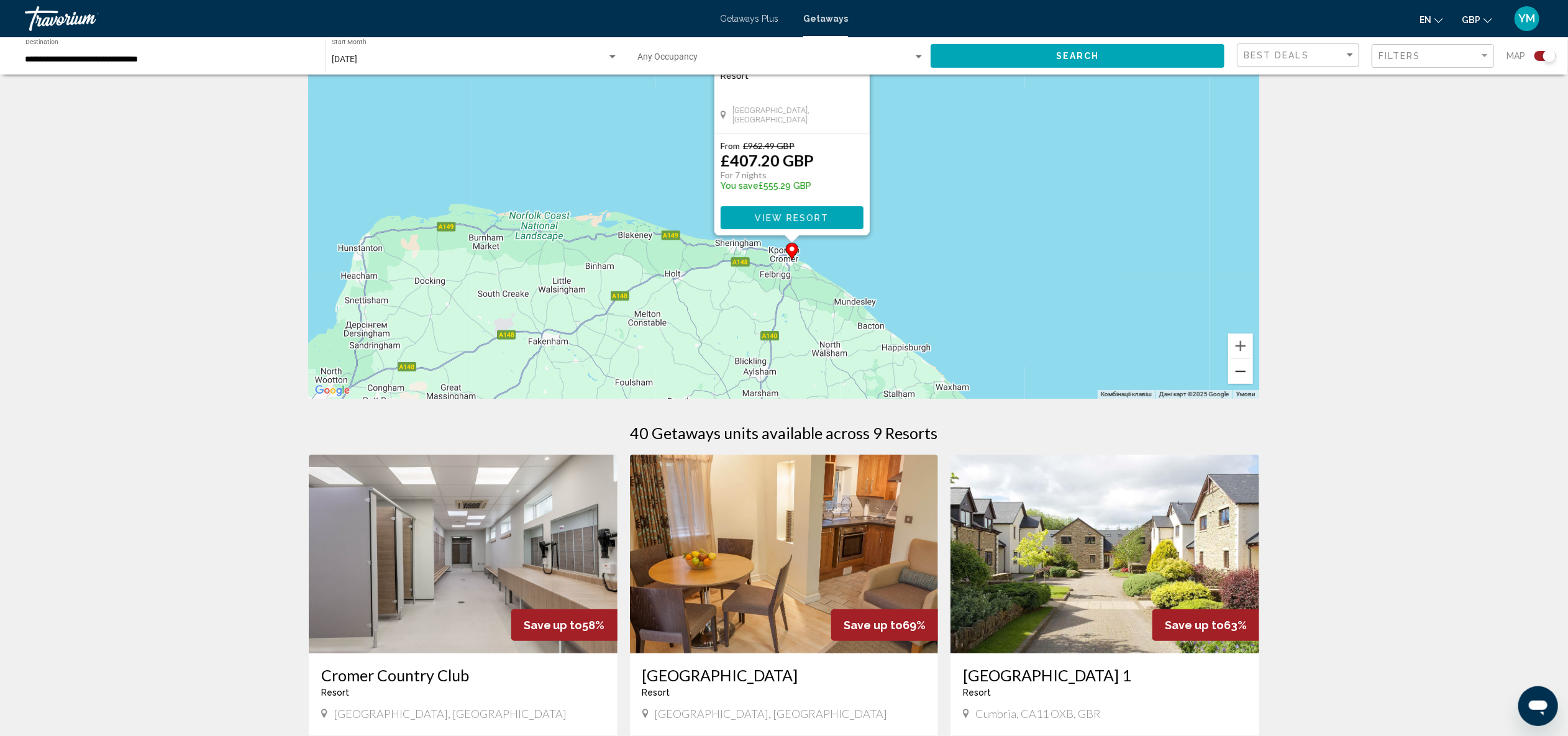
click at [1245, 374] on button "Зменшити" at bounding box center [1241, 372] width 25 height 25
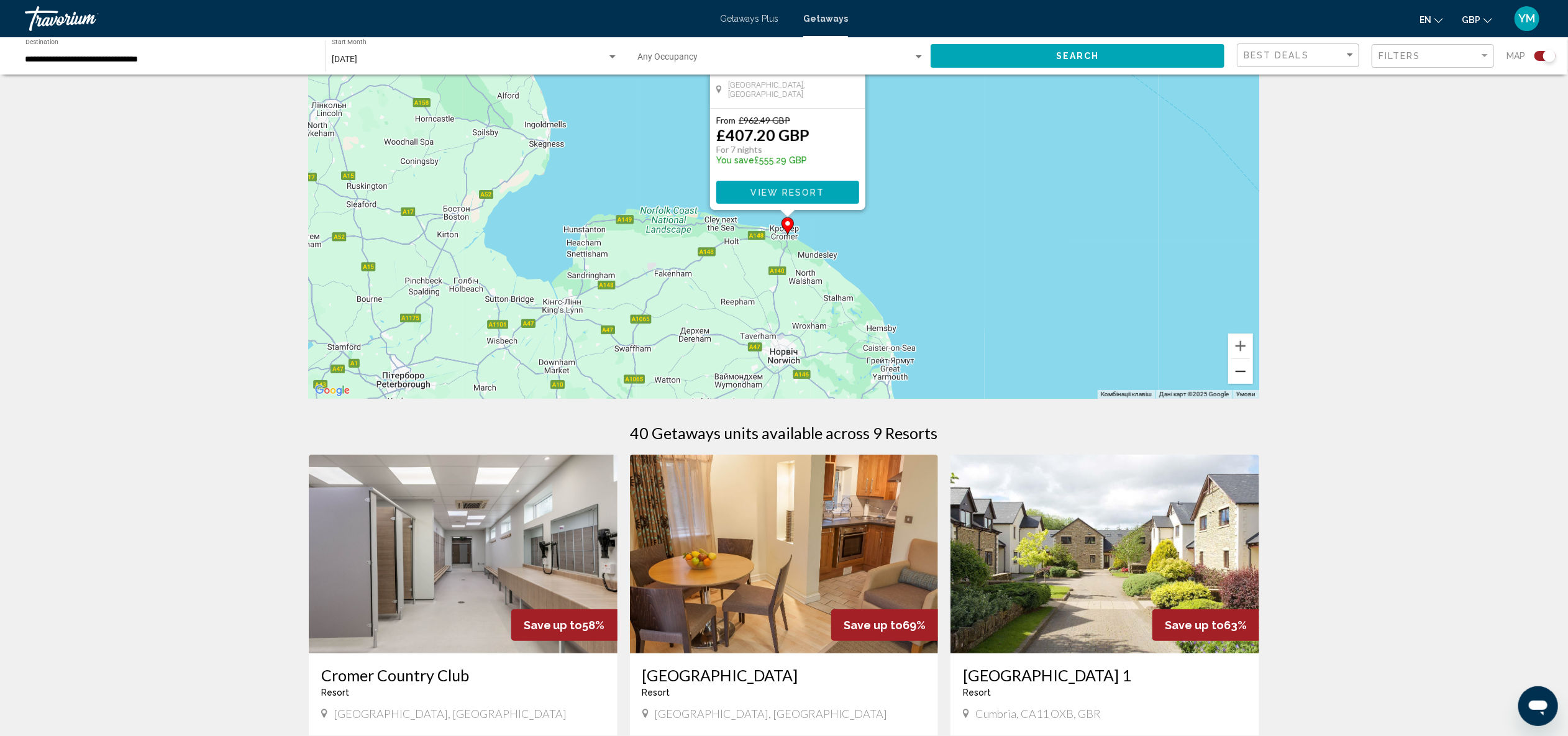
click at [1245, 374] on button "Зменшити" at bounding box center [1241, 372] width 25 height 25
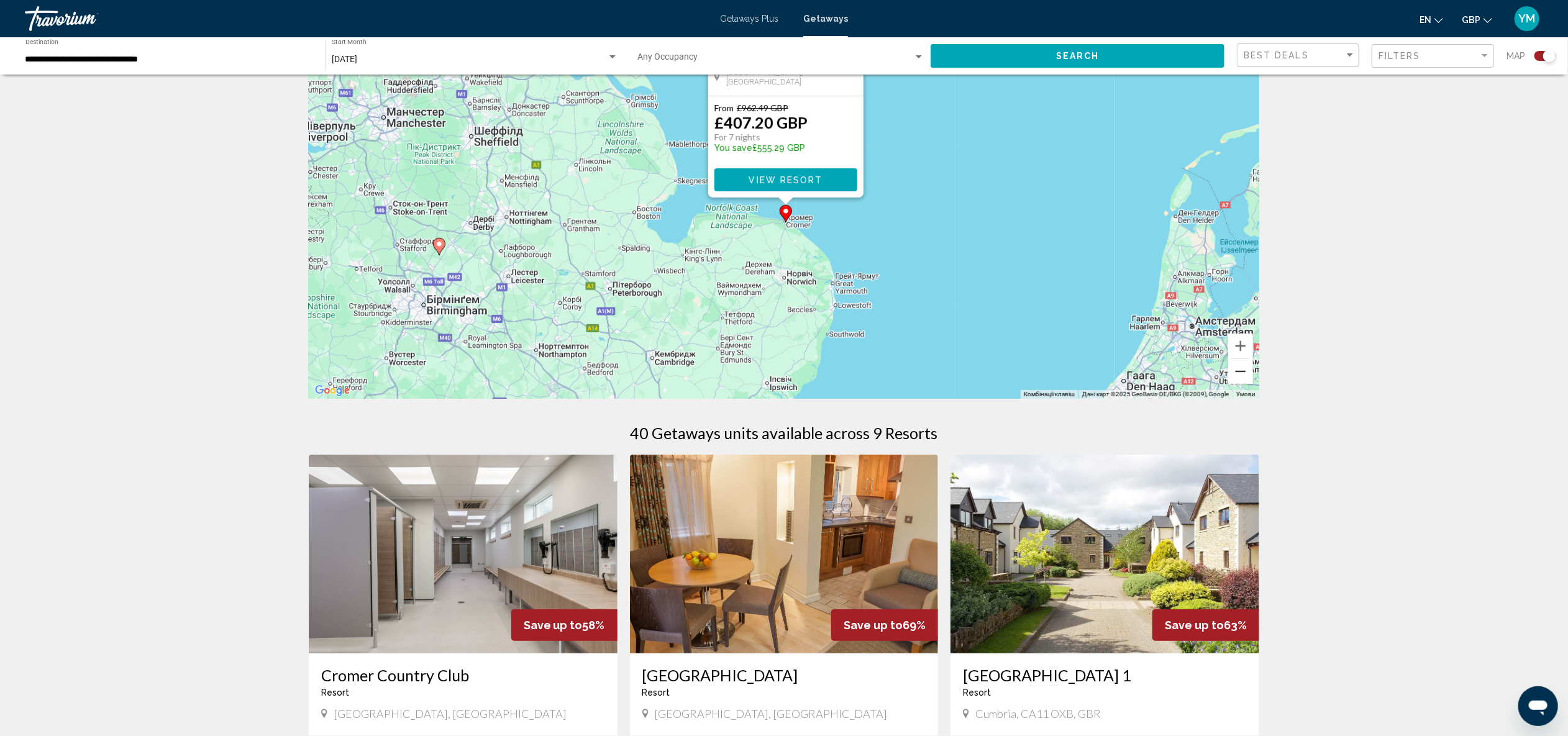
click at [1245, 374] on button "Зменшити" at bounding box center [1241, 372] width 25 height 25
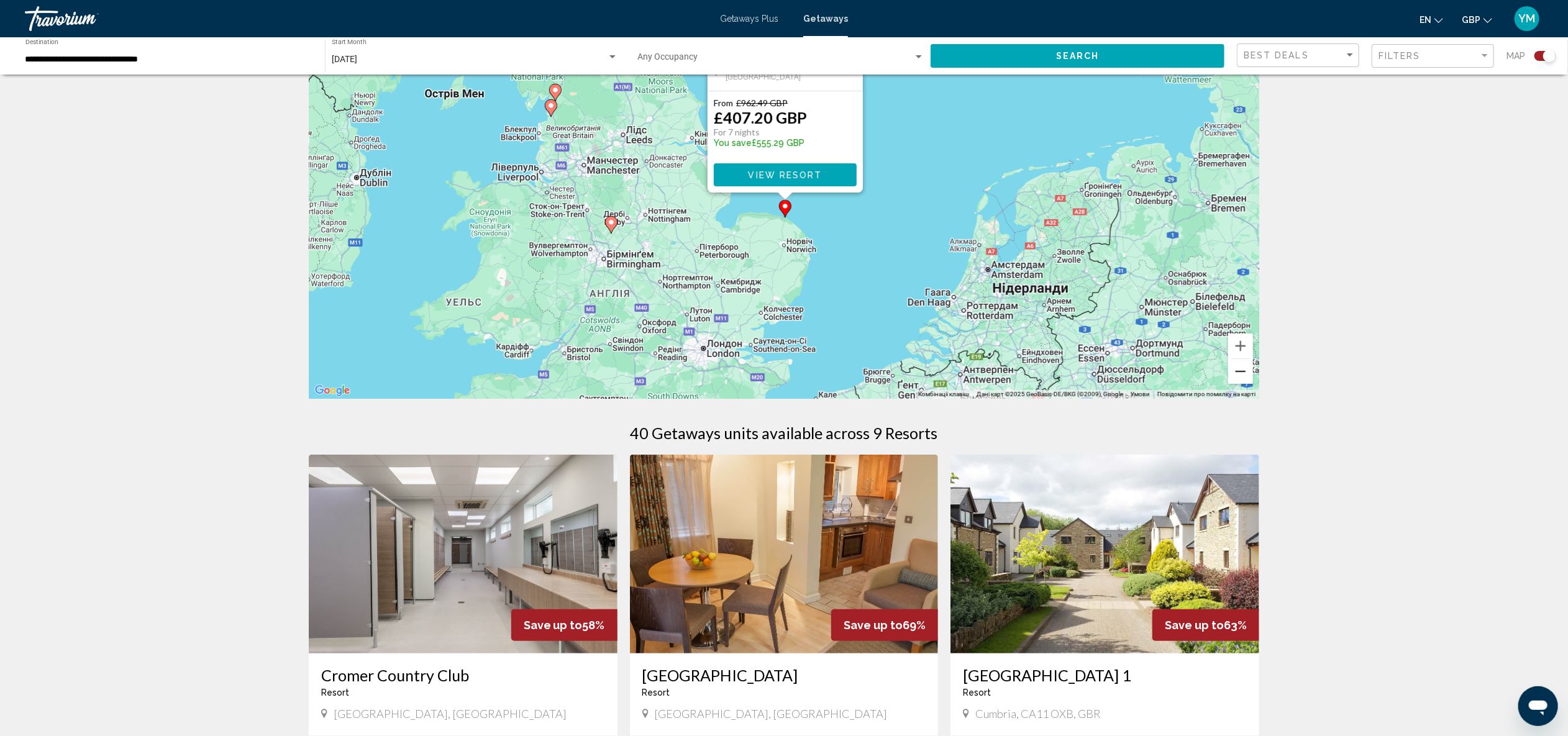
click at [1245, 374] on button "Зменшити" at bounding box center [1241, 372] width 25 height 25
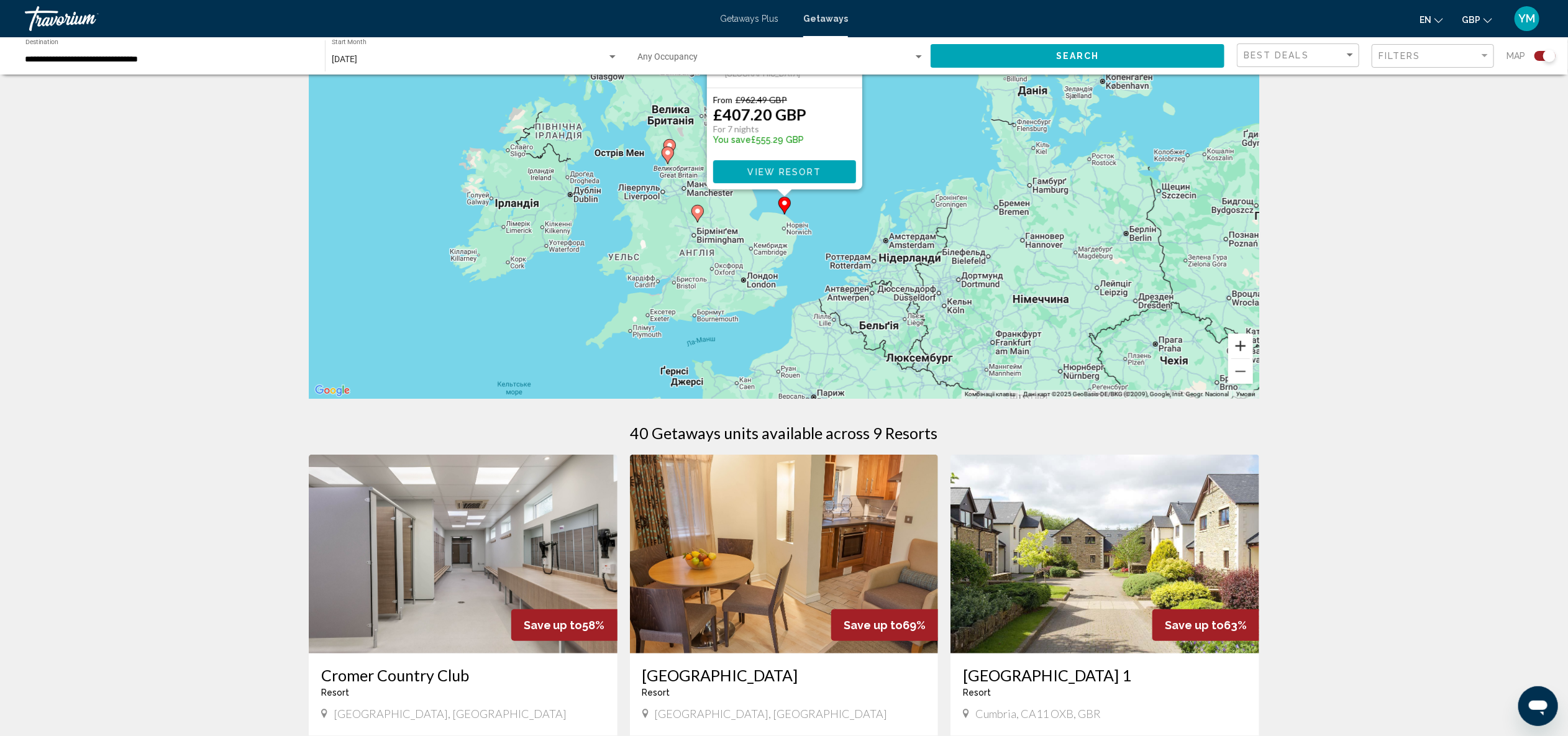
click at [1241, 343] on button "Збільшити" at bounding box center [1241, 346] width 25 height 25
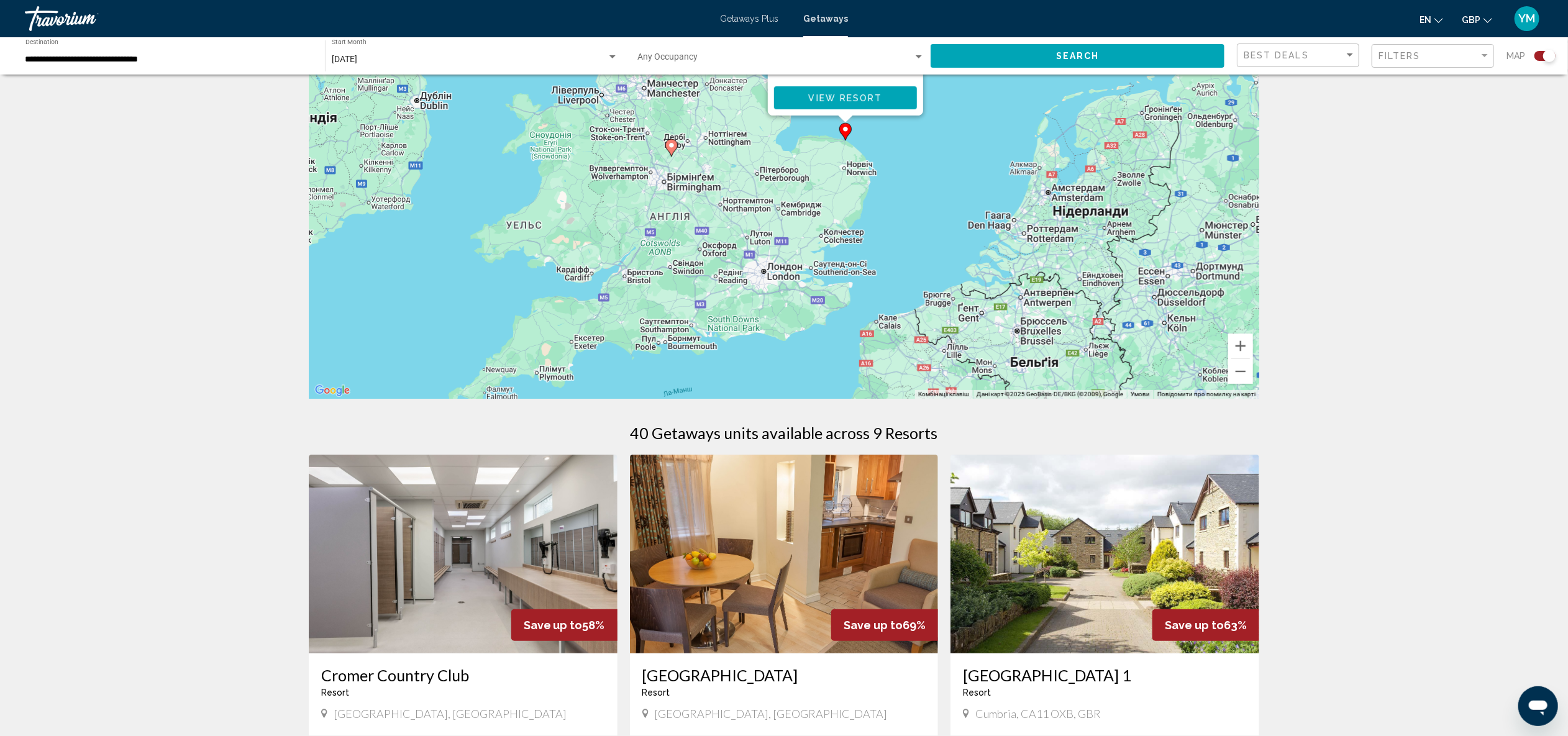
drag, startPoint x: 759, startPoint y: 315, endPoint x: 820, endPoint y: 237, distance: 99.0
click at [820, 237] on div "Увімкніть режим перетягування за допомогою клавіатури, натиснувши Alt + Enter. …" at bounding box center [784, 212] width 950 height 373
click at [1241, 348] on button "Збільшити" at bounding box center [1241, 346] width 25 height 25
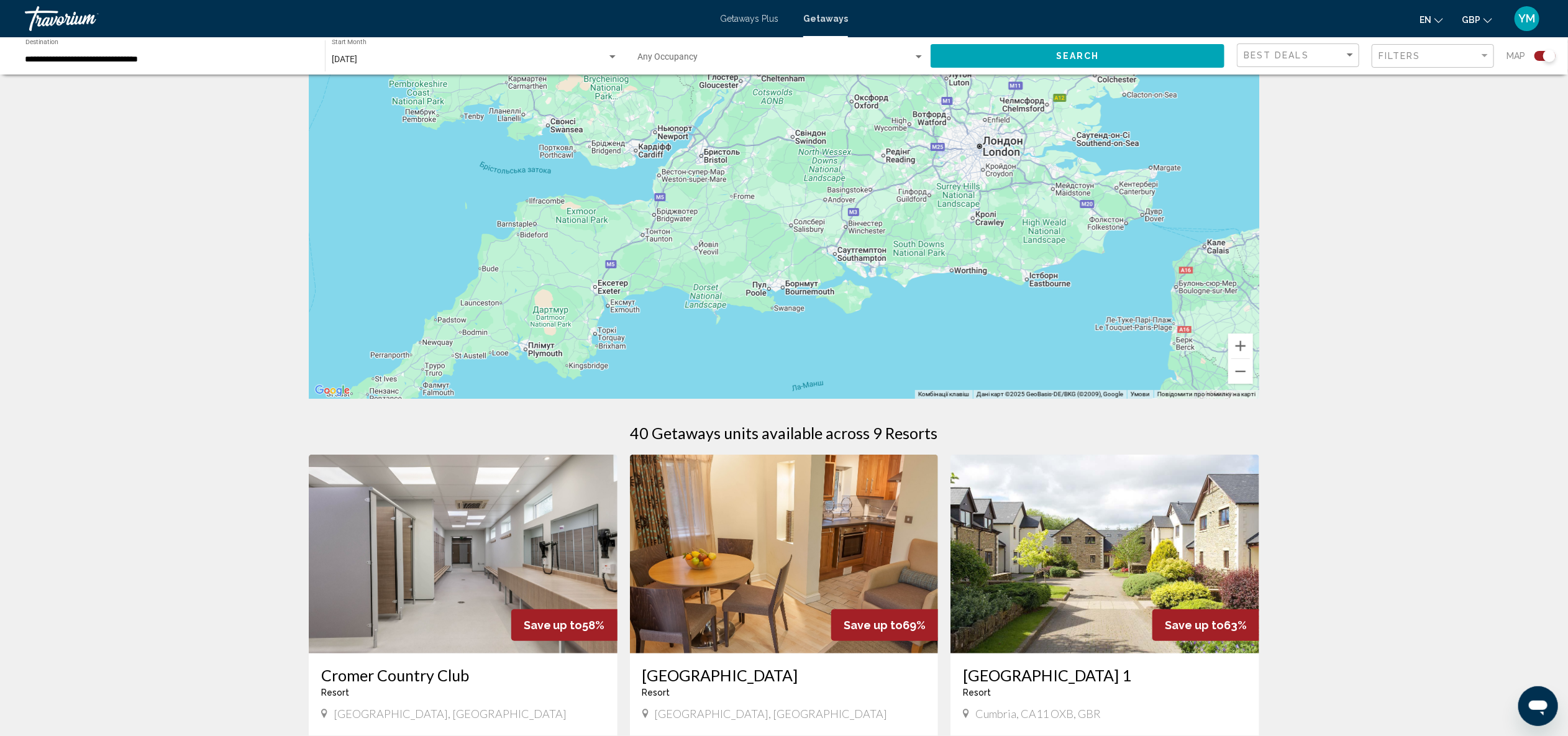
drag, startPoint x: 869, startPoint y: 334, endPoint x: 1109, endPoint y: 142, distance: 307.3
click at [1109, 141] on div "Увімкніть режим перетягування за допомогою клавіатури, натиснувши Alt + Enter. …" at bounding box center [784, 212] width 950 height 373
click at [1112, 56] on button "Search" at bounding box center [1078, 55] width 294 height 23
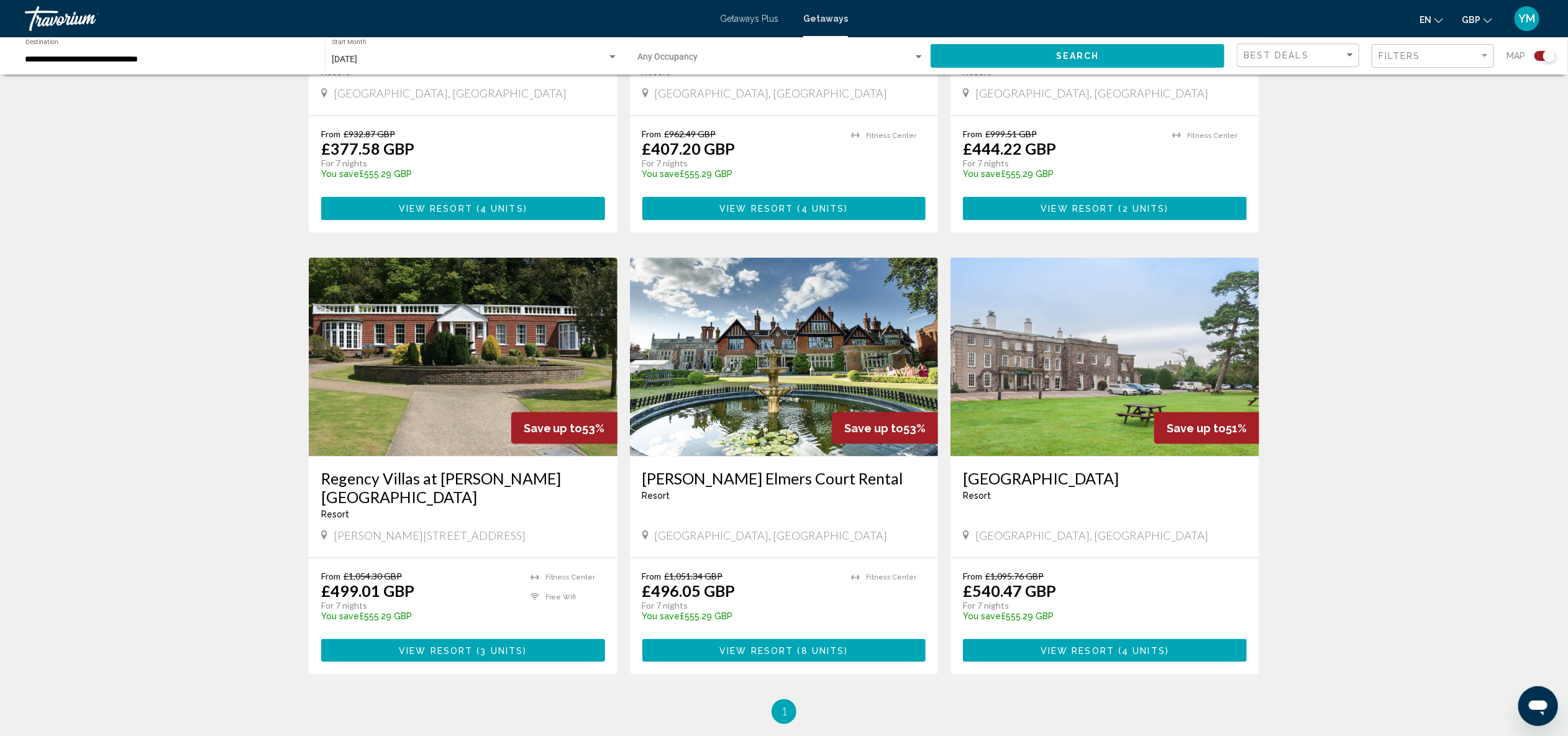
scroll to position [1108, 0]
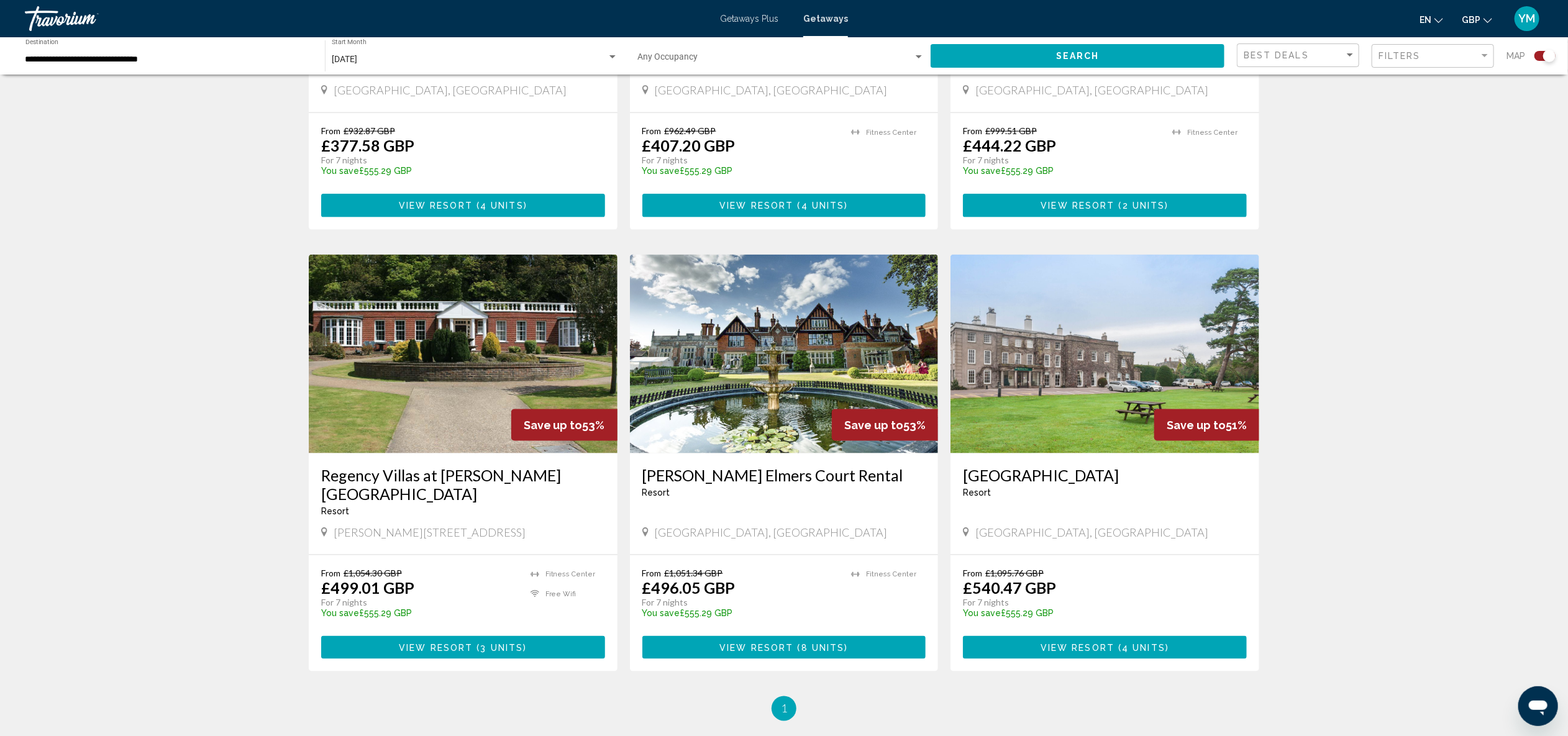
click at [784, 405] on img "Main content" at bounding box center [784, 354] width 309 height 199
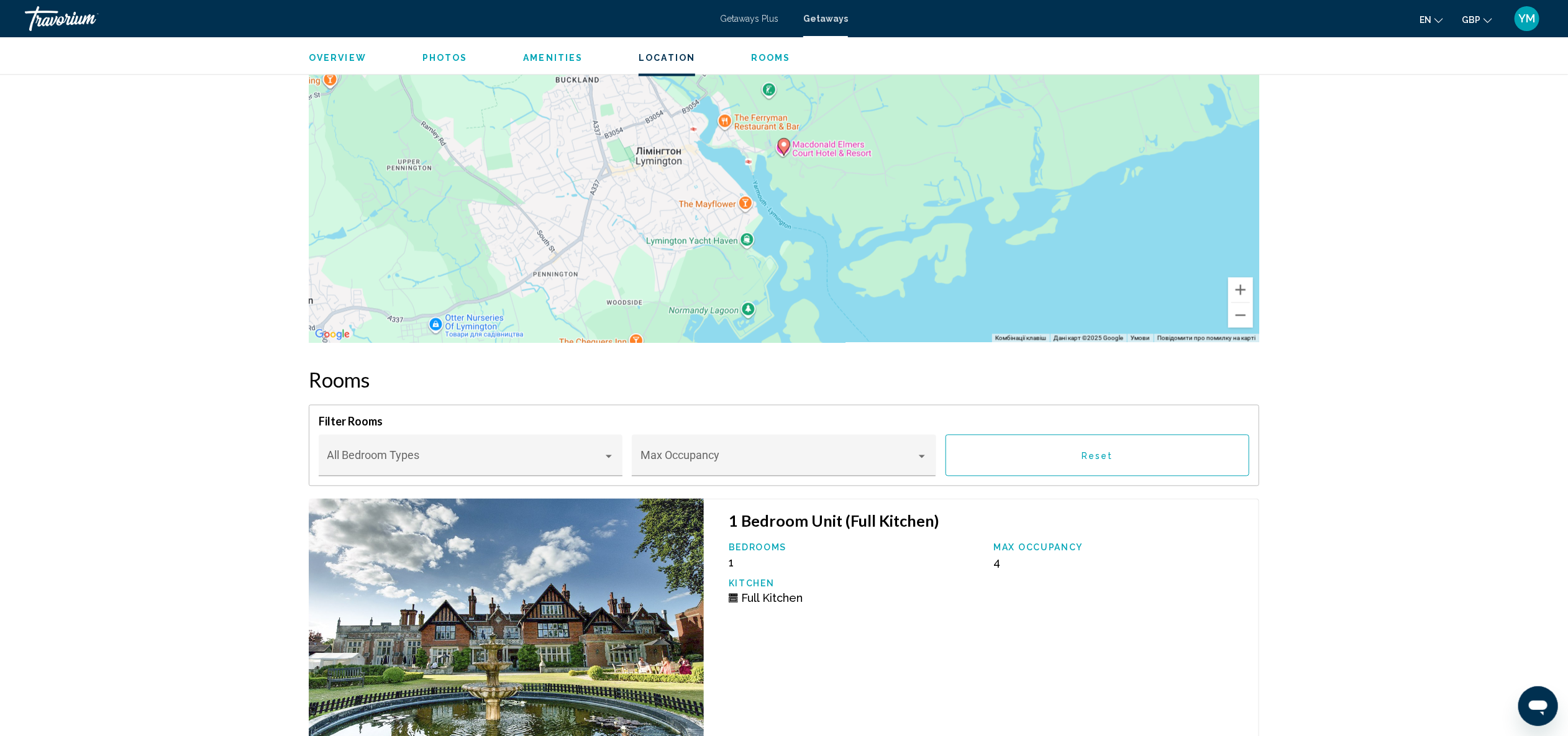
scroll to position [1616, 0]
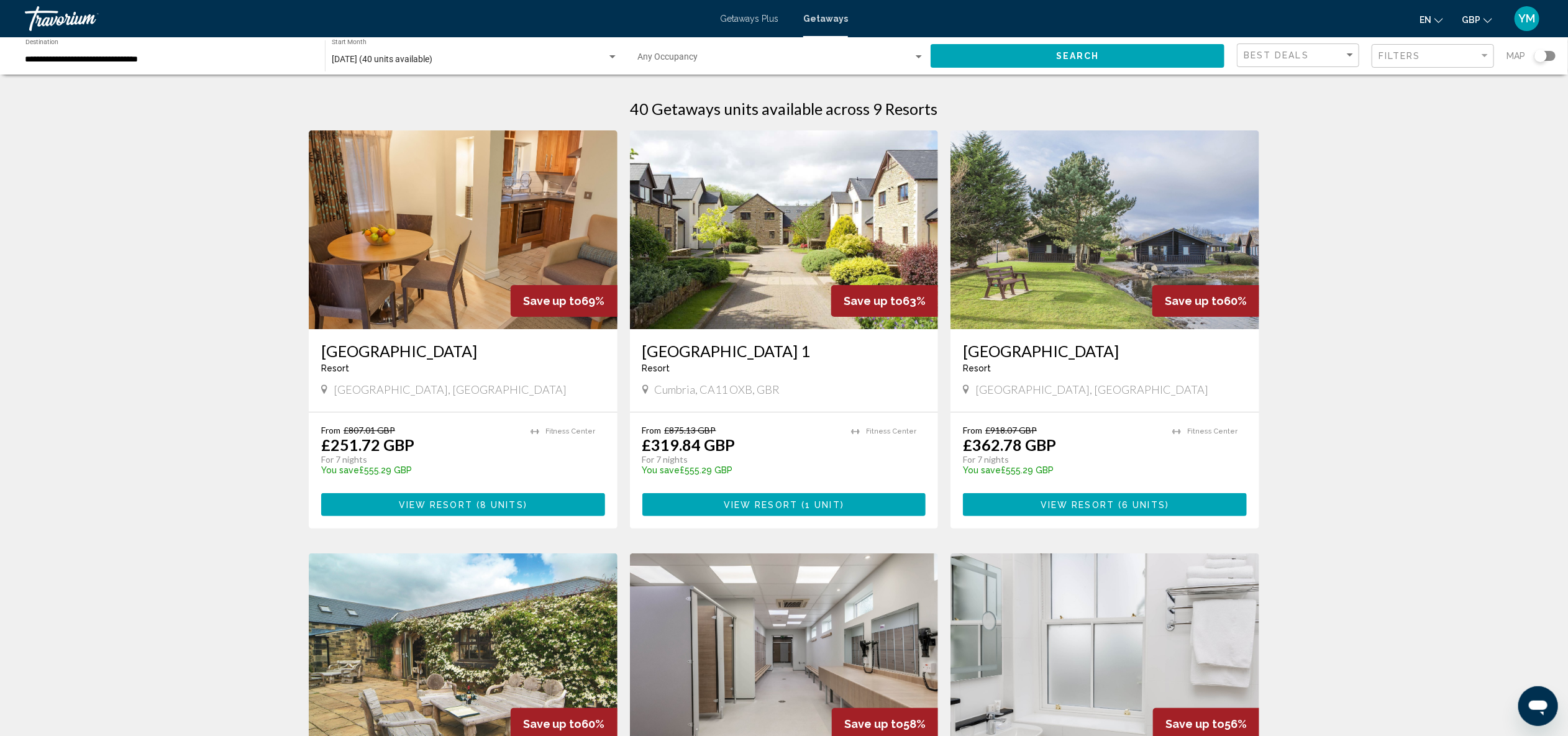
click at [1545, 58] on div "Search widget" at bounding box center [1540, 55] width 12 height 12
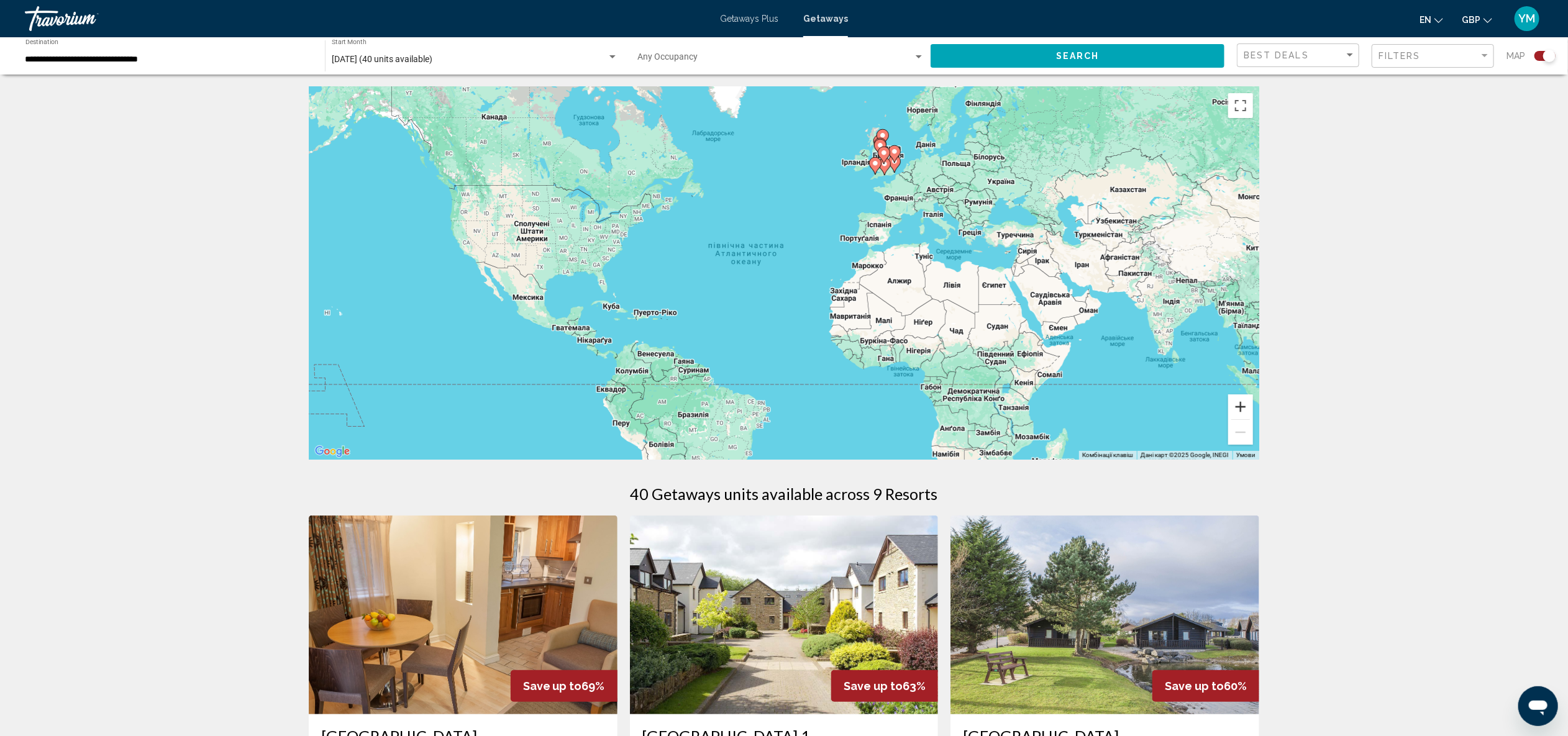
click at [1233, 405] on button "Збільшити" at bounding box center [1241, 407] width 25 height 25
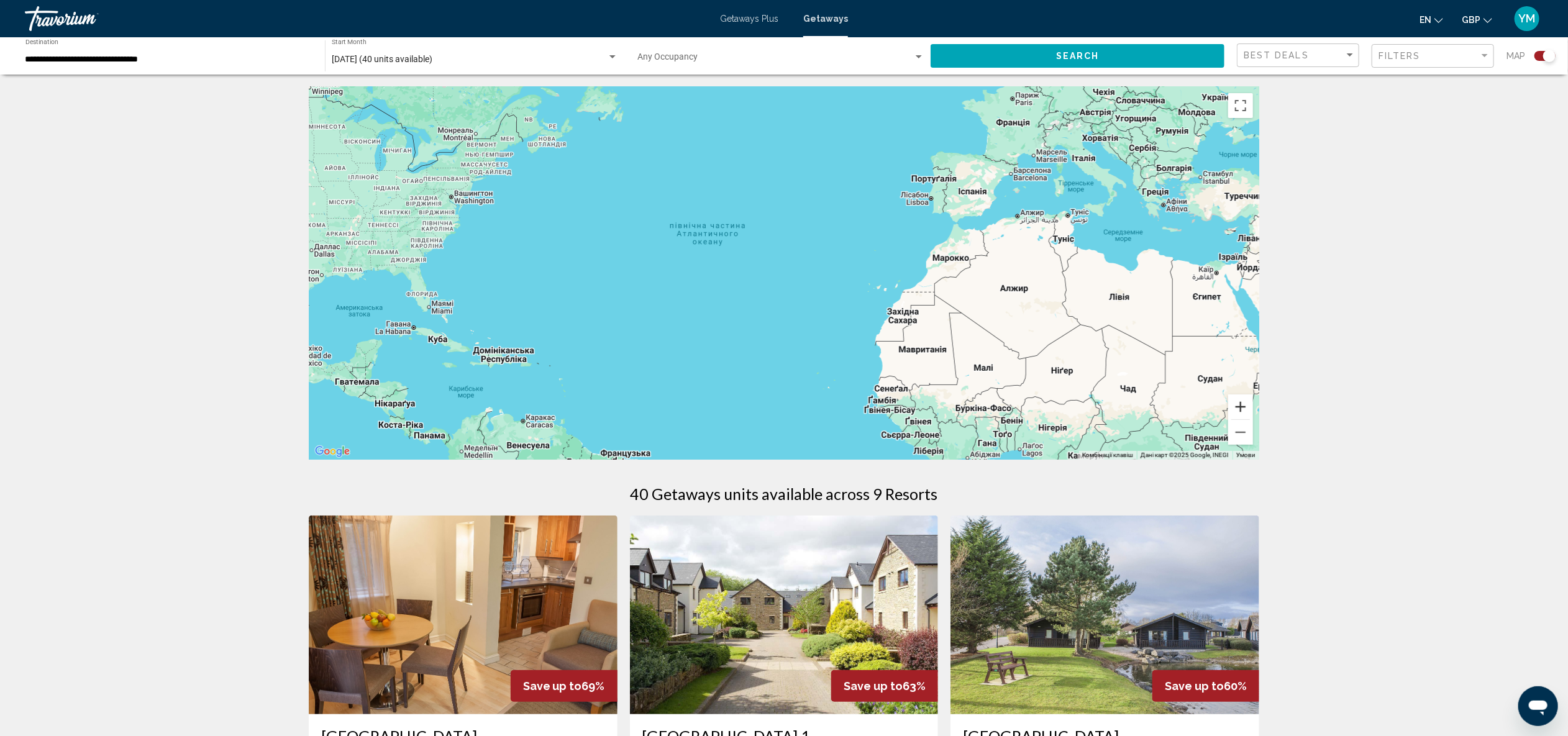
click at [1233, 405] on button "Збільшити" at bounding box center [1241, 407] width 25 height 25
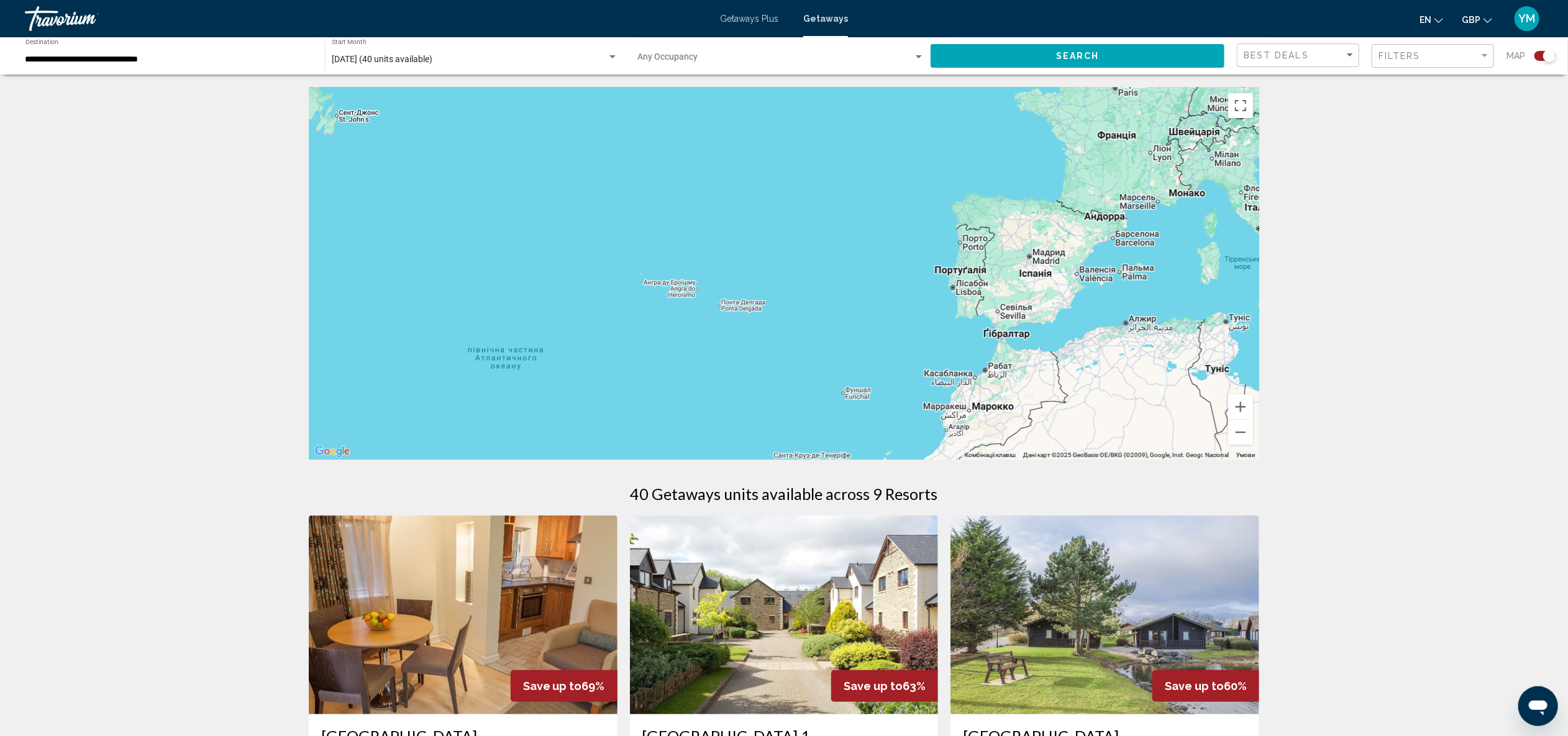
drag, startPoint x: 1143, startPoint y: 301, endPoint x: 1021, endPoint y: 457, distance: 198.0
click at [1021, 457] on div "Комбінації клавіш Картографічні дані Дані карт ©2025 GeoBasis-DE/BKG (©2009), G…" at bounding box center [784, 273] width 950 height 373
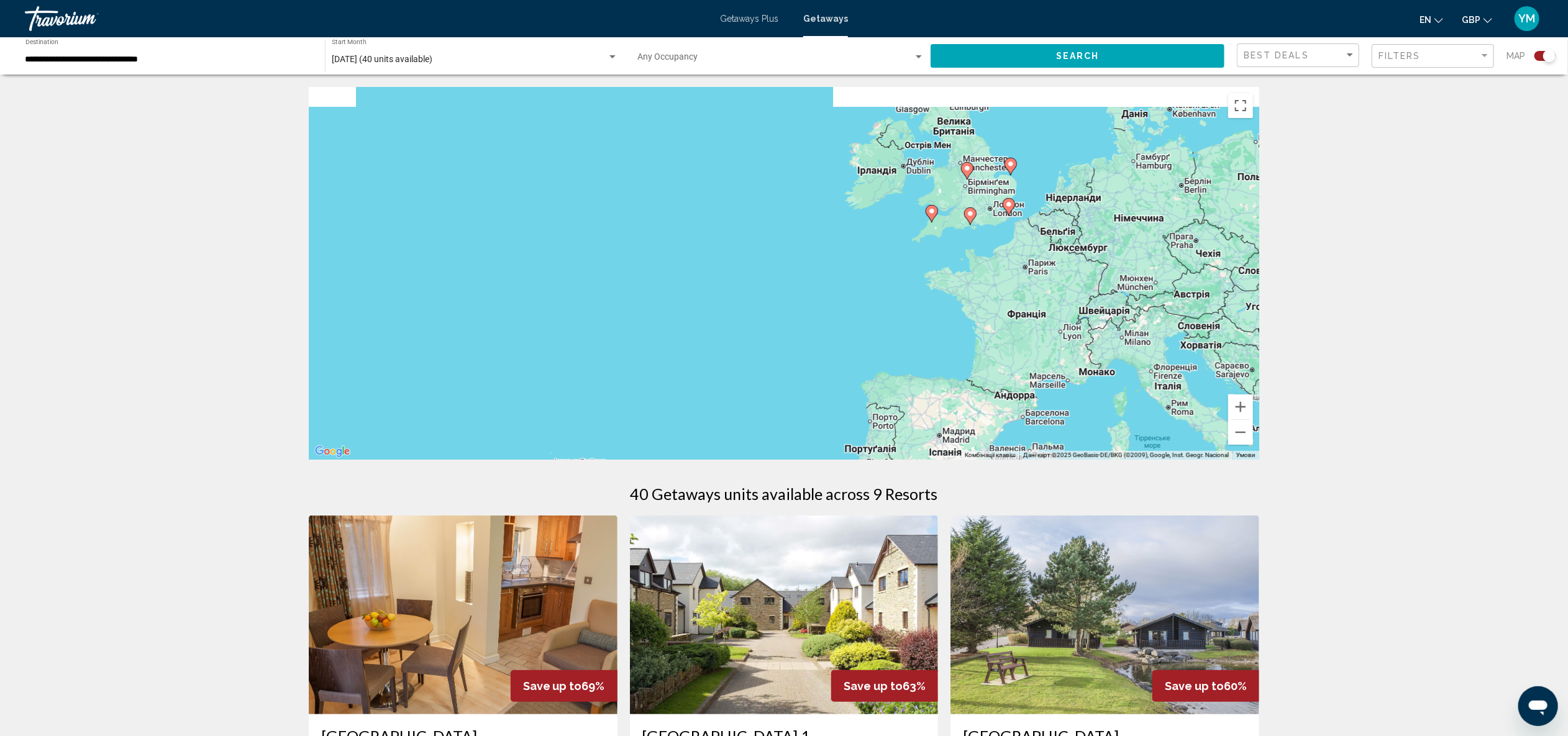
drag, startPoint x: 1062, startPoint y: 252, endPoint x: 976, endPoint y: 429, distance: 196.8
click at [977, 432] on div "Увімкніть режим перетягування за допомогою клавіатури, натиснувши Alt + Enter. …" at bounding box center [784, 273] width 950 height 373
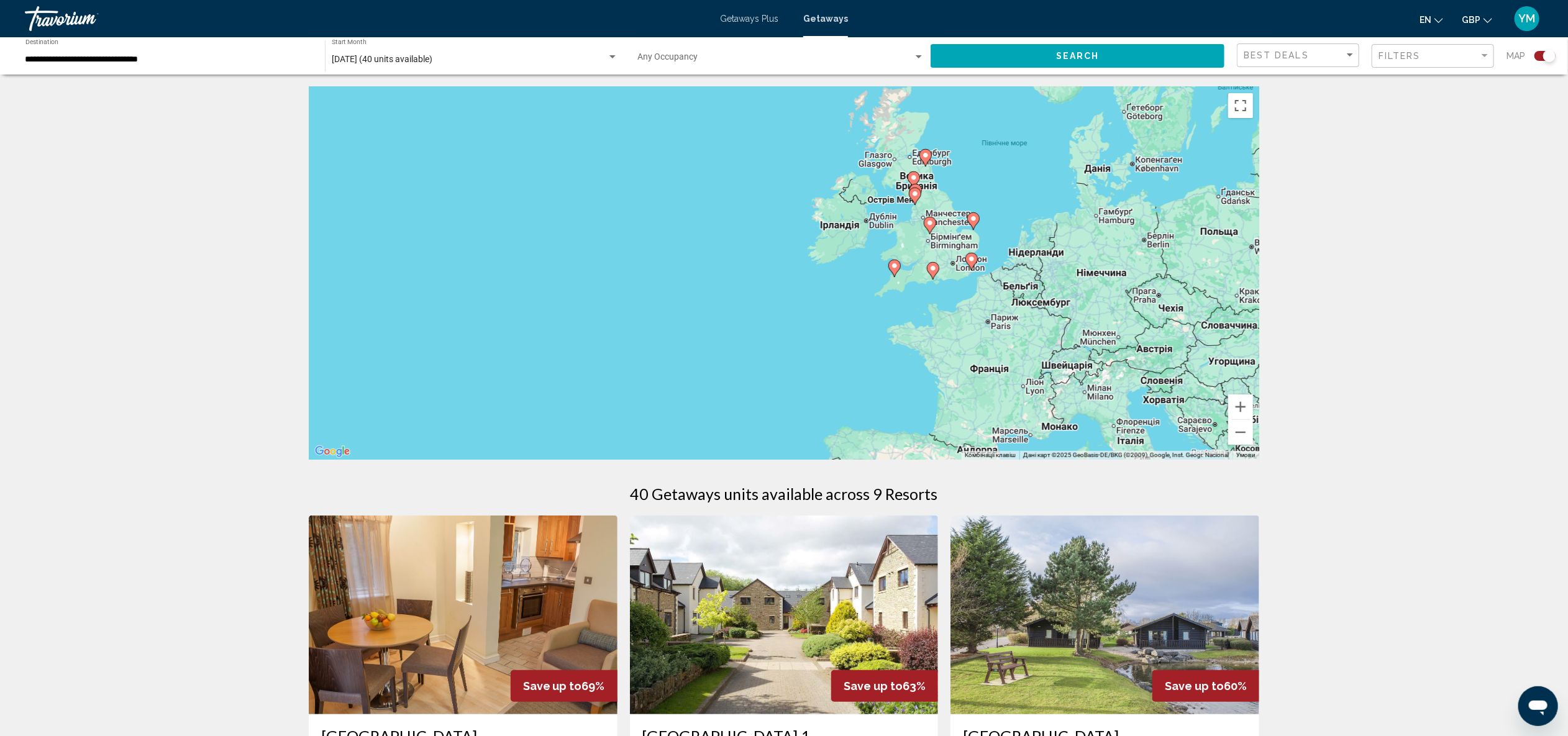
drag, startPoint x: 1000, startPoint y: 251, endPoint x: 930, endPoint y: 320, distance: 98.3
click at [930, 320] on div "Увімкніть режим перетягування за допомогою клавіатури, натиснувши Alt + Enter. …" at bounding box center [784, 273] width 950 height 373
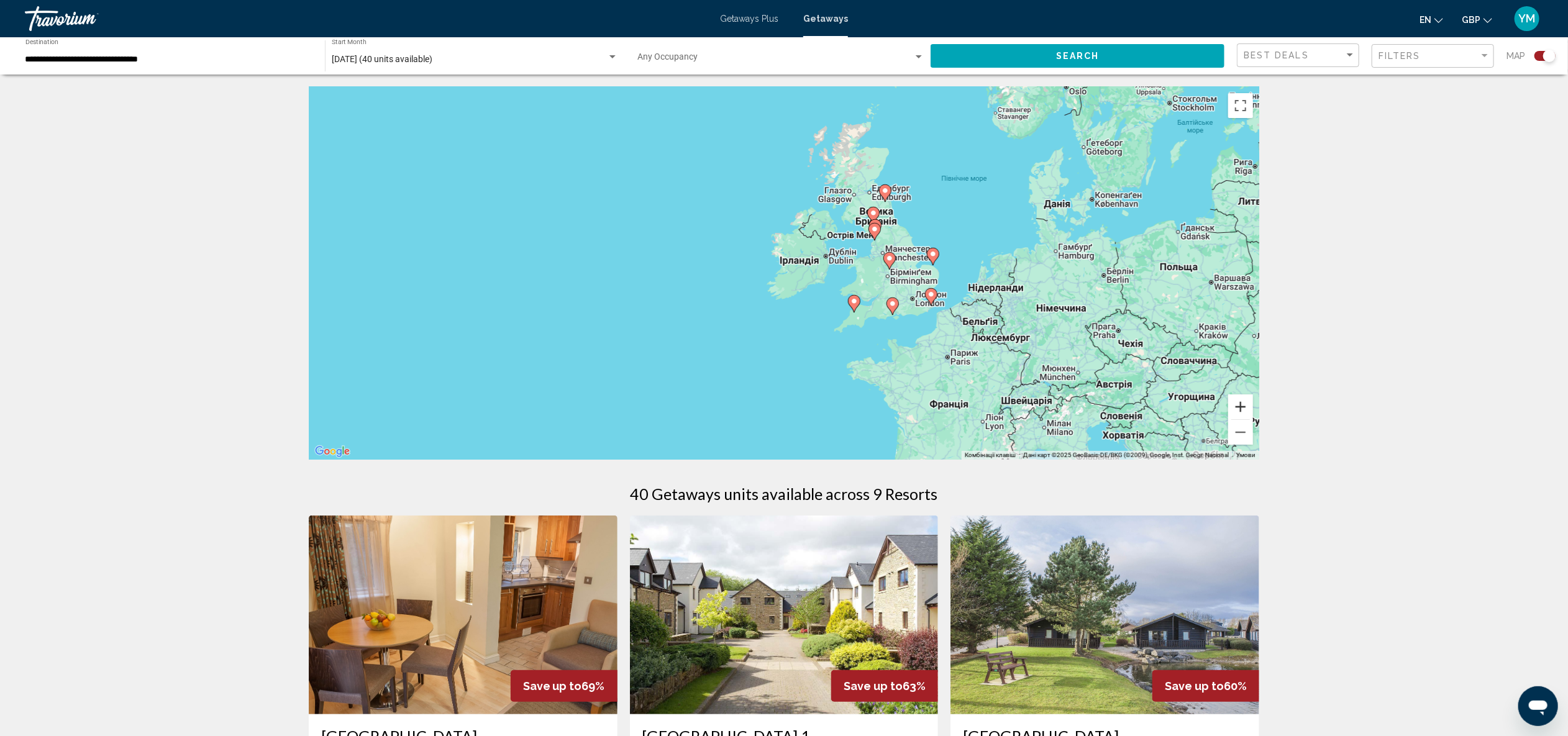
click at [1246, 406] on button "Збільшити" at bounding box center [1241, 407] width 25 height 25
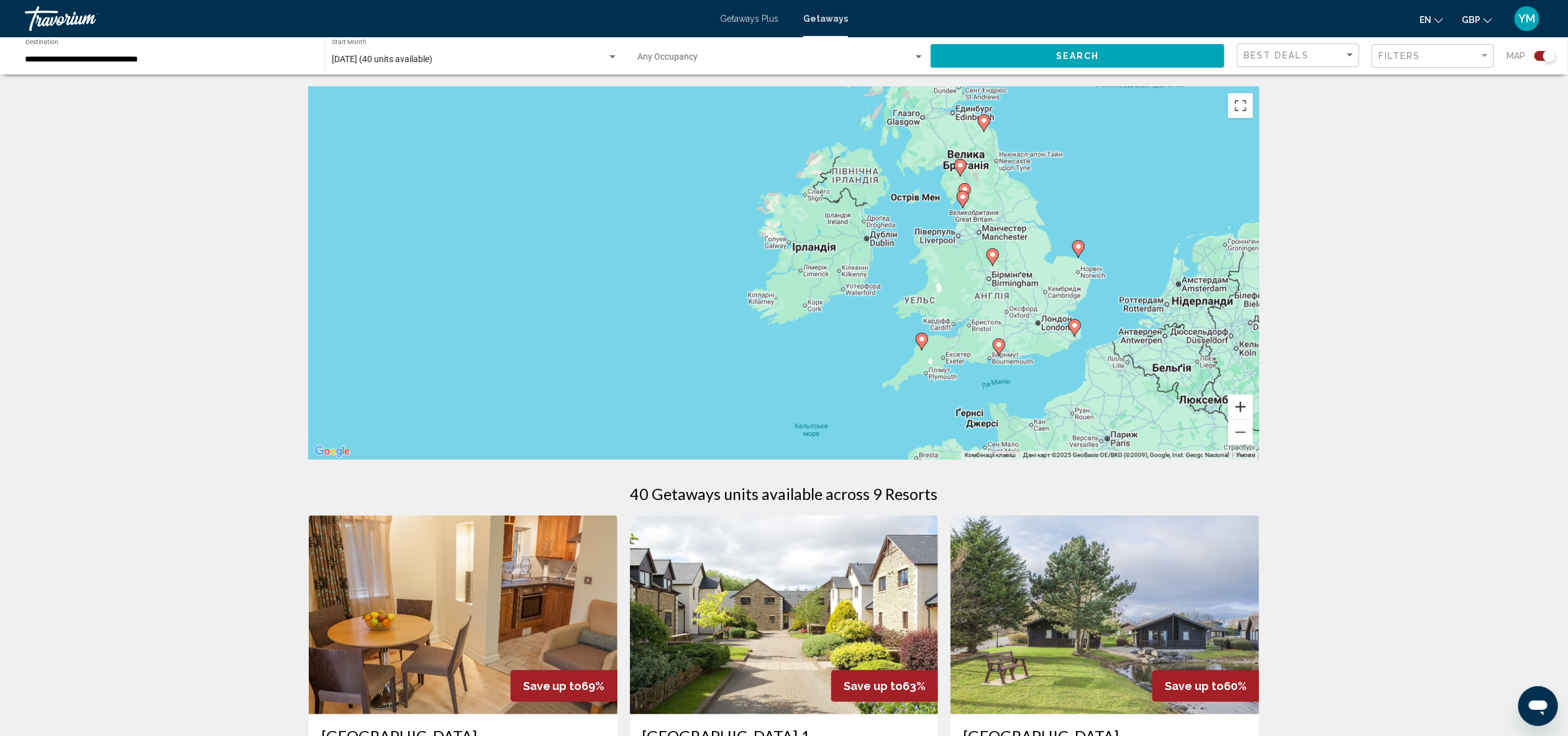
click at [1246, 406] on button "Збільшити" at bounding box center [1241, 407] width 25 height 25
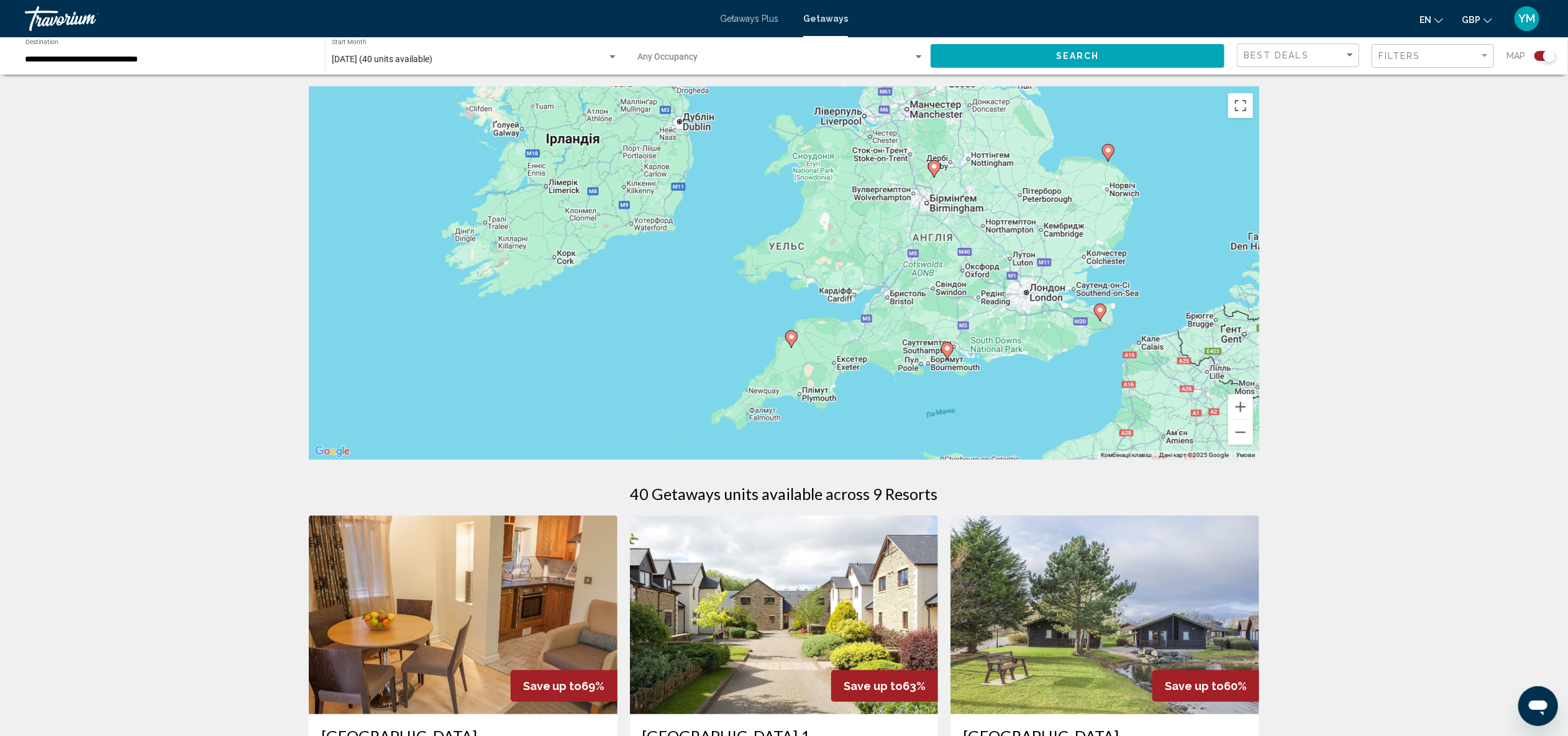
drag, startPoint x: 953, startPoint y: 388, endPoint x: 714, endPoint y: 323, distance: 247.7
click at [714, 323] on div "Увімкніть режим перетягування за допомогою клавіатури, натиснувши Alt + Enter. …" at bounding box center [784, 273] width 950 height 373
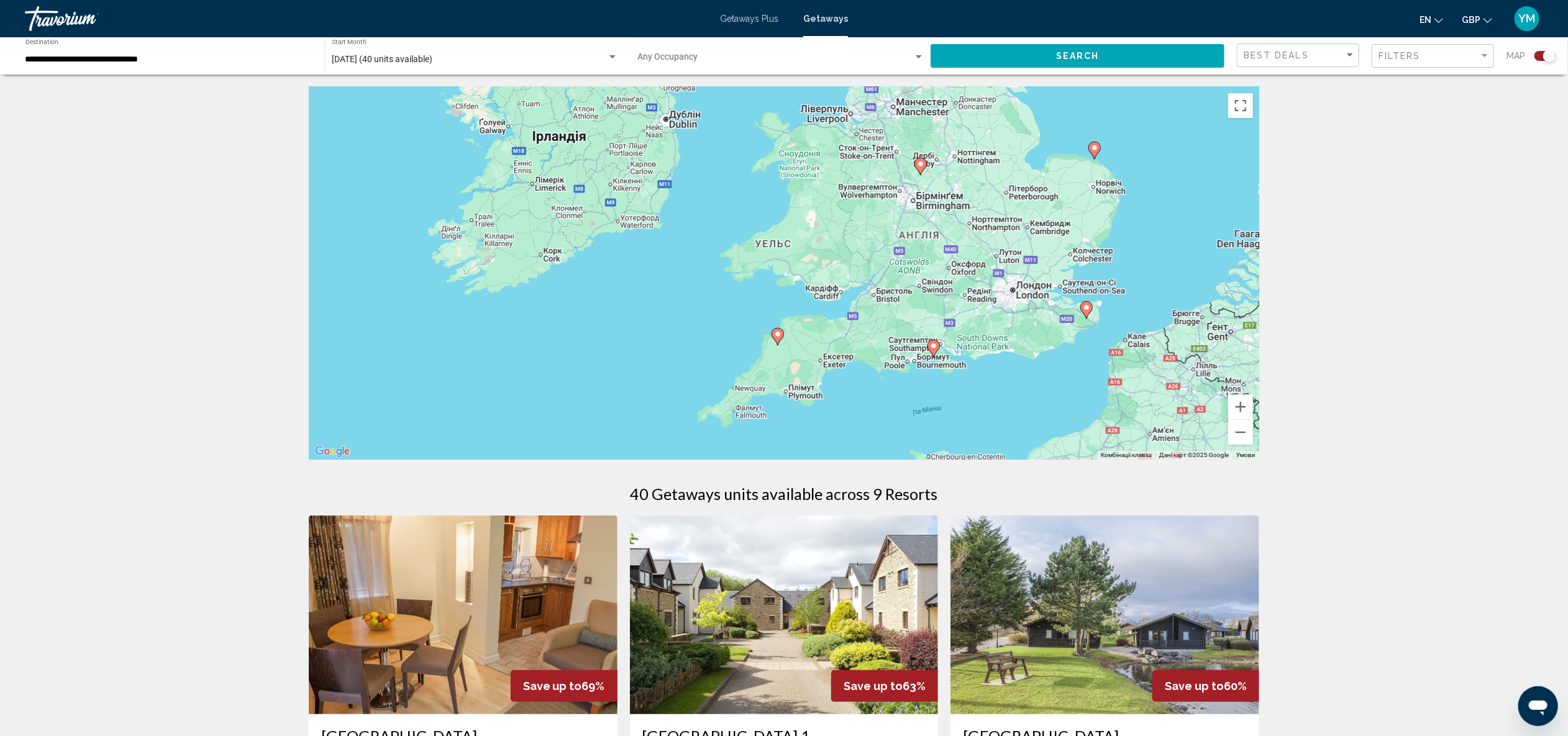
click at [778, 335] on image "Main content" at bounding box center [778, 335] width 8 height 8
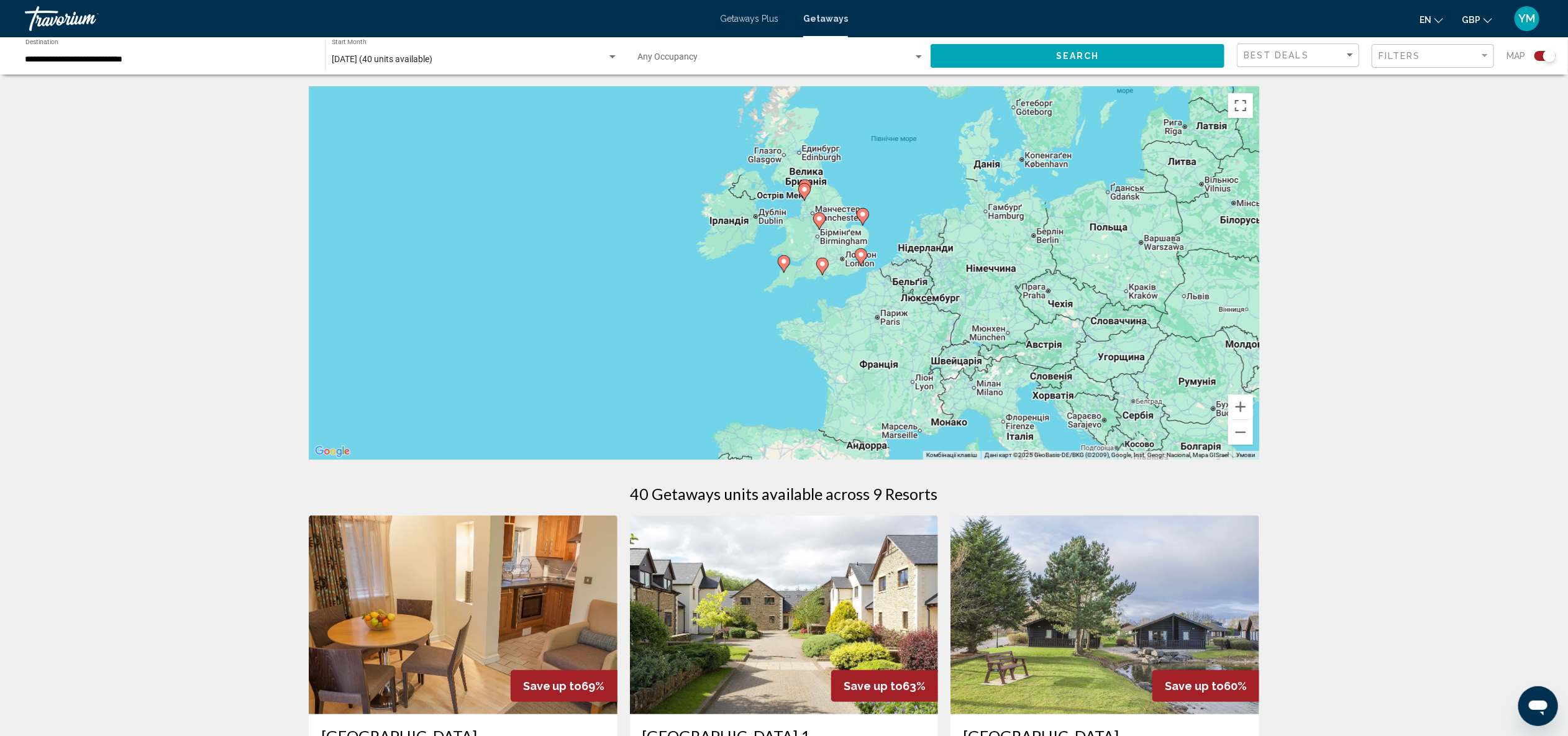
click at [785, 266] on icon "Main content" at bounding box center [784, 264] width 11 height 16
type input "**********"
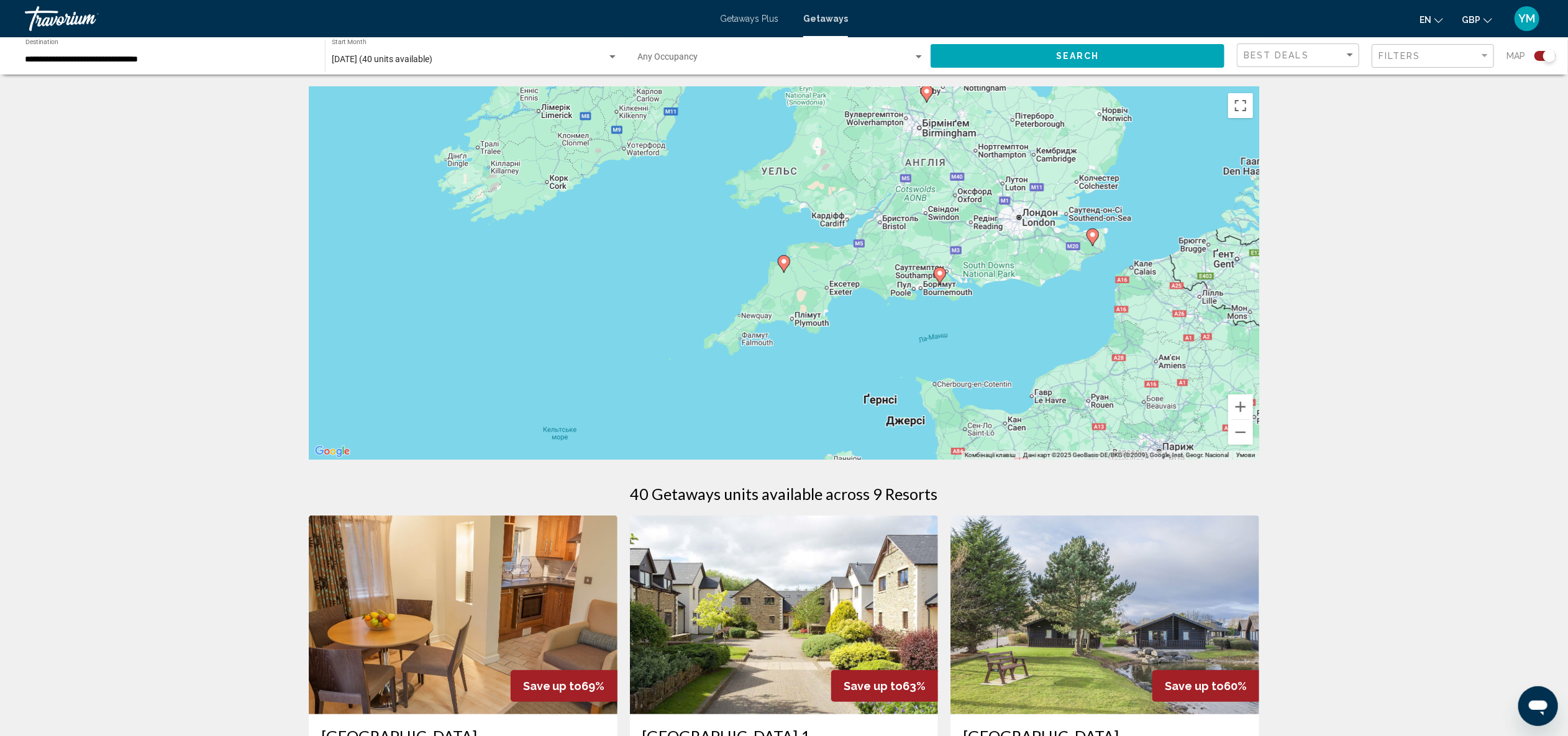
click at [785, 266] on icon "Main content" at bounding box center [784, 264] width 11 height 16
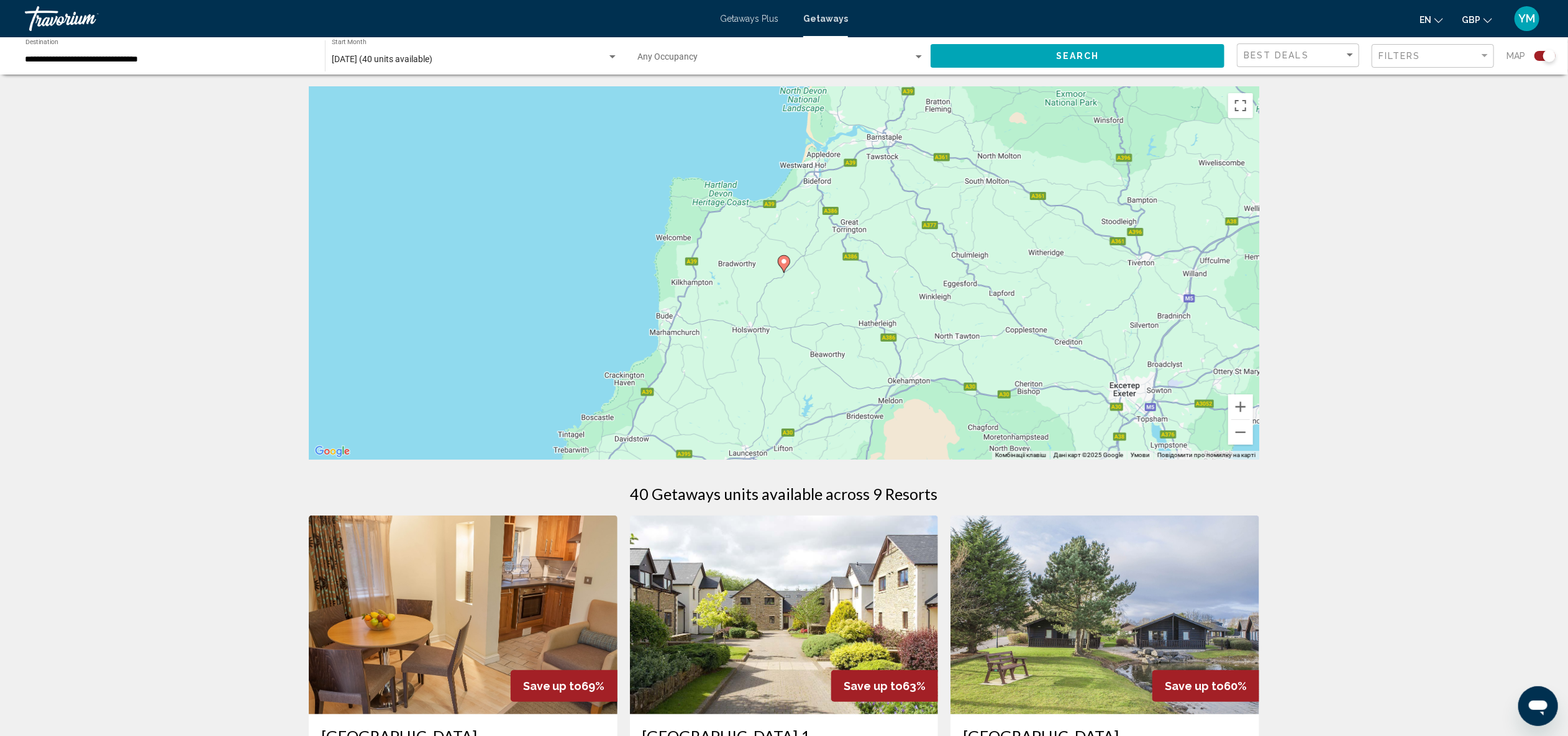
click at [785, 264] on image "Main content" at bounding box center [784, 262] width 8 height 8
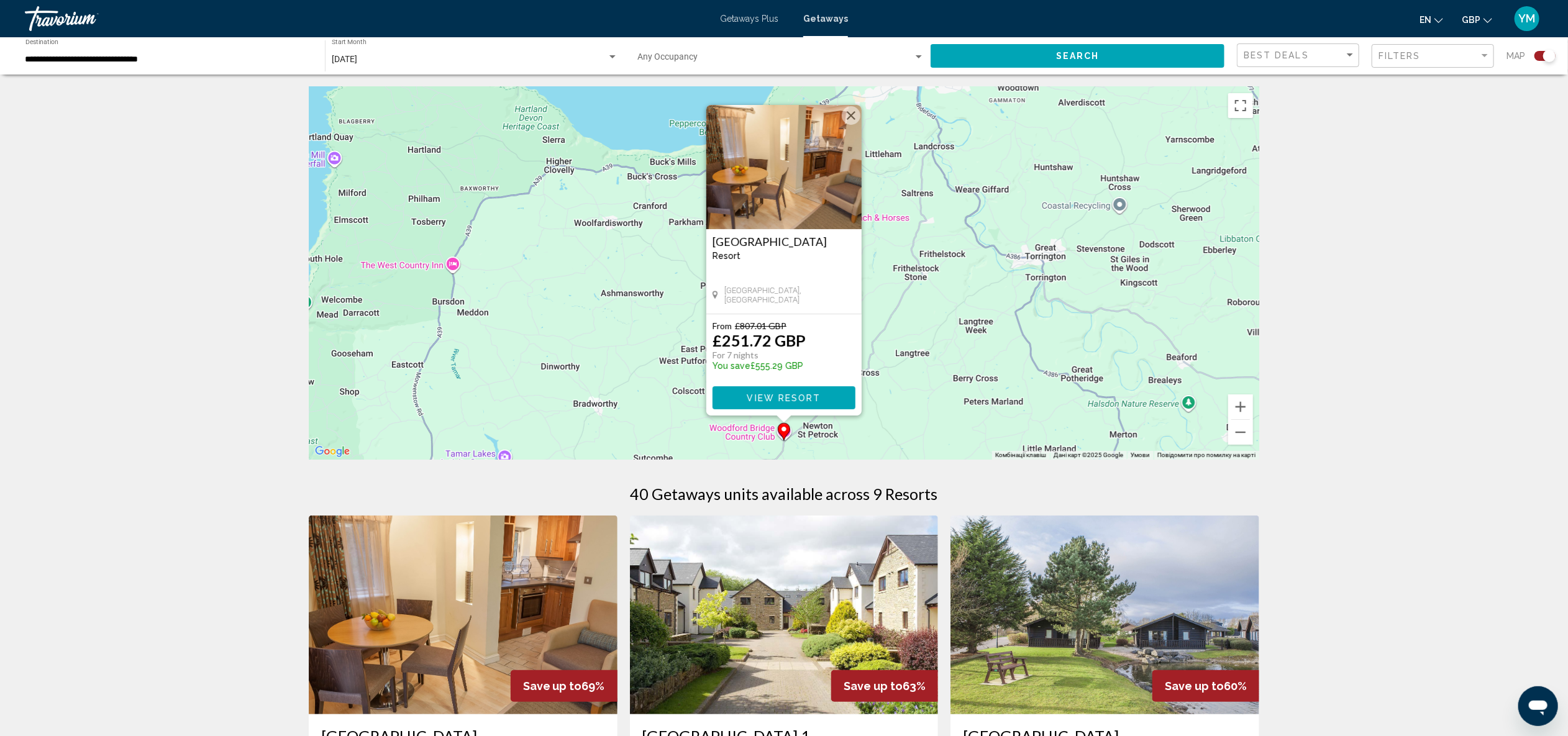
click at [801, 398] on span "View Resort" at bounding box center [783, 398] width 74 height 10
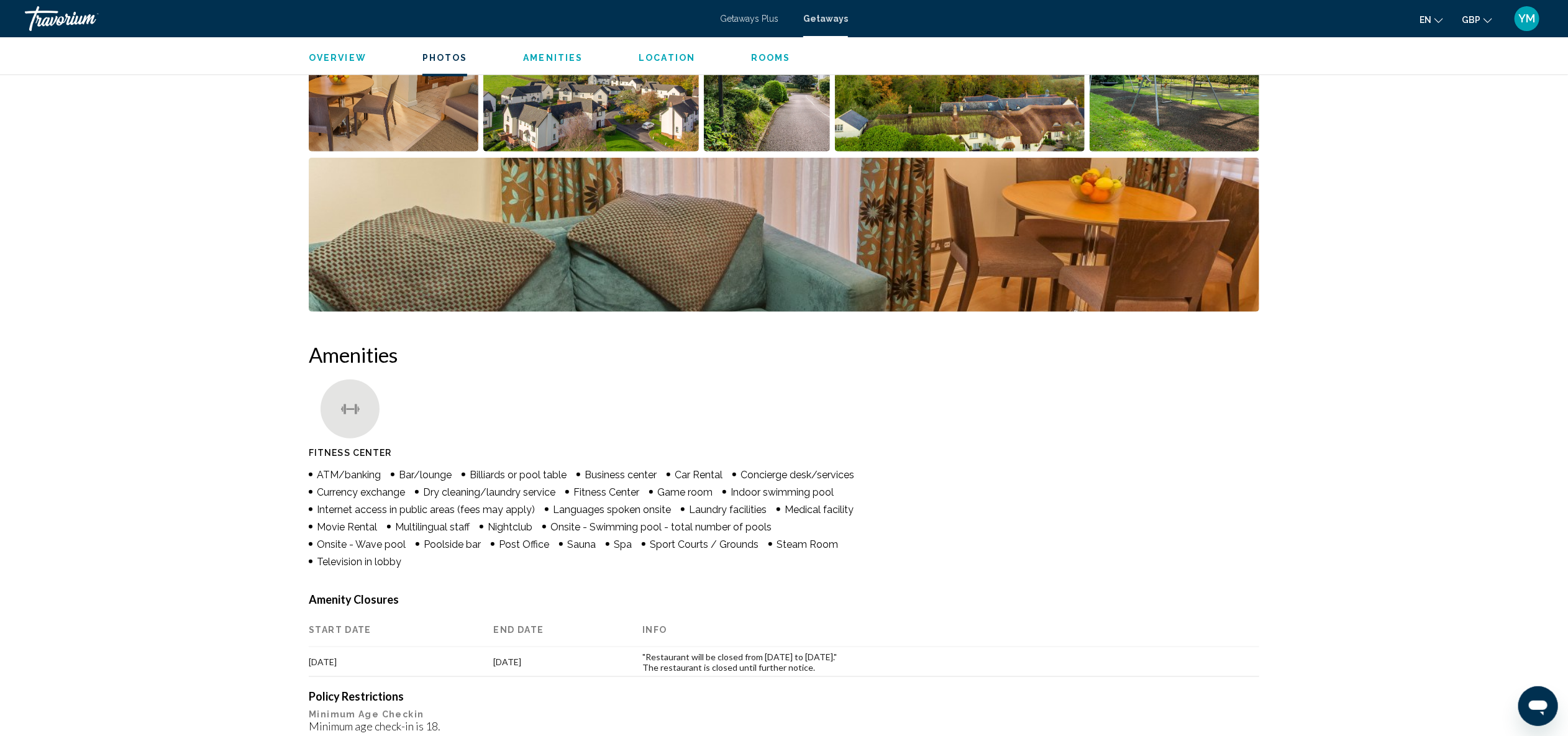
scroll to position [569, 0]
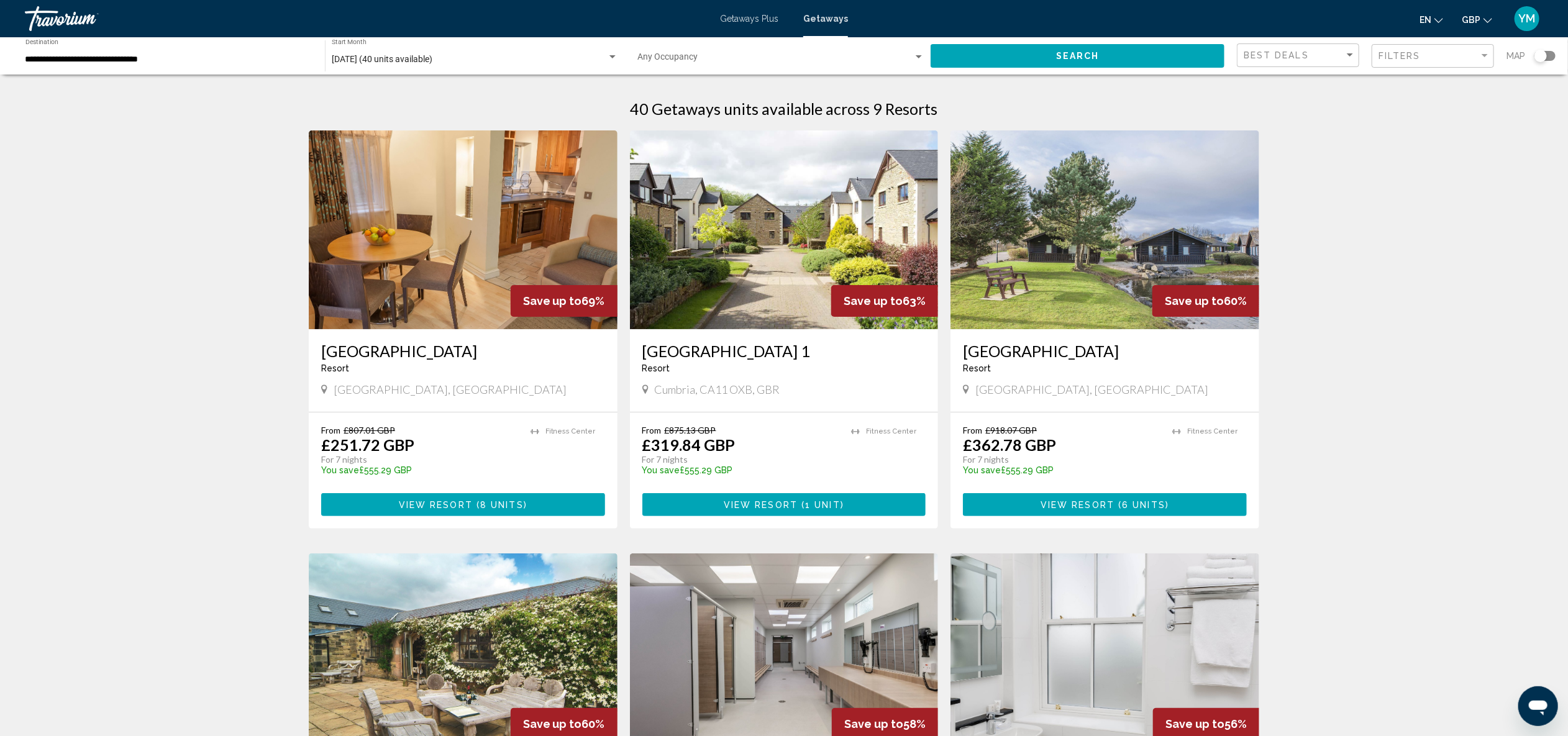
click at [1547, 57] on div "Search widget" at bounding box center [1545, 55] width 21 height 10
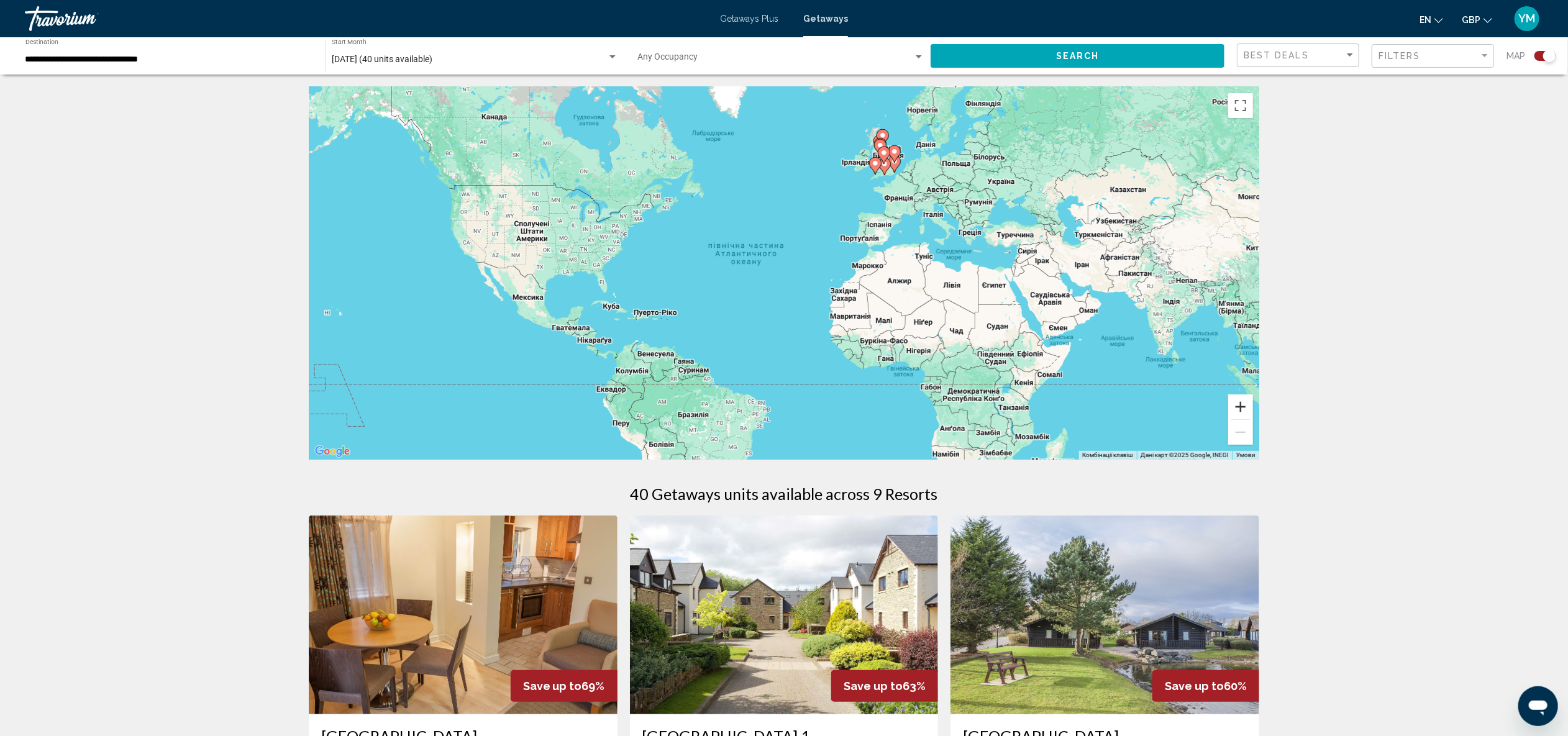
click at [1242, 405] on button "Збільшити" at bounding box center [1241, 407] width 25 height 25
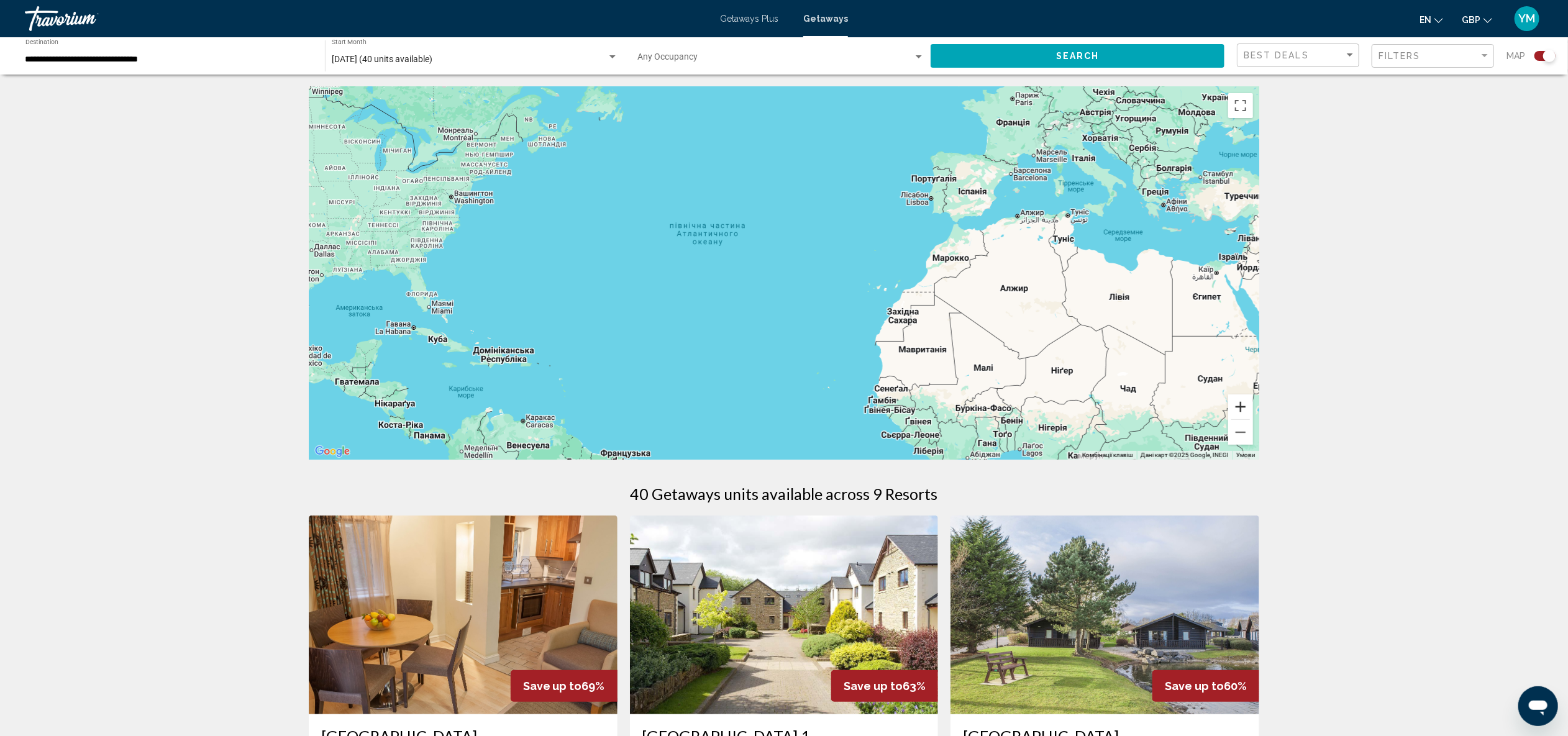
click at [1242, 405] on button "Збільшити" at bounding box center [1241, 407] width 25 height 25
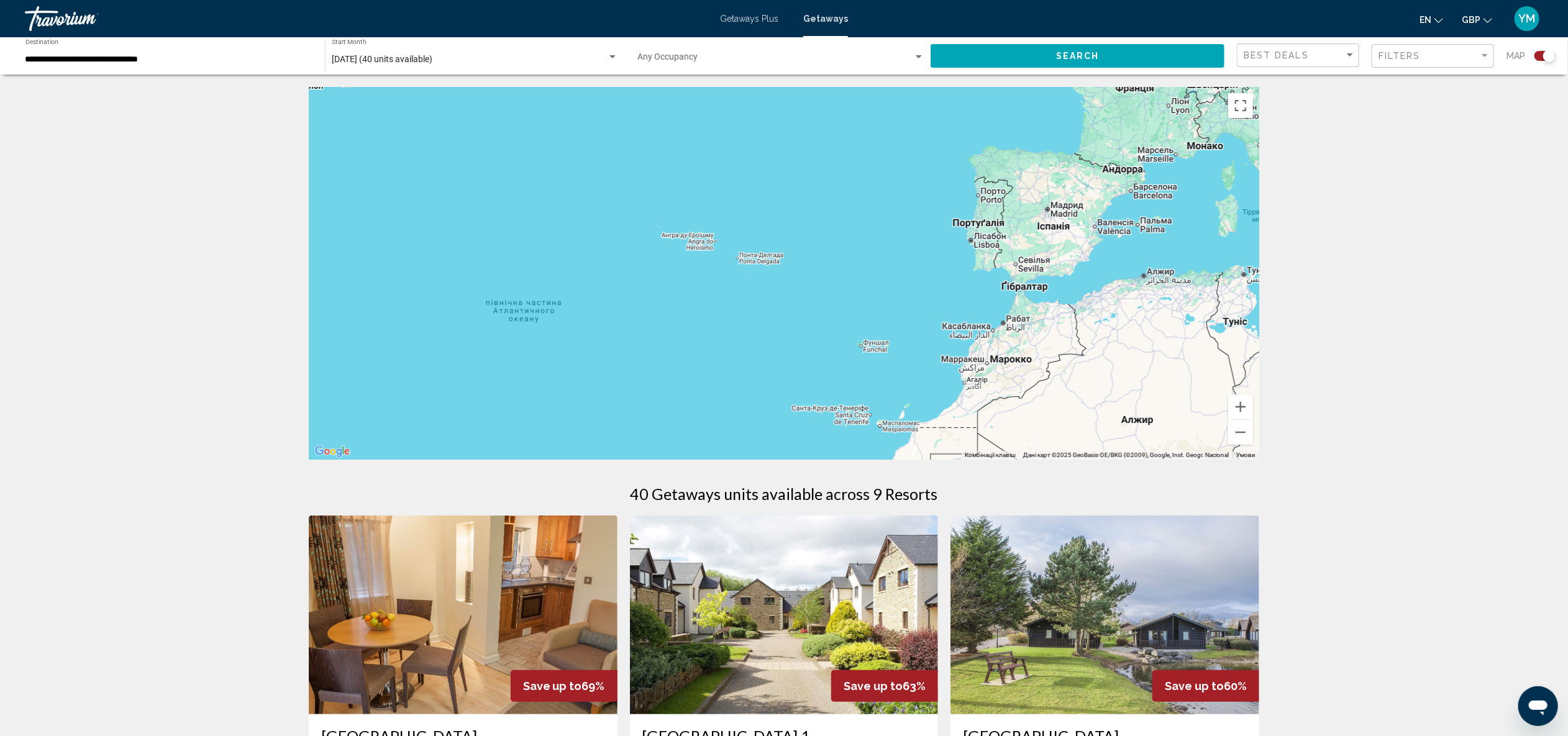
drag, startPoint x: 1206, startPoint y: 296, endPoint x: 1043, endPoint y: 476, distance: 242.8
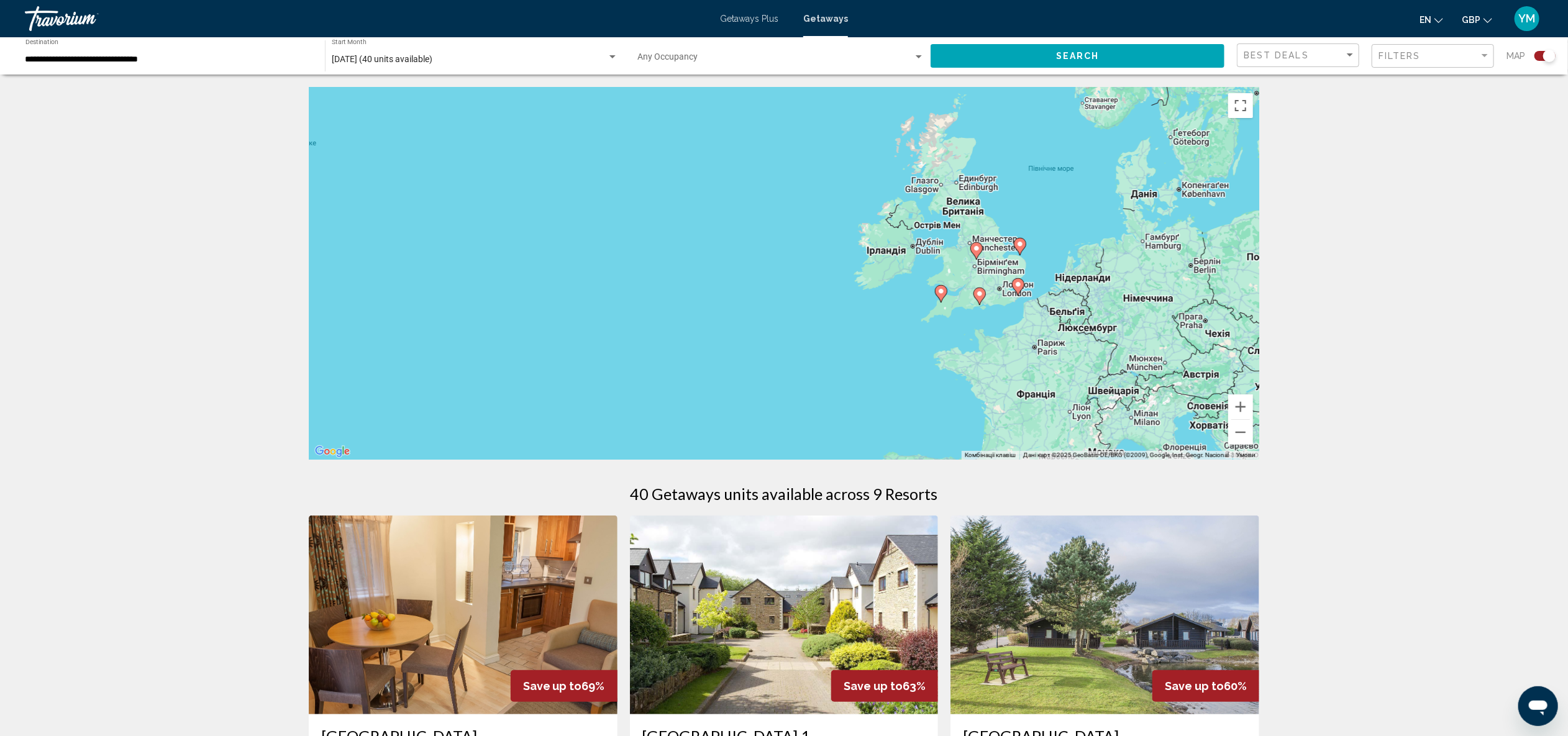
drag, startPoint x: 1183, startPoint y: 226, endPoint x: 1139, endPoint y: 470, distance: 247.9
click at [1247, 404] on button "Збільшити" at bounding box center [1241, 407] width 25 height 25
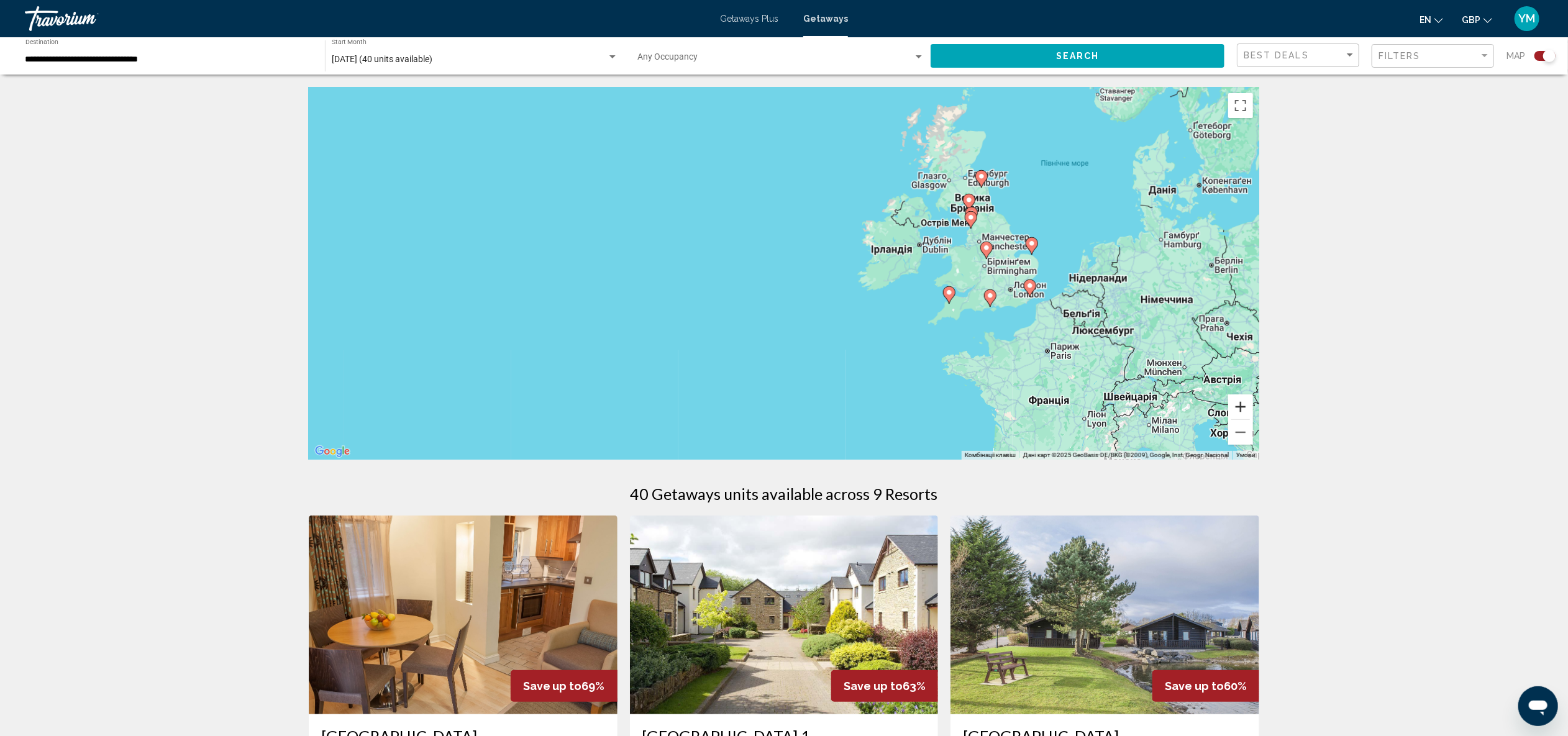
click at [1247, 404] on button "Збільшити" at bounding box center [1241, 407] width 25 height 25
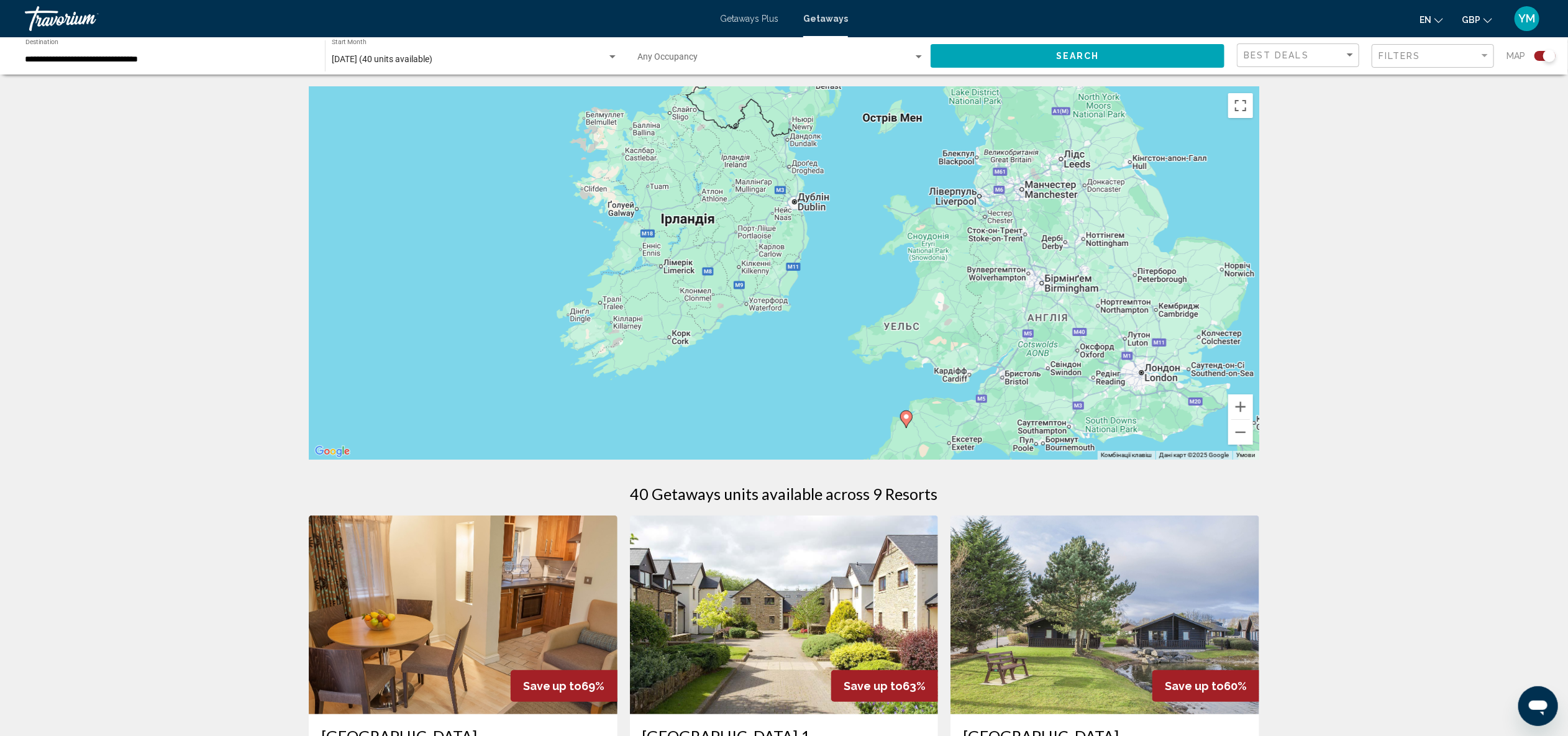
drag, startPoint x: 1211, startPoint y: 391, endPoint x: 707, endPoint y: 428, distance: 505.4
click at [707, 428] on div "Увімкніть режим перетягування за допомогою клавіатури, натиснувши Alt + Enter. …" at bounding box center [784, 273] width 950 height 373
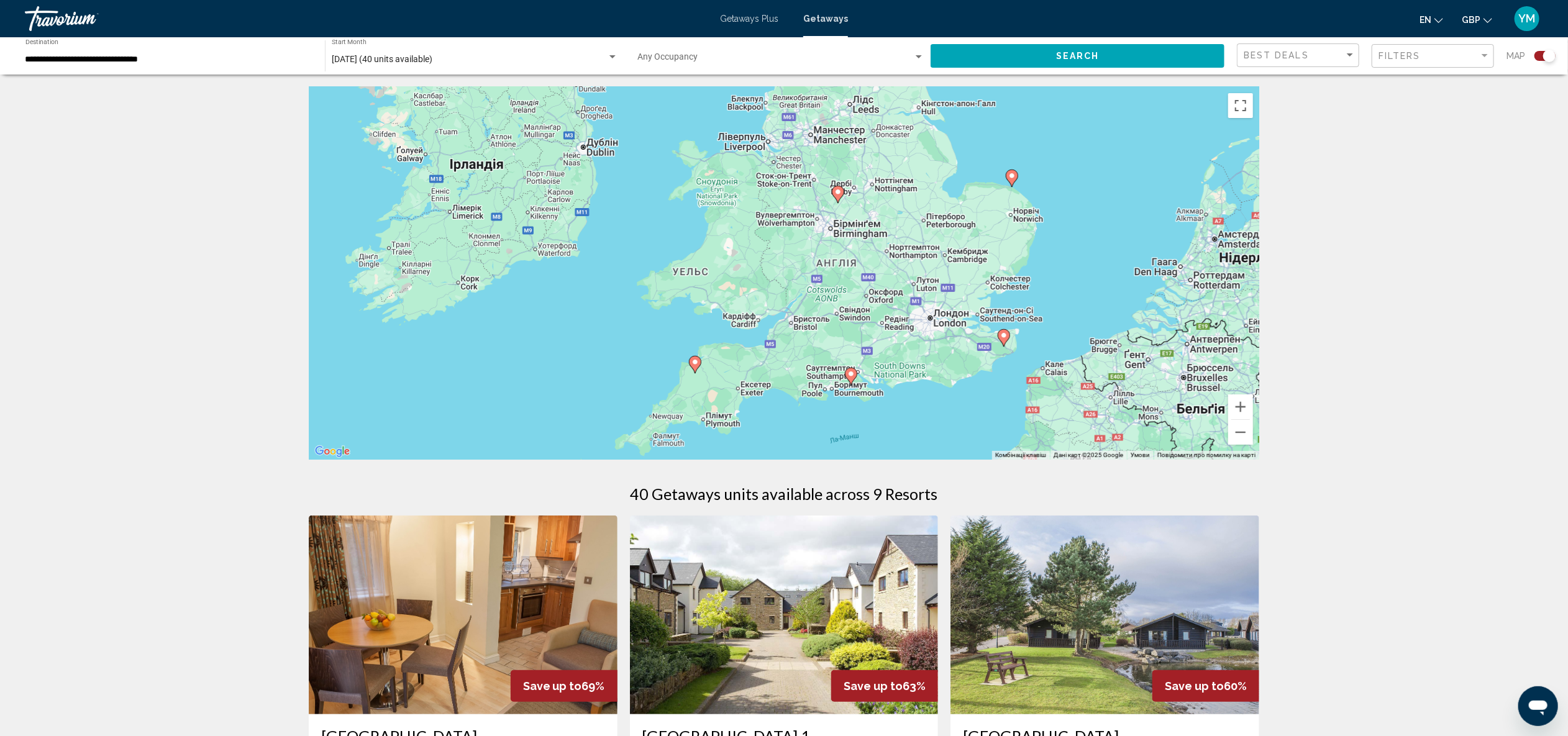
drag, startPoint x: 998, startPoint y: 339, endPoint x: 794, endPoint y: 287, distance: 210.5
click at [794, 287] on div "Увімкніть режим перетягування за допомогою клавіатури, натиснувши Alt + Enter. …" at bounding box center [784, 273] width 950 height 373
click at [1005, 335] on image "Main content" at bounding box center [1004, 336] width 8 height 8
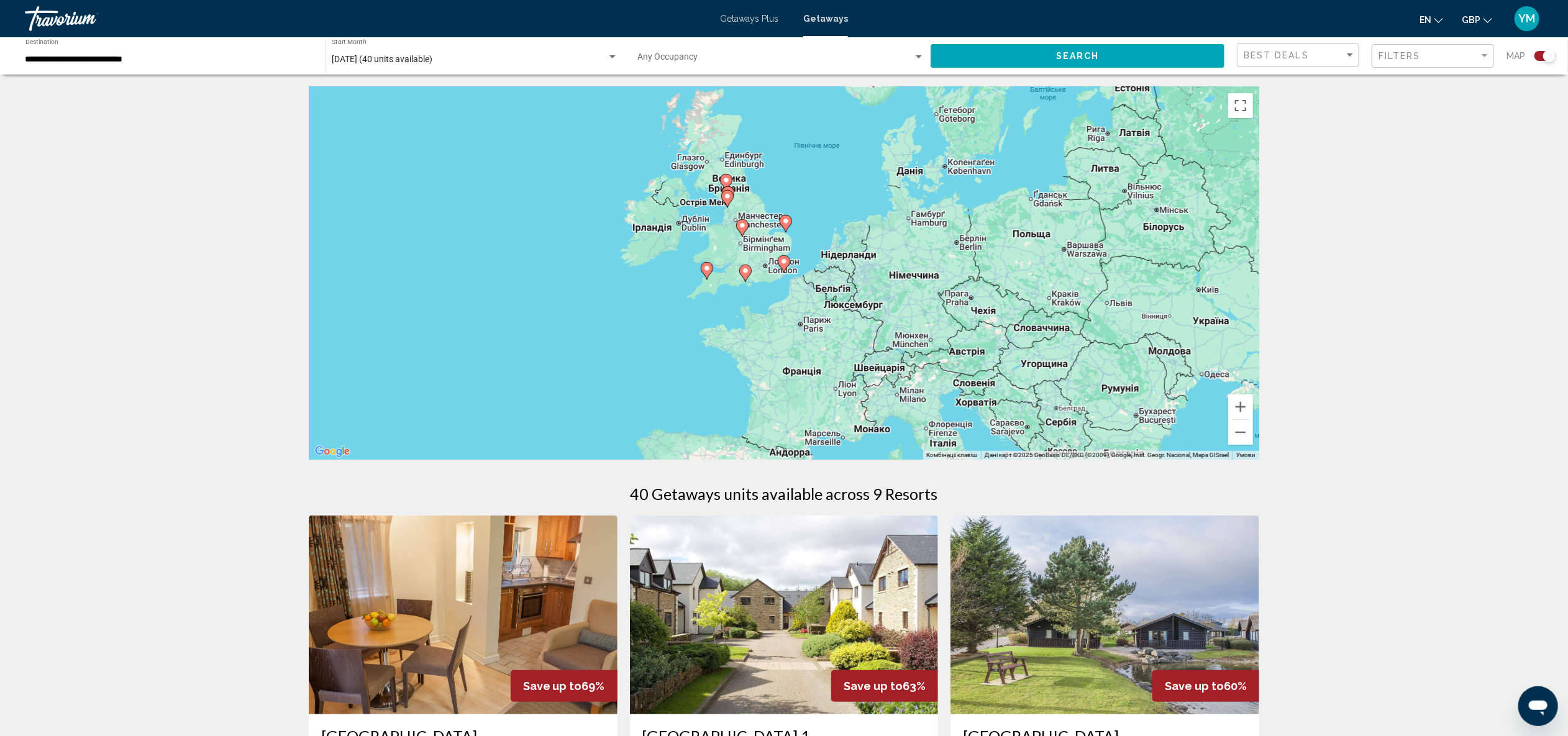
click at [786, 264] on image "Main content" at bounding box center [784, 262] width 8 height 8
type input "**********"
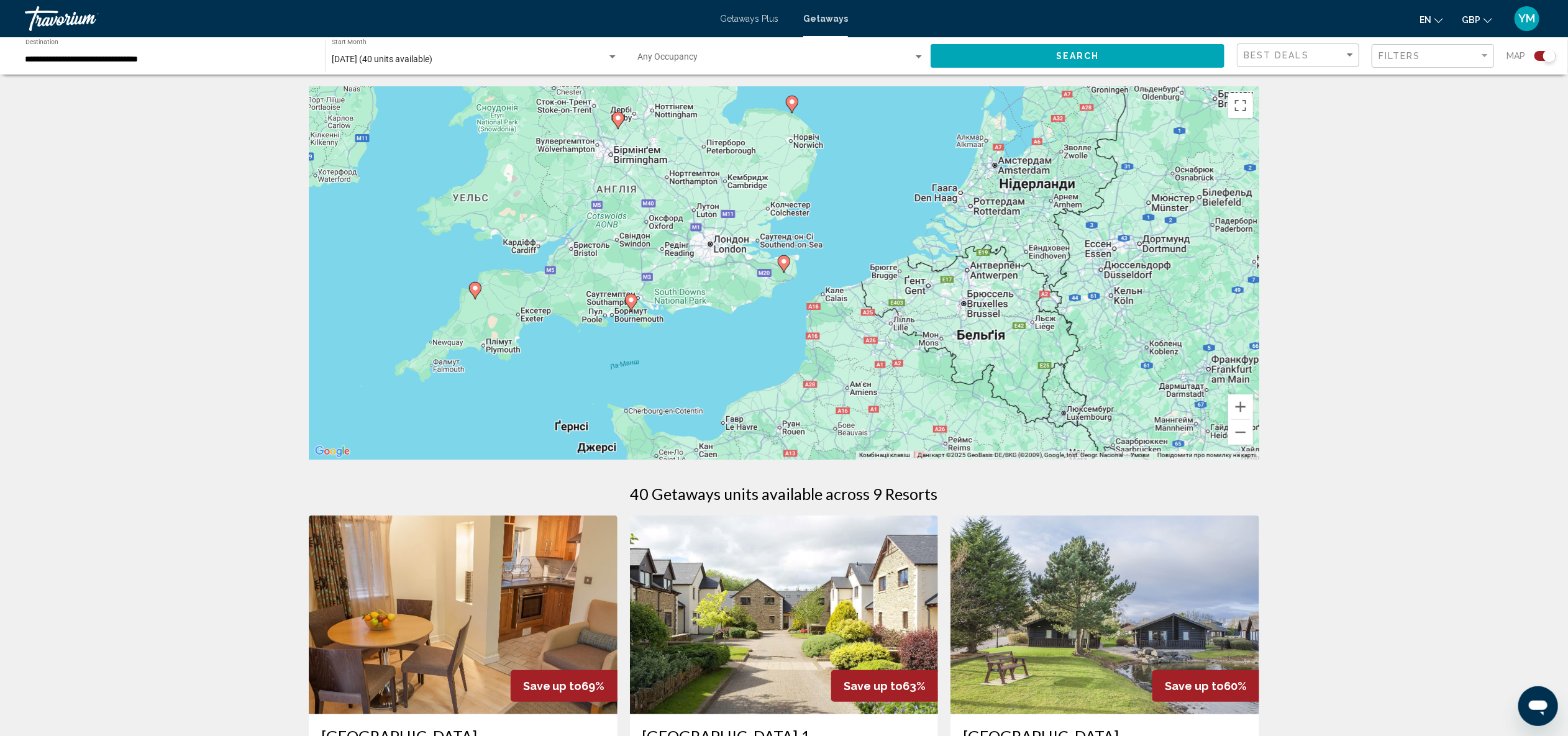
click at [786, 265] on g "Main content" at bounding box center [784, 264] width 12 height 17
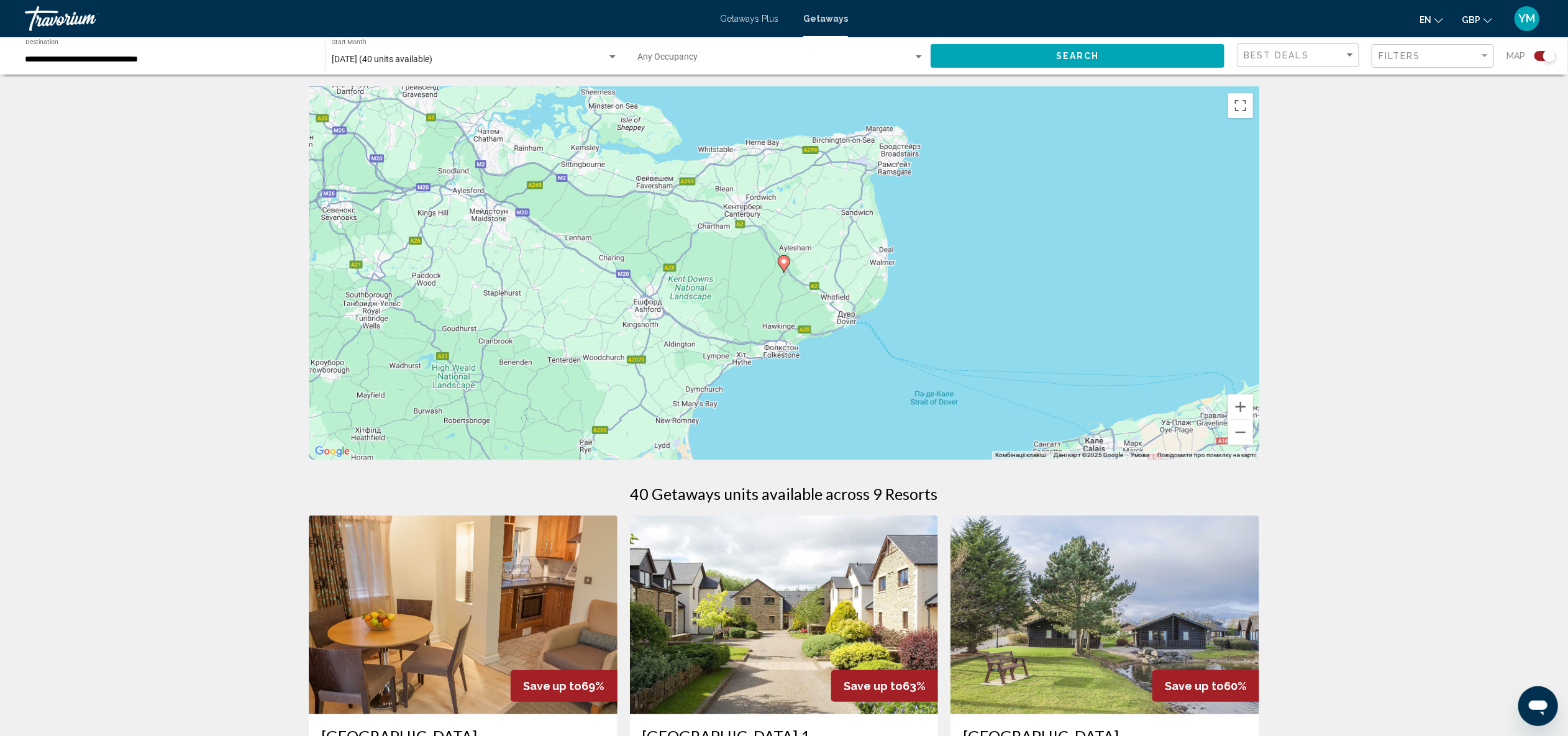
click at [784, 259] on image "Main content" at bounding box center [784, 262] width 8 height 8
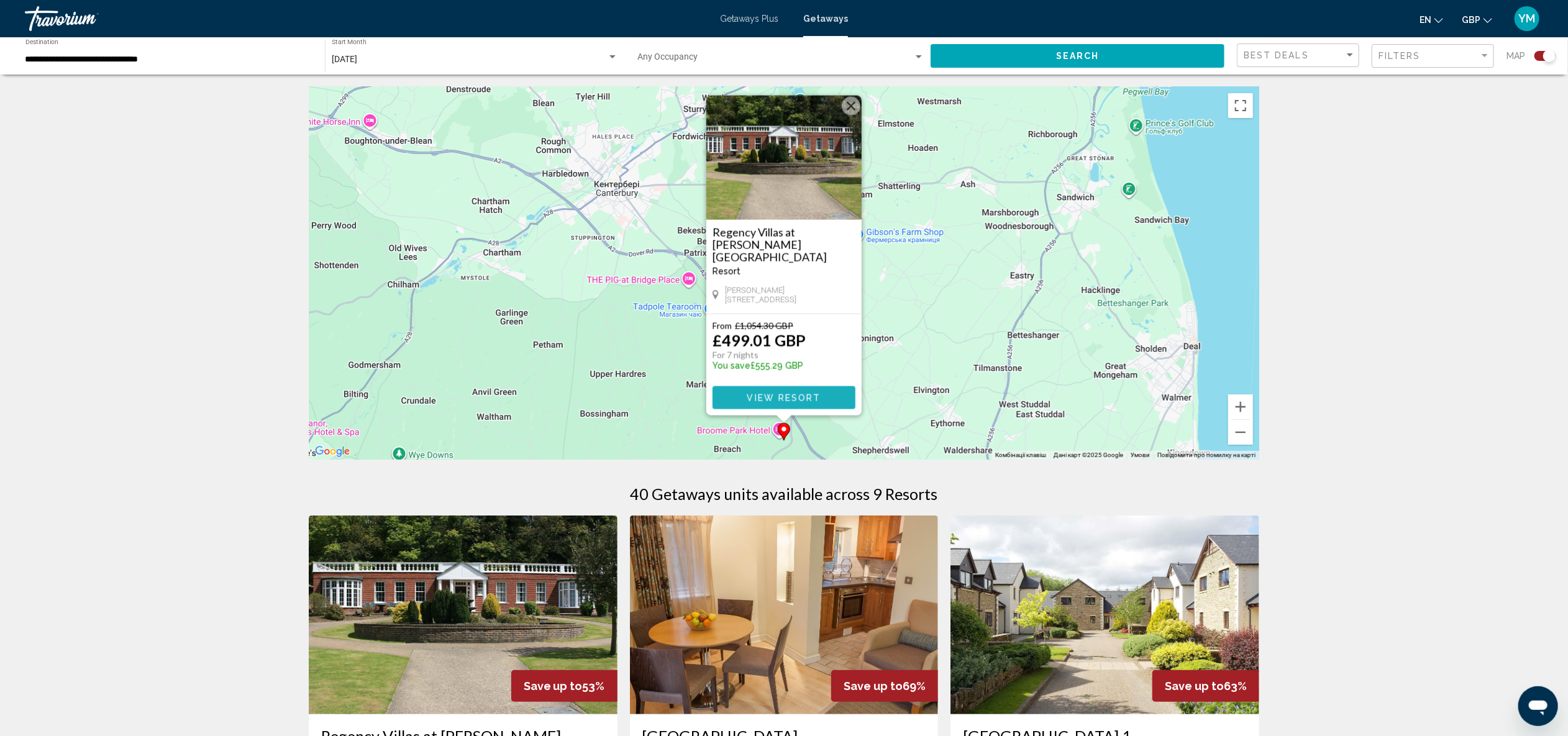
click at [821, 403] on button "View Resort" at bounding box center [783, 398] width 142 height 23
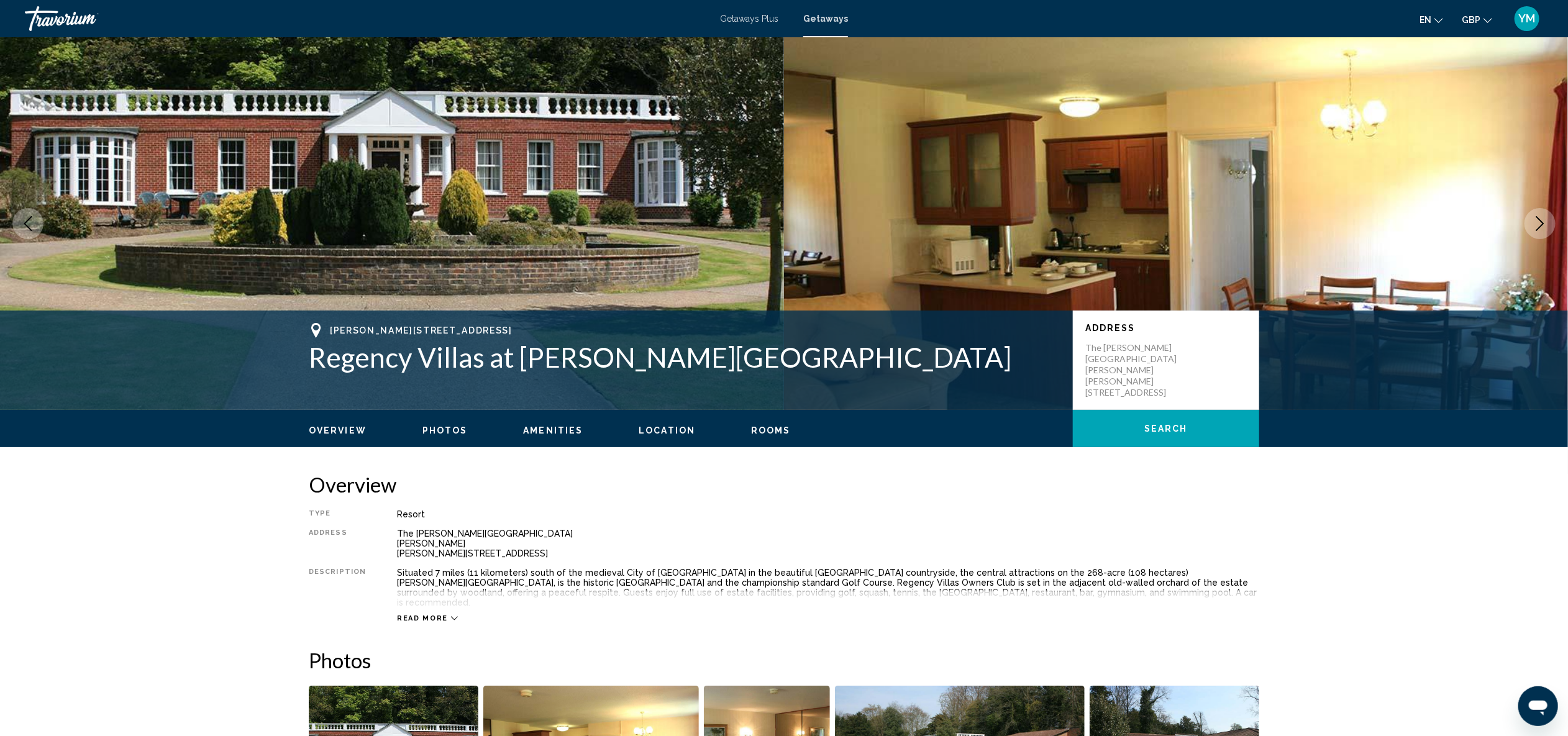
click at [72, 23] on div "Travorium" at bounding box center [87, 18] width 124 height 25
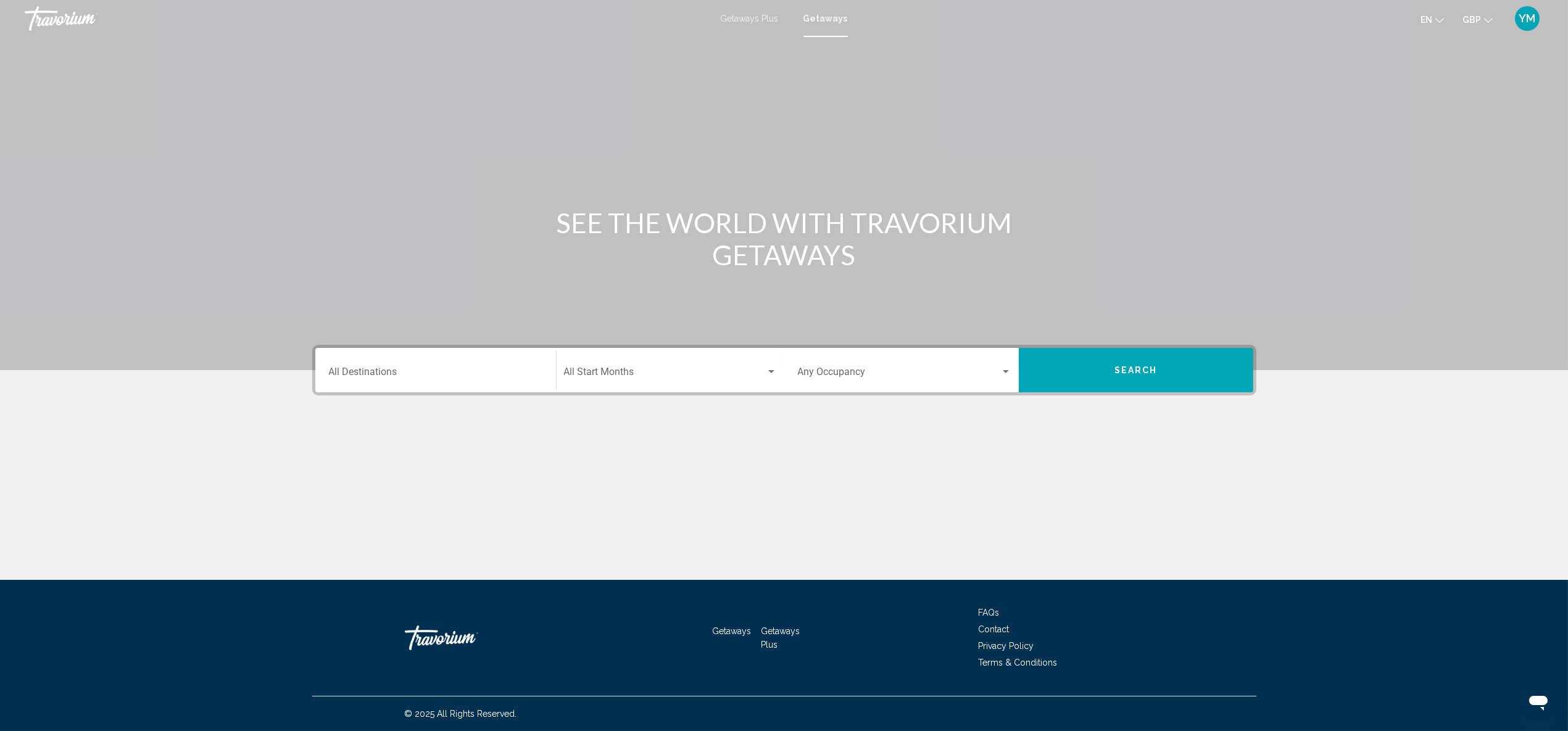
click at [61, 17] on div "Travorium" at bounding box center [86, 18] width 123 height 25
